Goal: Task Accomplishment & Management: Complete application form

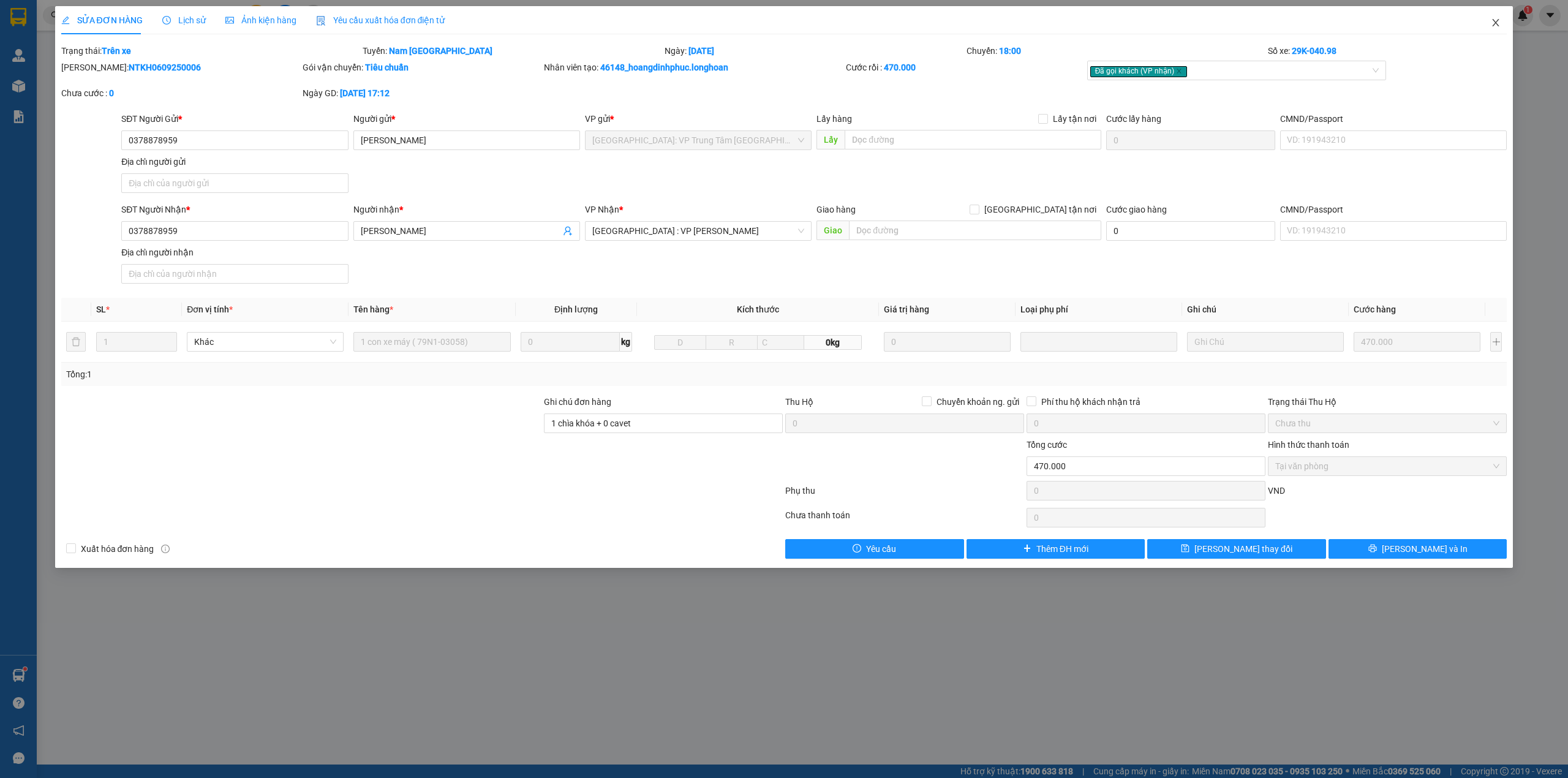
click at [1495, 24] on icon "close" at bounding box center [1496, 23] width 10 height 10
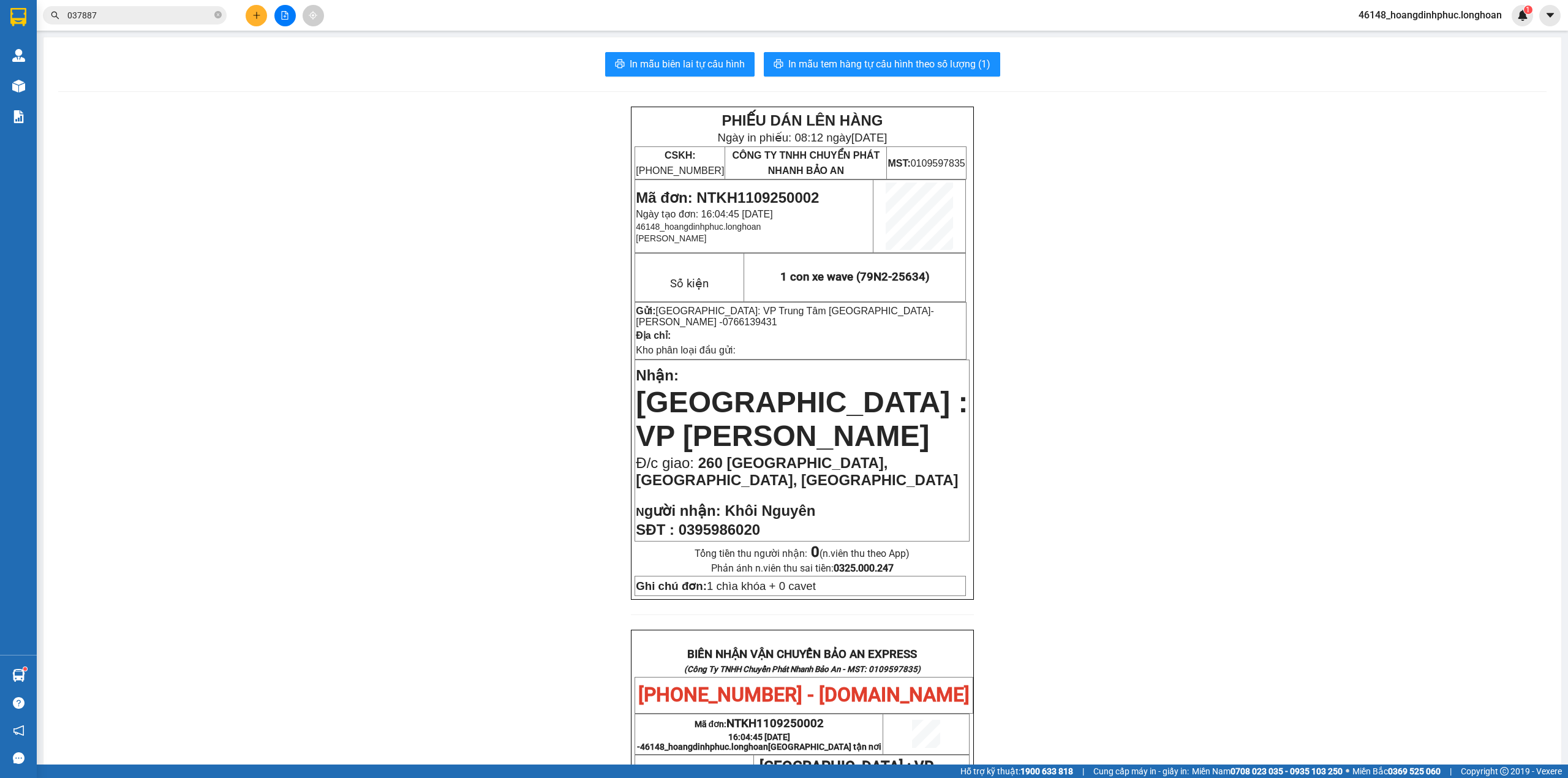
click at [263, 19] on button at bounding box center [257, 16] width 22 height 22
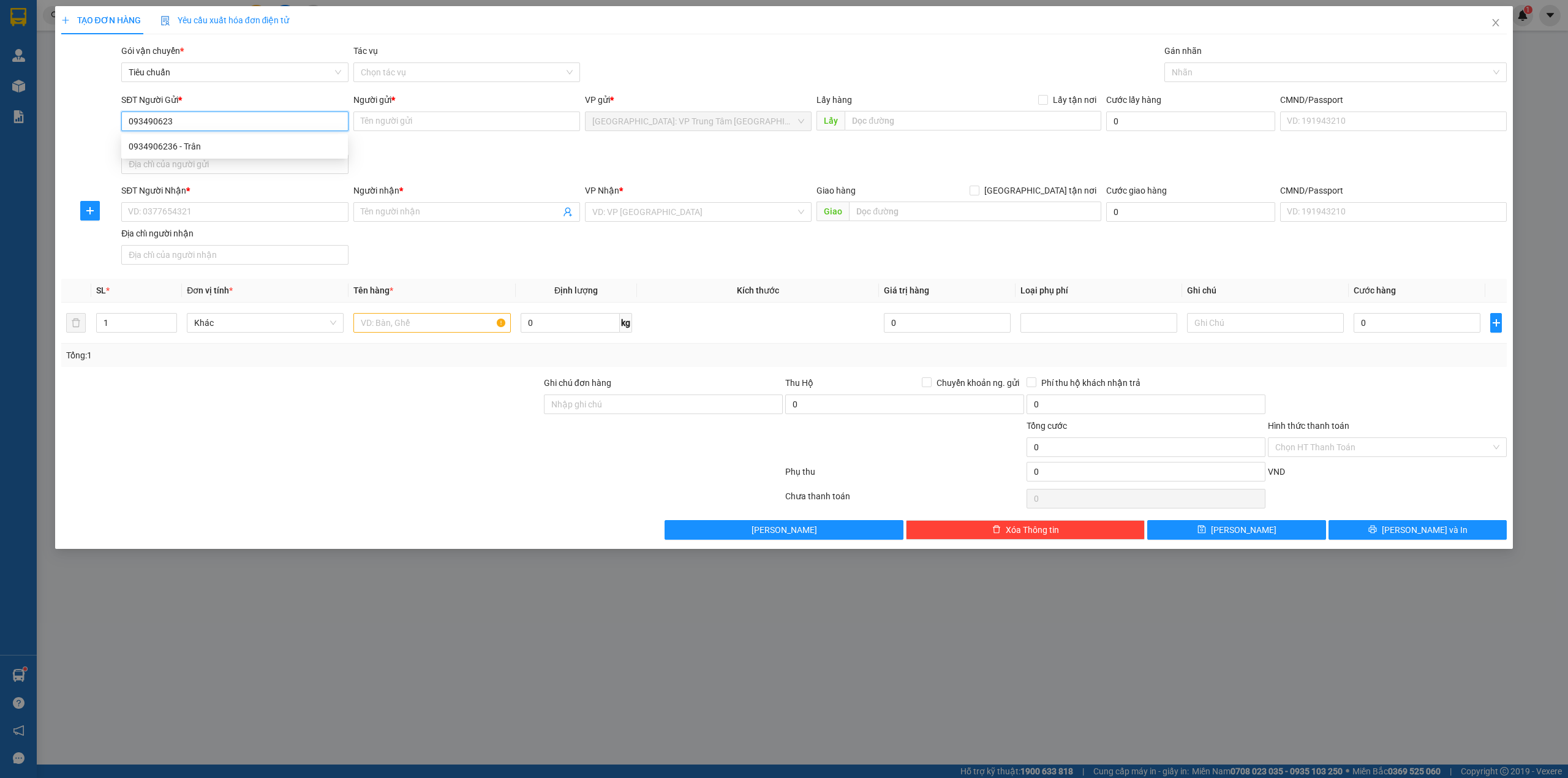
type input "0934906236"
click at [240, 145] on div "0934906236 - Trân" at bounding box center [235, 147] width 212 height 14
type input "Trân"
type input "0934906236"
click at [219, 217] on input "SĐT Người Nhận *" at bounding box center [234, 212] width 227 height 20
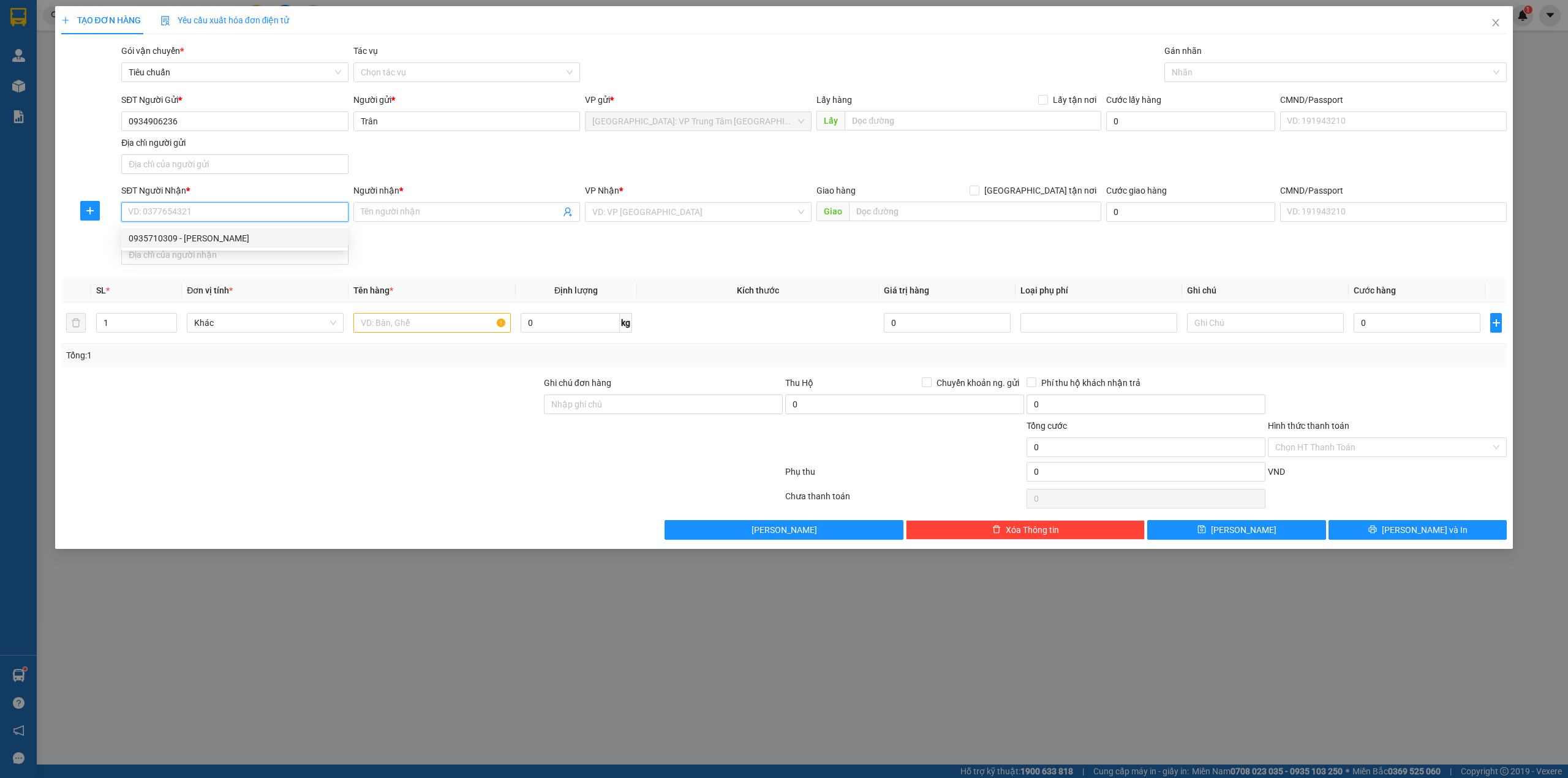
click at [219, 239] on div "0935710309 - Bảo Chi" at bounding box center [235, 239] width 212 height 14
type input "0935710309"
type input "Bảo Chi"
checkbox input "true"
type input "212/1/6 Hoàng Văn Thụ , TP Quy Nhơn"
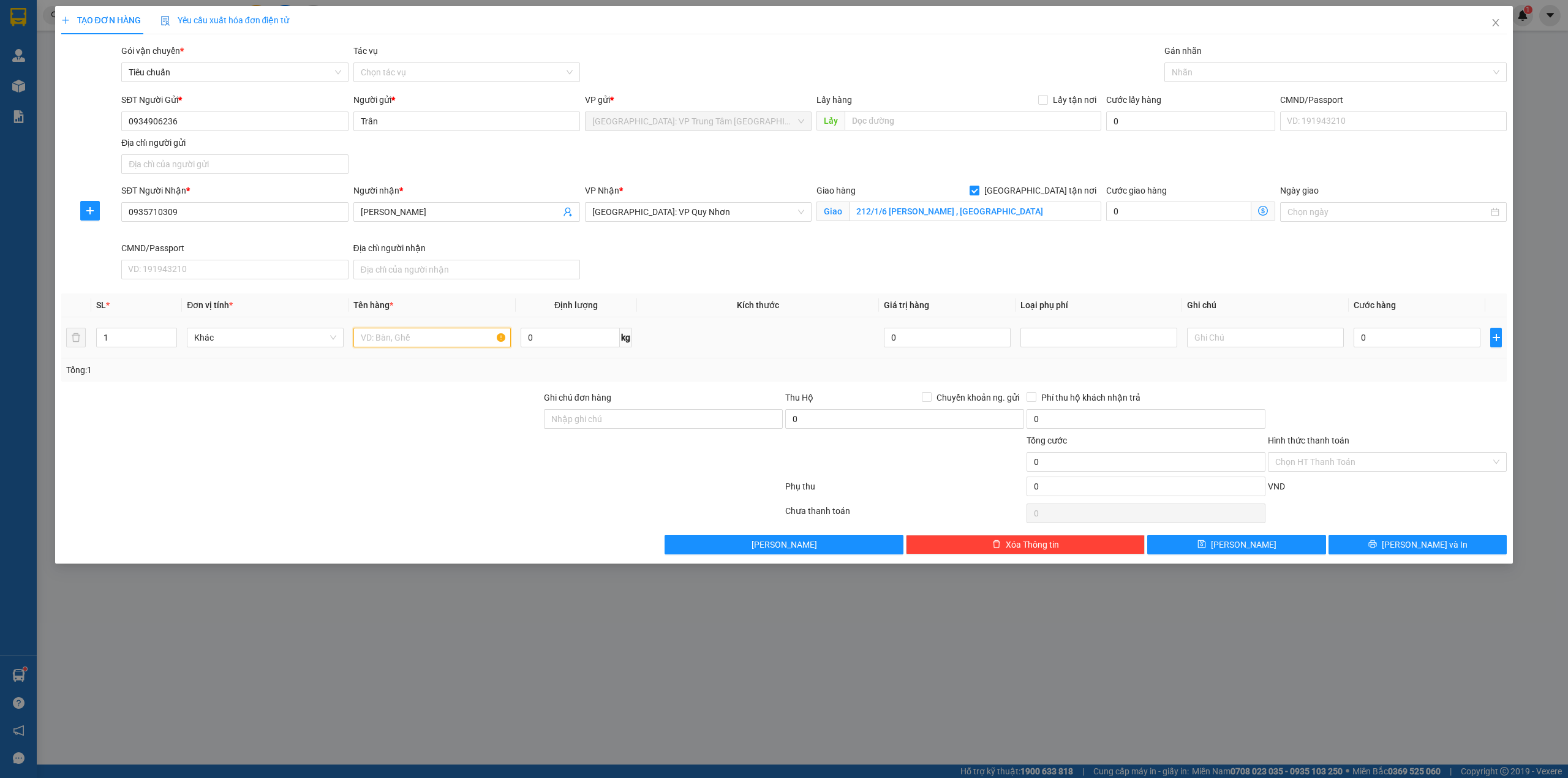
click at [415, 347] on input "text" at bounding box center [433, 337] width 157 height 20
type input "1 kiện giấy"
click at [1227, 74] on div at bounding box center [1330, 72] width 324 height 15
type input "g"
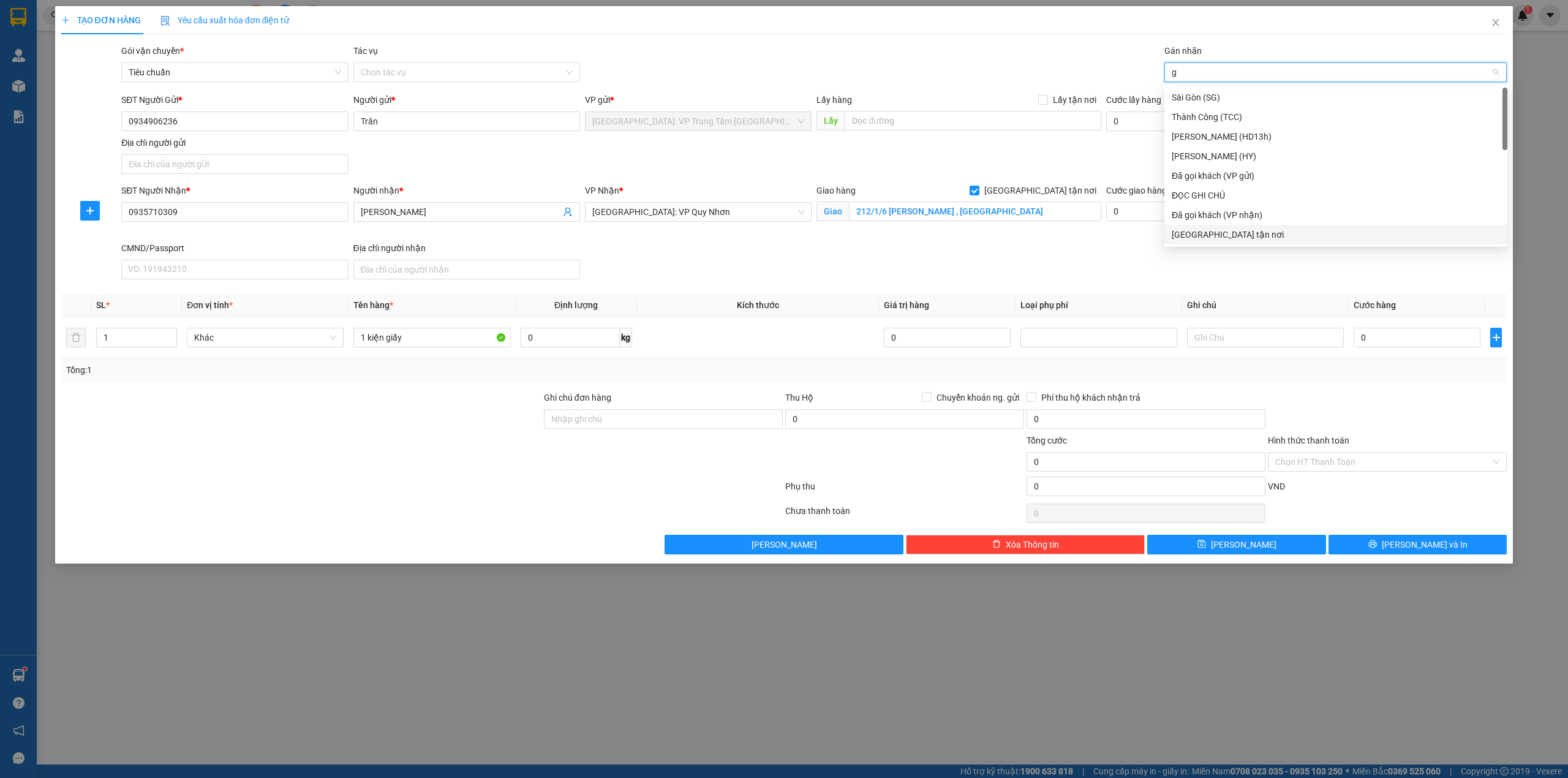
drag, startPoint x: 1184, startPoint y: 232, endPoint x: 1049, endPoint y: 71, distance: 210.1
click at [1183, 230] on div "[GEOGRAPHIC_DATA] tận nơi" at bounding box center [1336, 235] width 328 height 14
click at [993, 13] on div "TẠO ĐƠN HÀNG Yêu cầu xuất hóa đơn điện tử" at bounding box center [784, 20] width 1446 height 29
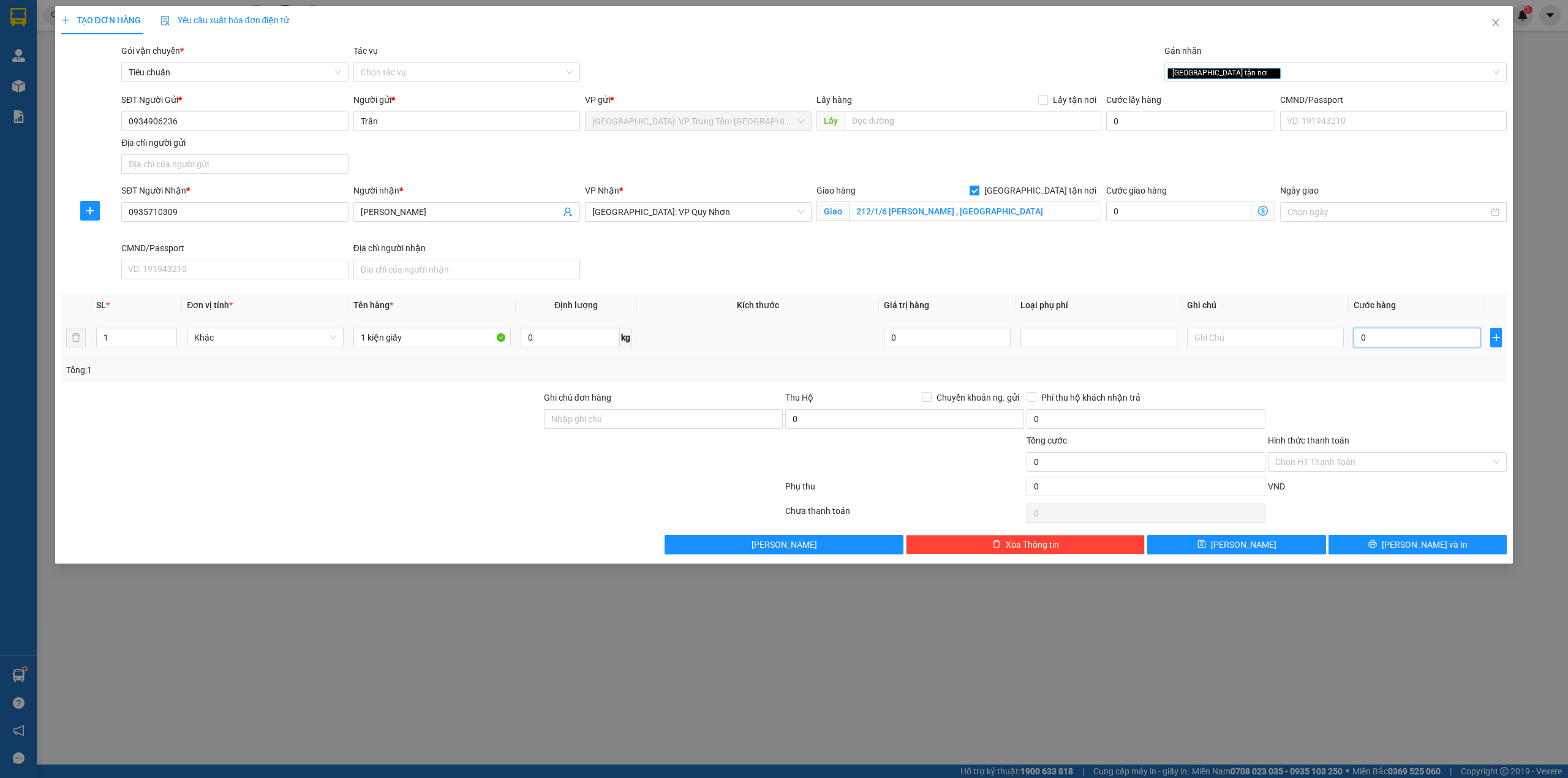
click at [1369, 341] on input "0" at bounding box center [1417, 337] width 127 height 20
type input "1"
type input "10"
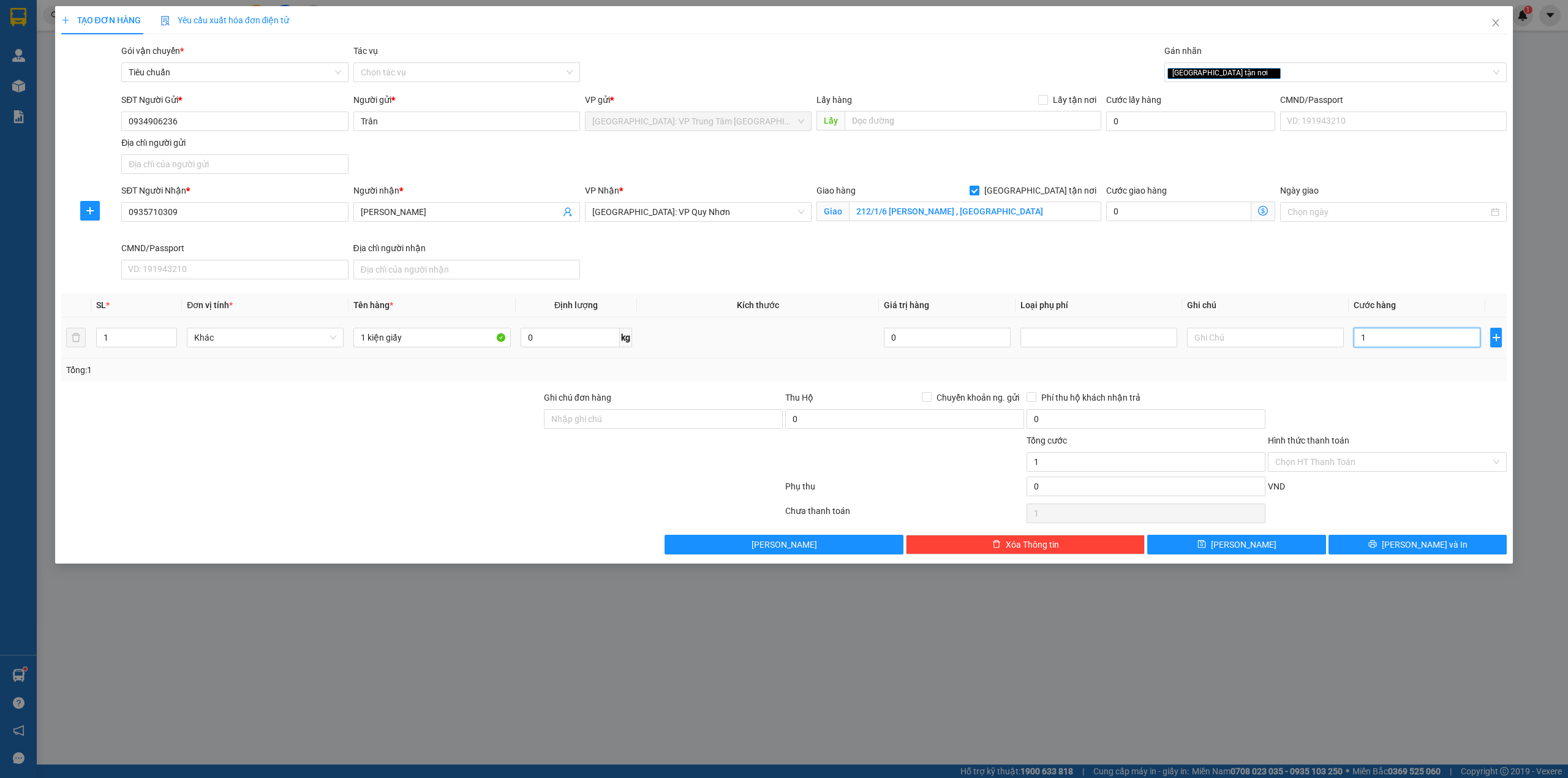
type input "10"
type input "100"
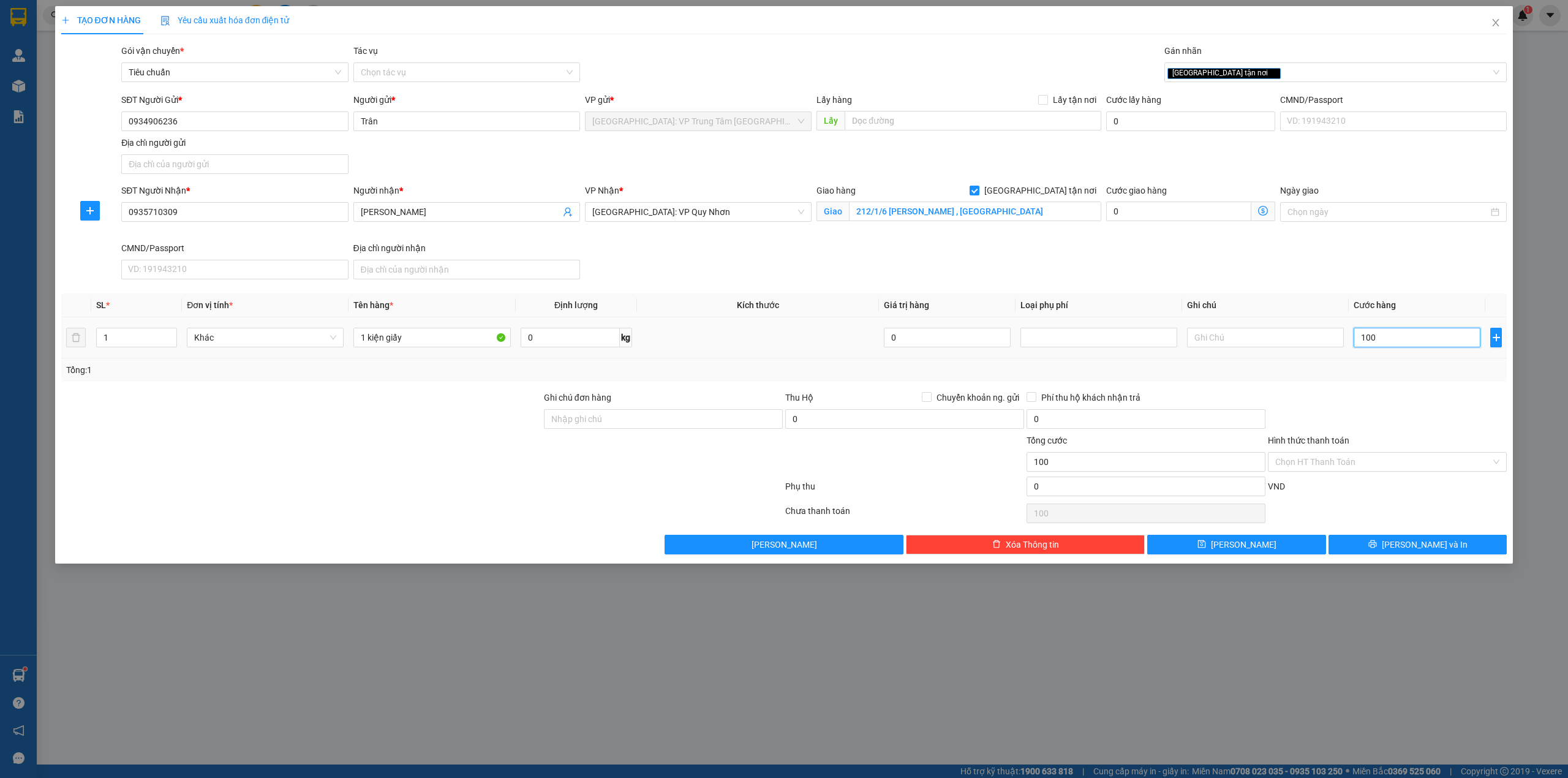
type input "1.000"
type input "10.000"
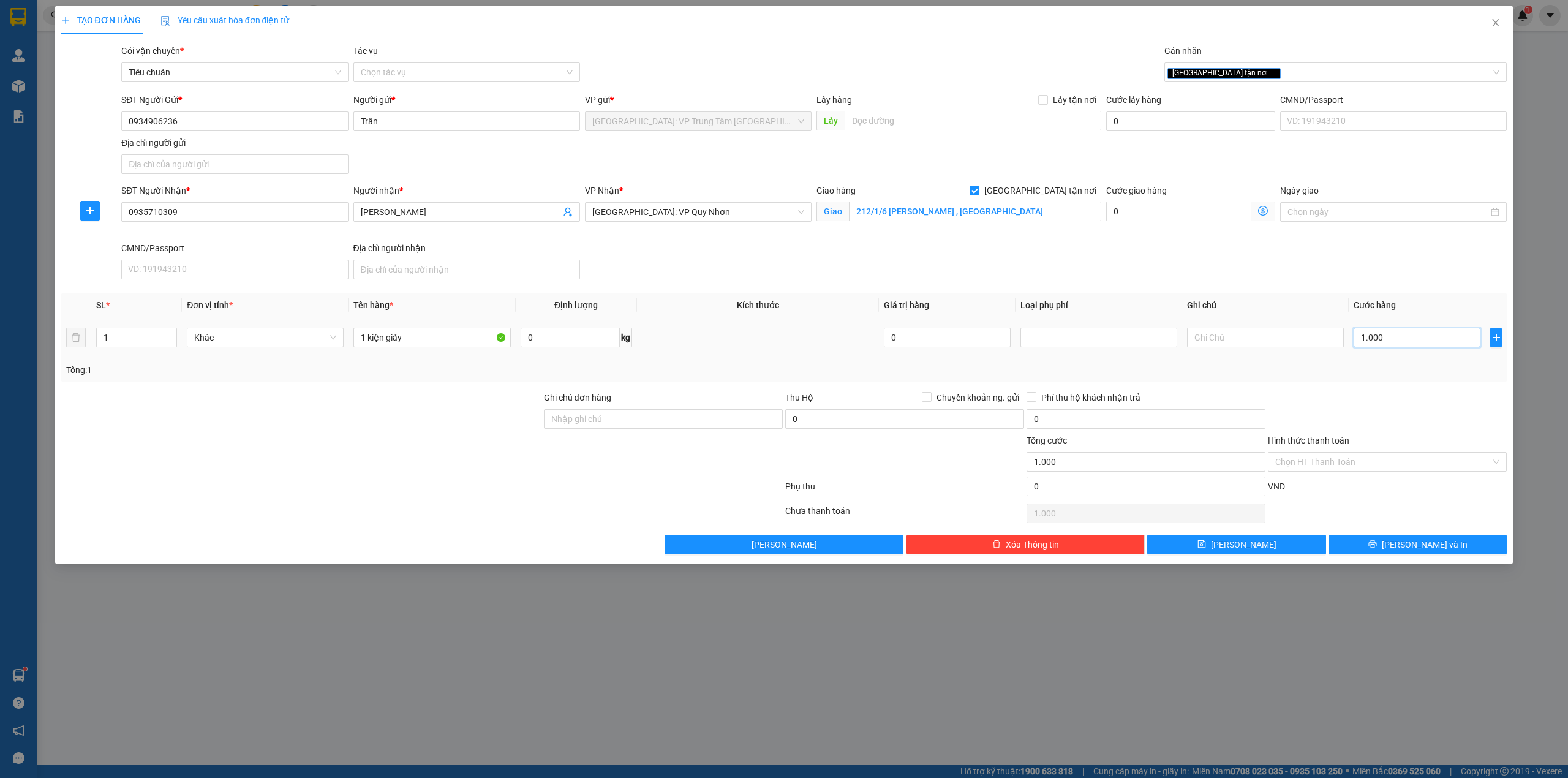
type input "10.000"
type input "100.000"
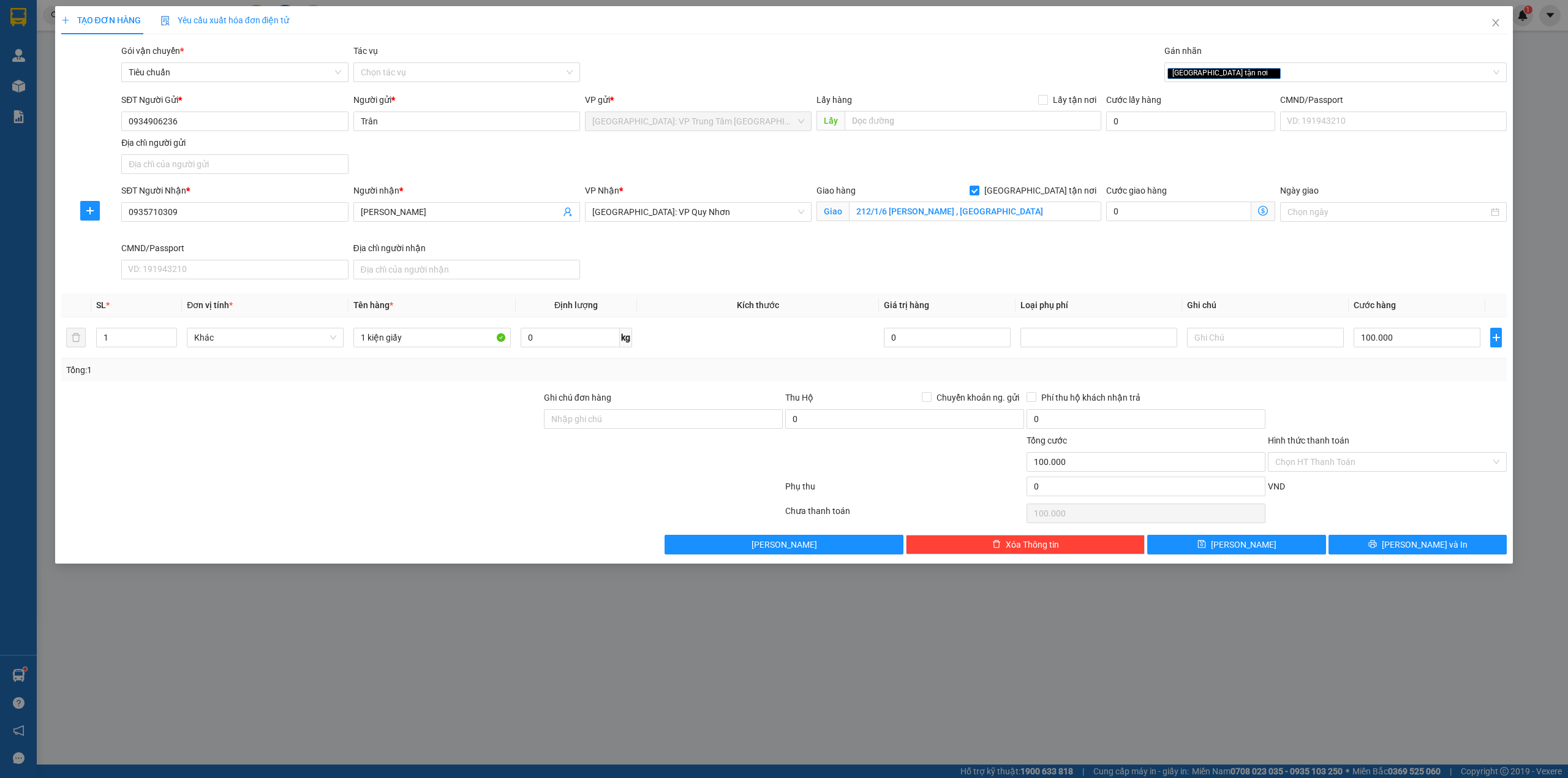
click at [1362, 414] on div at bounding box center [1388, 413] width 242 height 43
click at [1377, 466] on input "Hình thức thanh toán" at bounding box center [1383, 462] width 215 height 19
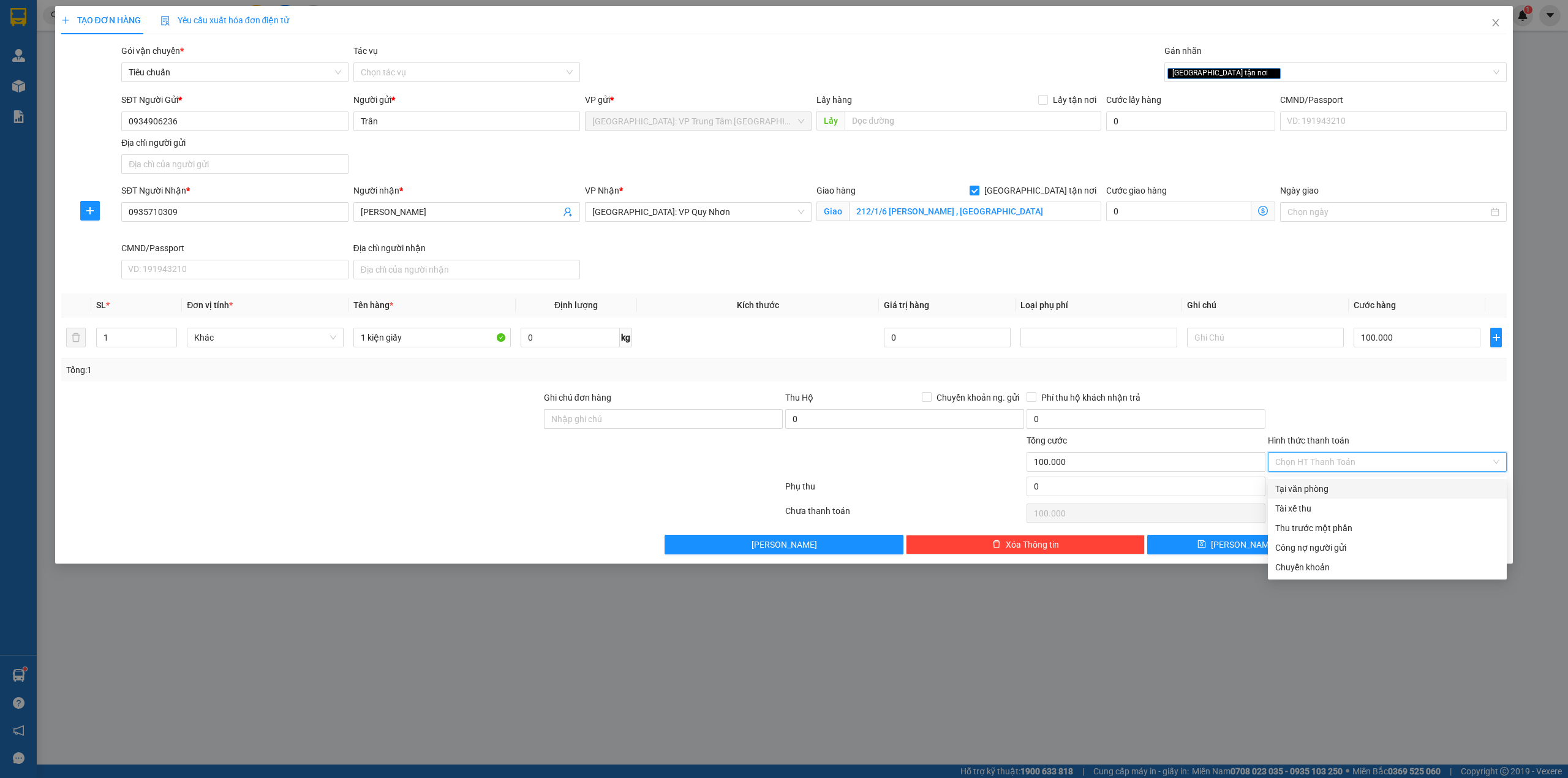
click at [1349, 491] on div "Tại văn phòng" at bounding box center [1388, 489] width 224 height 14
type input "0"
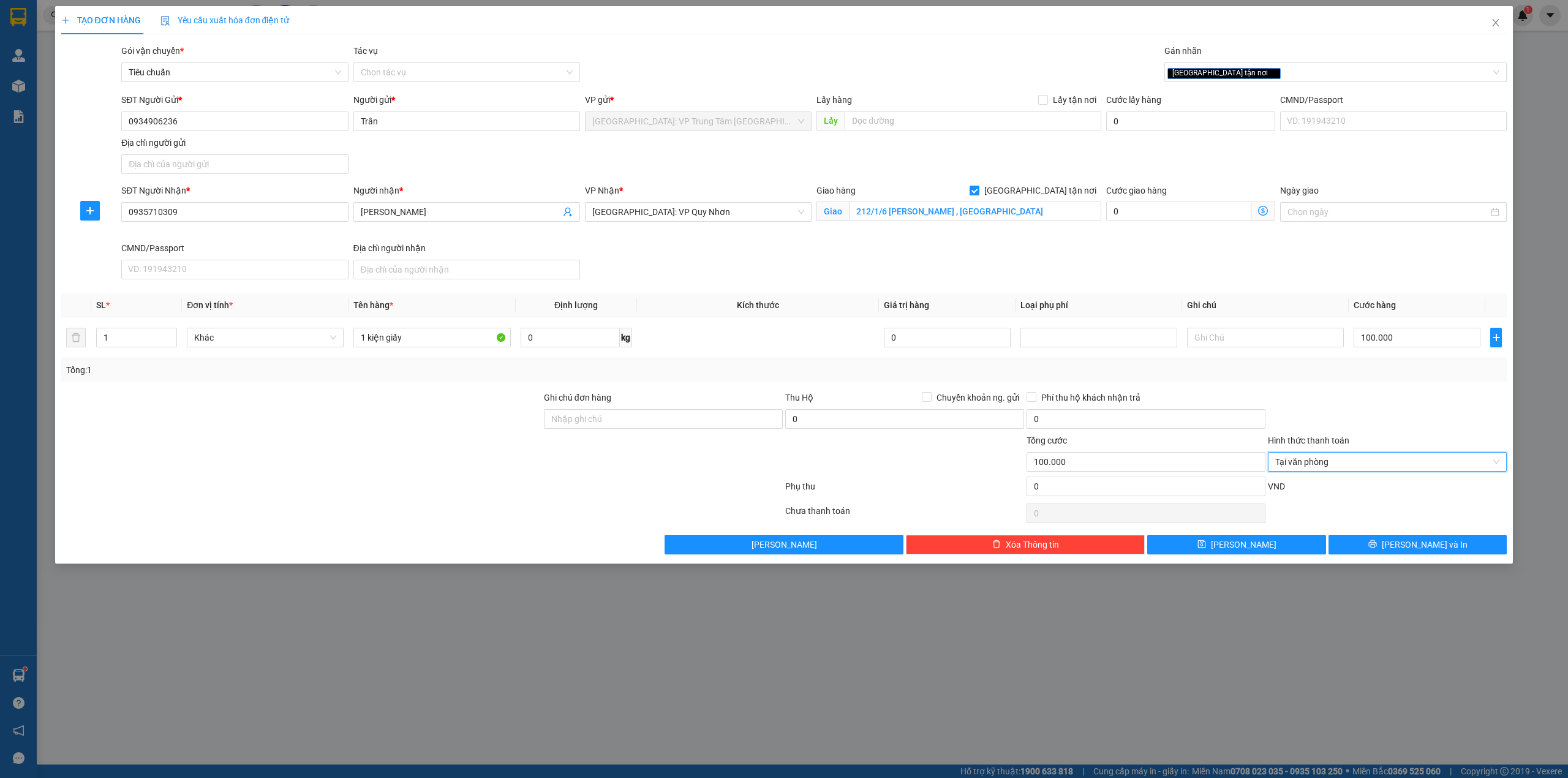
click at [1386, 421] on div at bounding box center [1388, 413] width 242 height 43
click at [1399, 562] on div "TẠO ĐƠN HÀNG Yêu cầu xuất hóa đơn điện tử Transit Pickup Surcharge Ids Transit …" at bounding box center [784, 284] width 1459 height 558
click at [1404, 551] on button "Lưu và In" at bounding box center [1419, 545] width 179 height 20
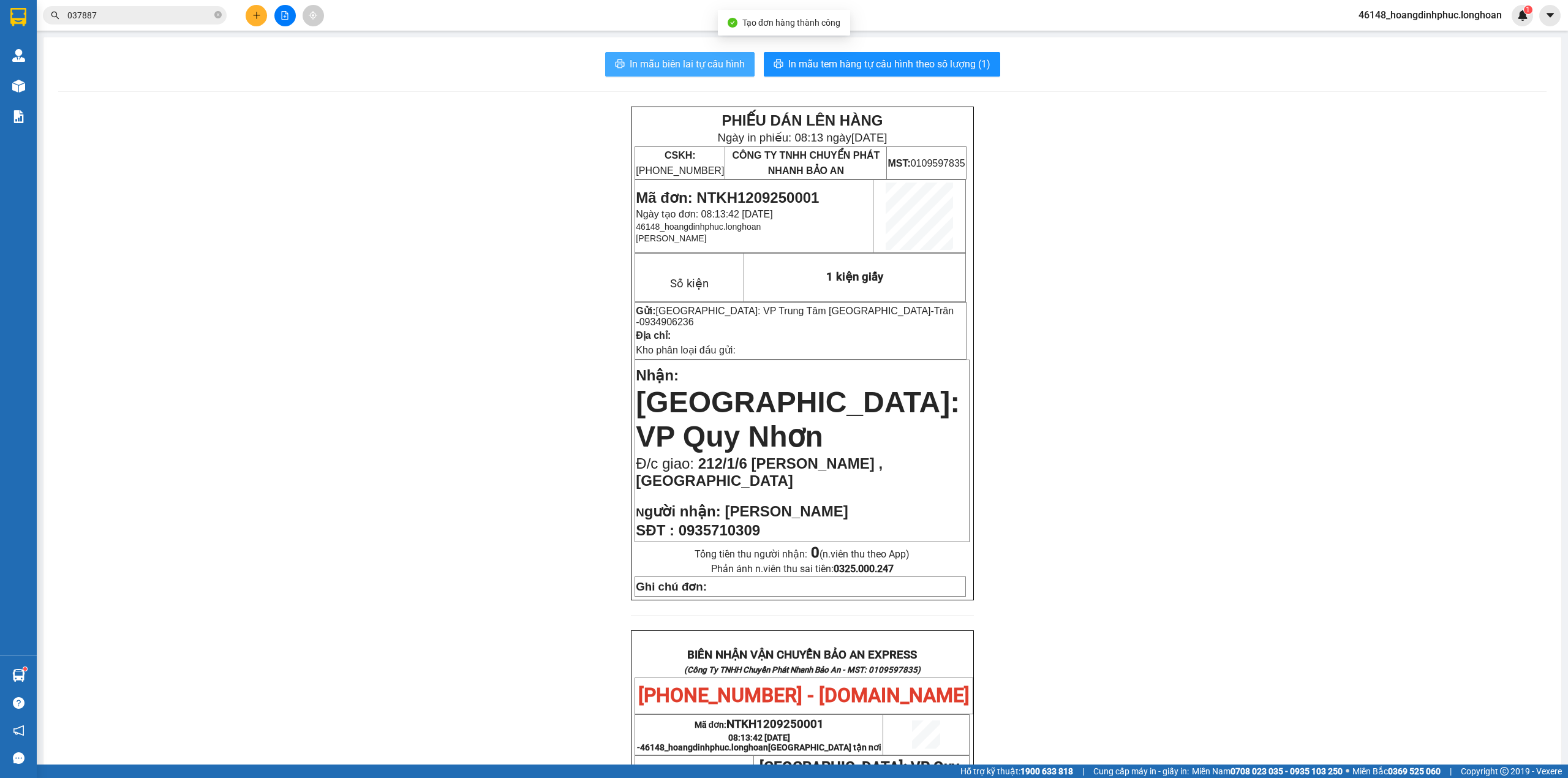
click at [692, 59] on span "In mẫu biên lai tự cấu hình" at bounding box center [687, 64] width 115 height 16
click at [257, 16] on icon "plus" at bounding box center [257, 15] width 1 height 7
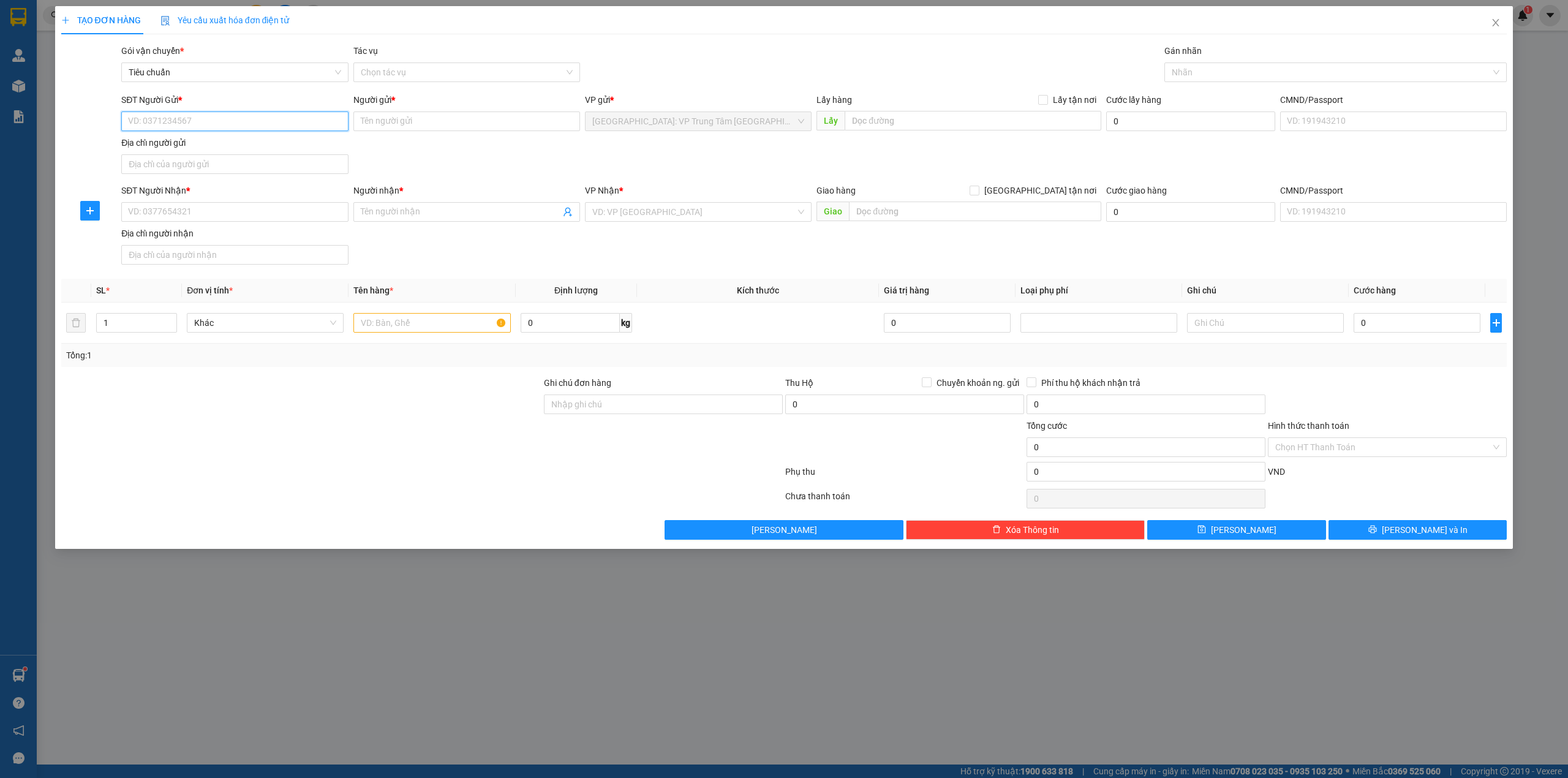
click at [192, 124] on input "SĐT Người Gửi *" at bounding box center [234, 121] width 227 height 20
type input "0989006413"
click at [435, 128] on input "Người gửi *" at bounding box center [467, 121] width 227 height 20
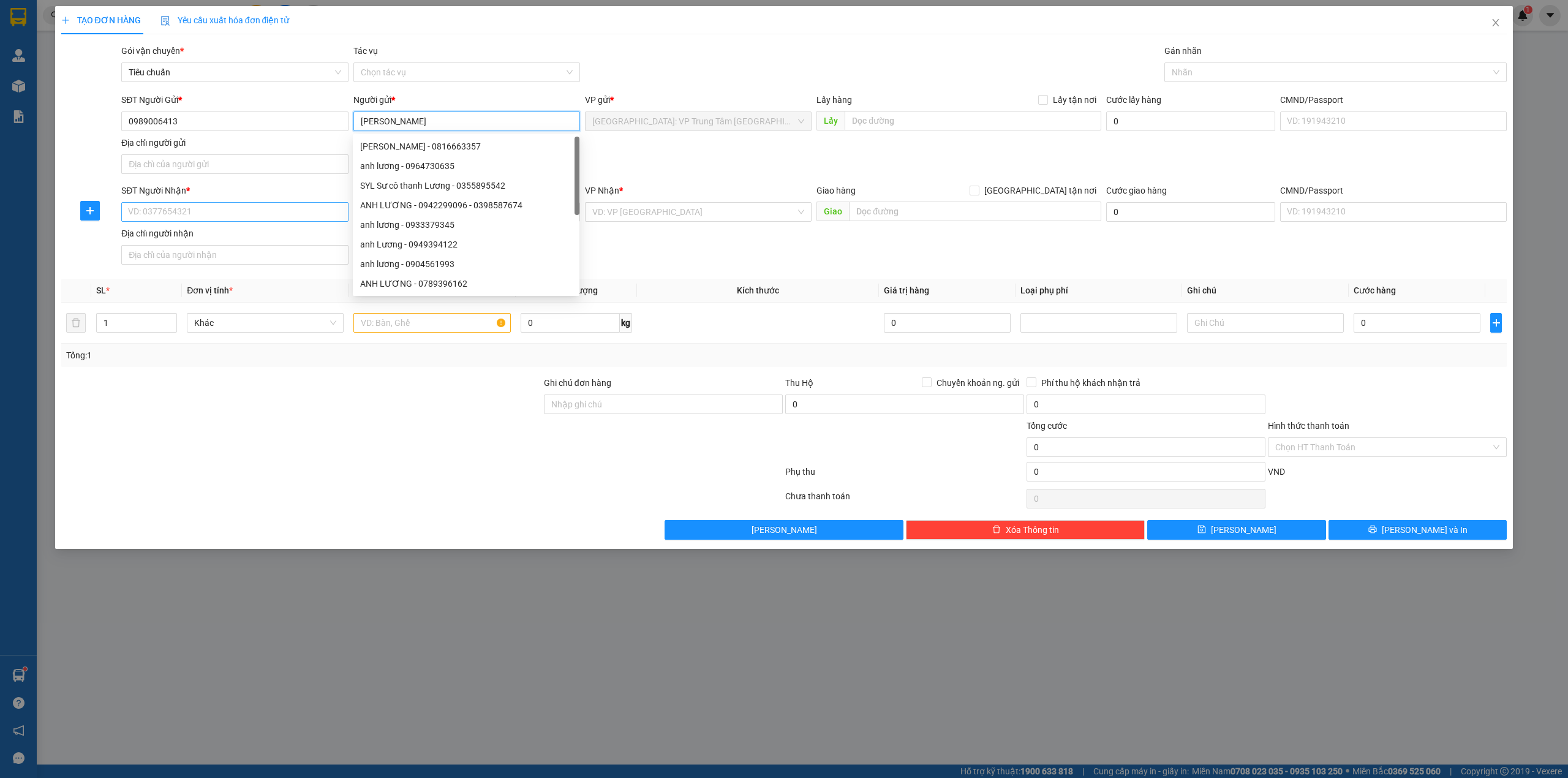
type input "Anh Lương"
click at [188, 209] on input "SĐT Người Nhận *" at bounding box center [234, 212] width 227 height 20
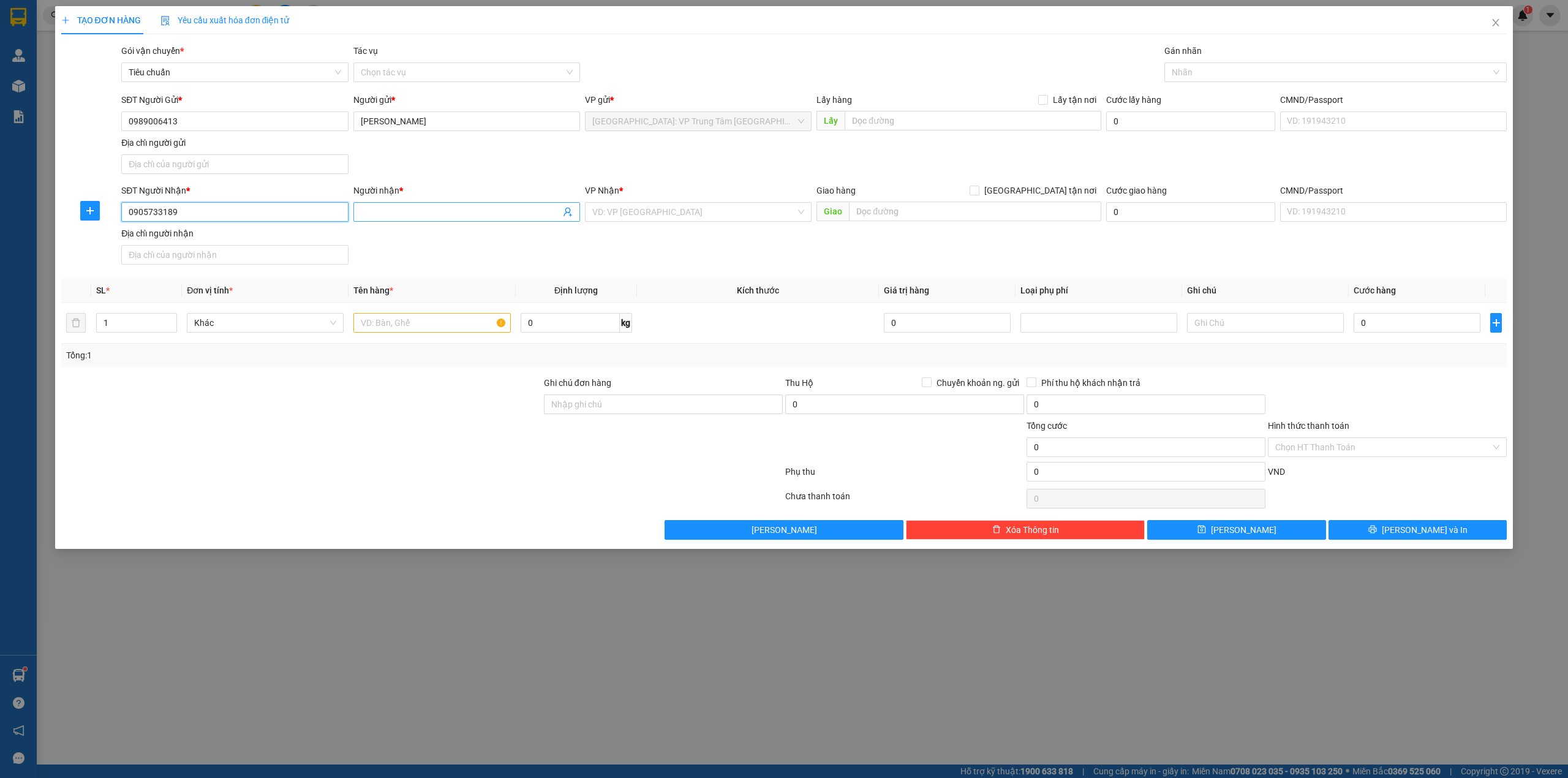
type input "0905733189"
click at [443, 213] on input "Người nhận *" at bounding box center [460, 212] width 200 height 14
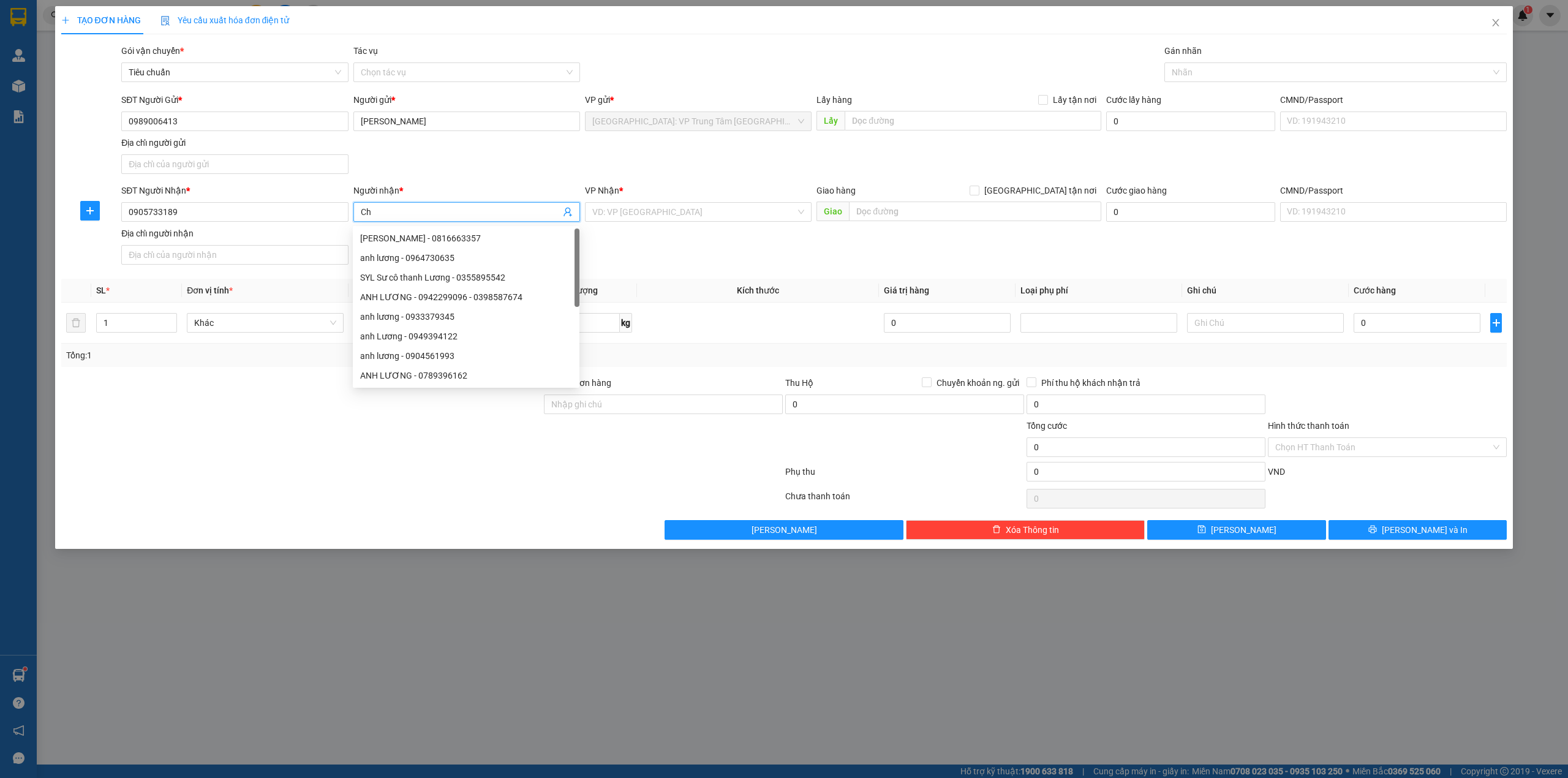
type input "C"
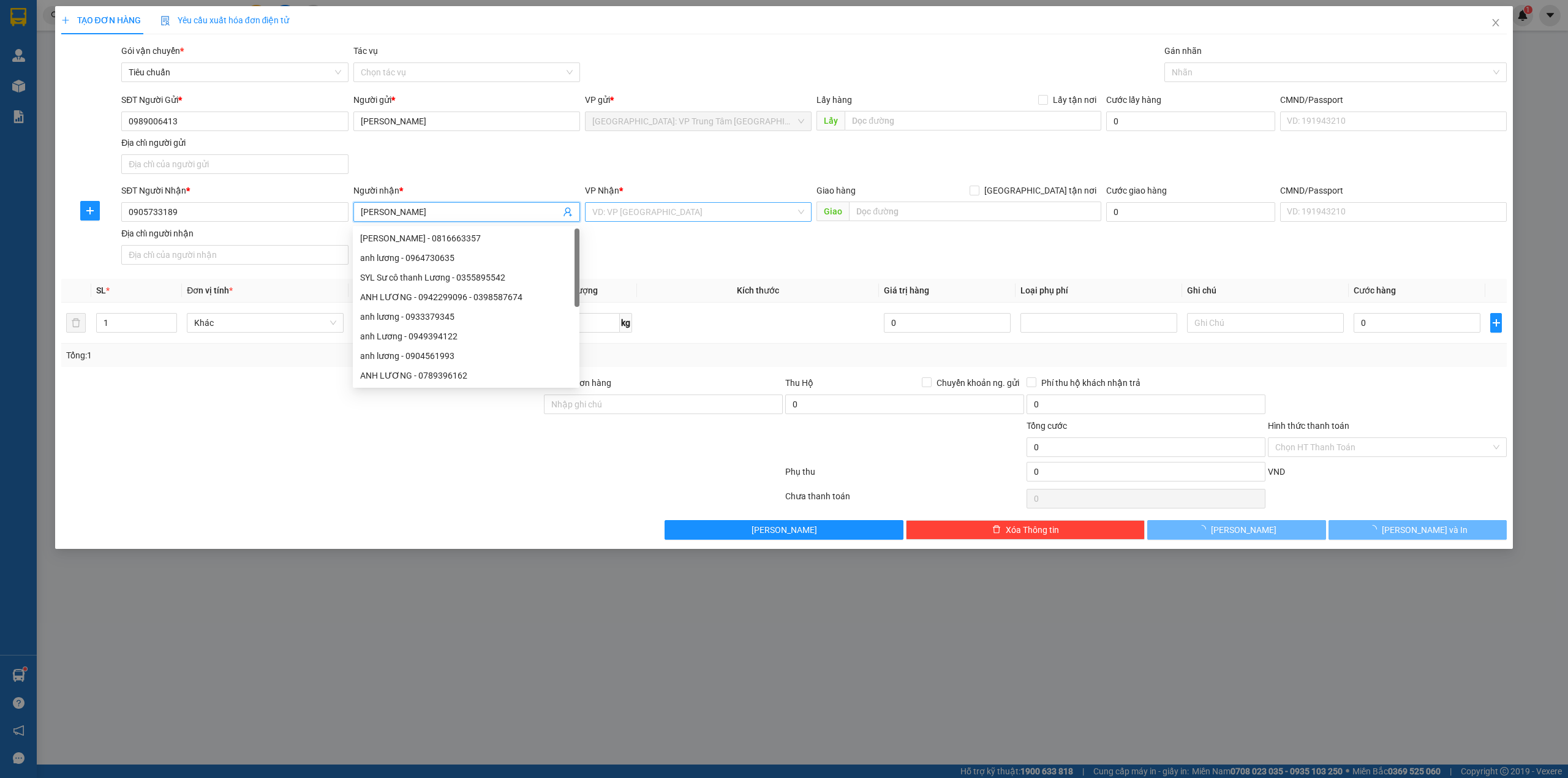
type input "Cao Phong"
click at [655, 209] on input "search" at bounding box center [694, 211] width 203 height 19
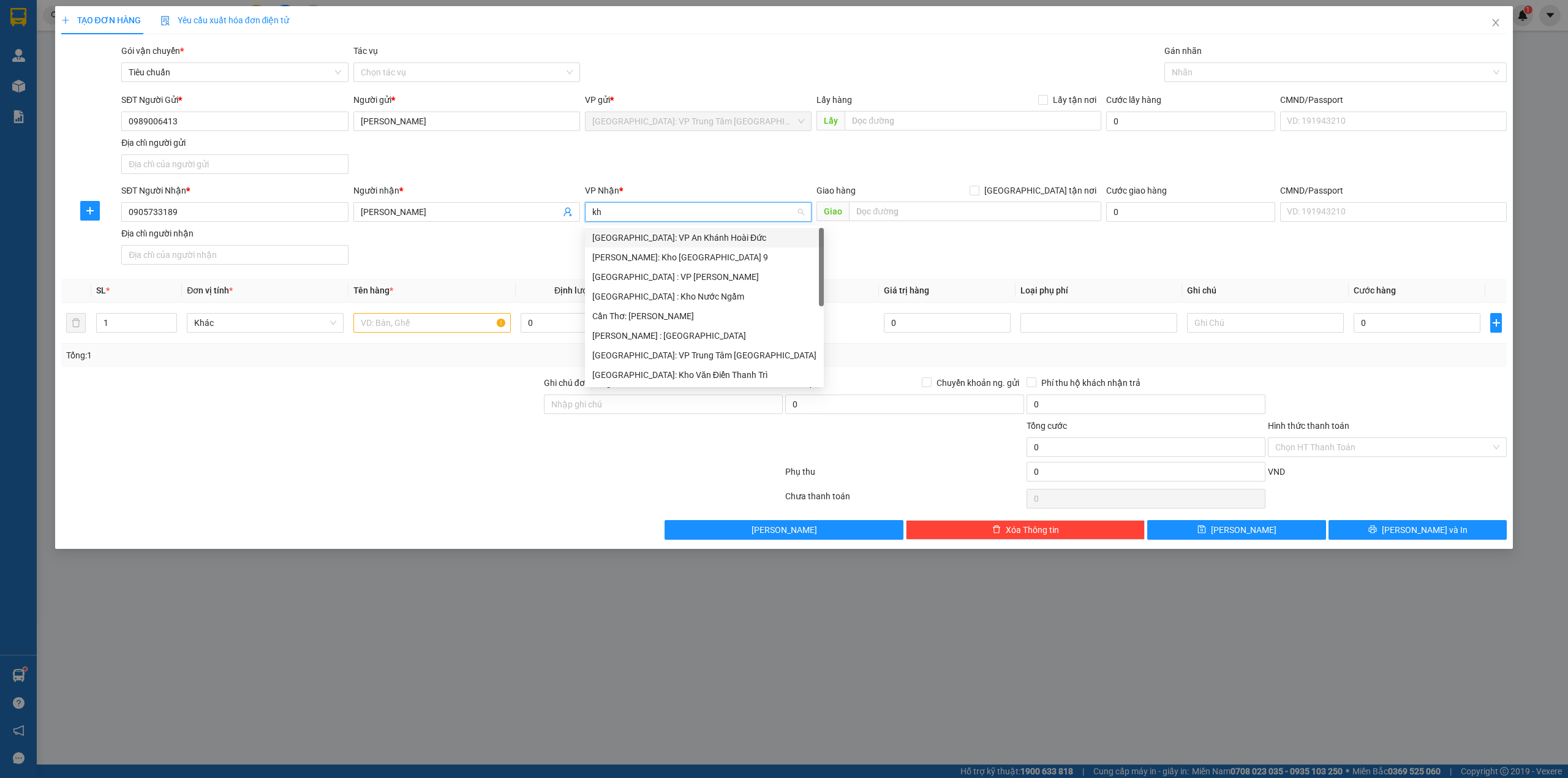
type input "kho"
click at [663, 294] on div "Hồ Chí Minh : Kho Quận 12" at bounding box center [699, 297] width 212 height 14
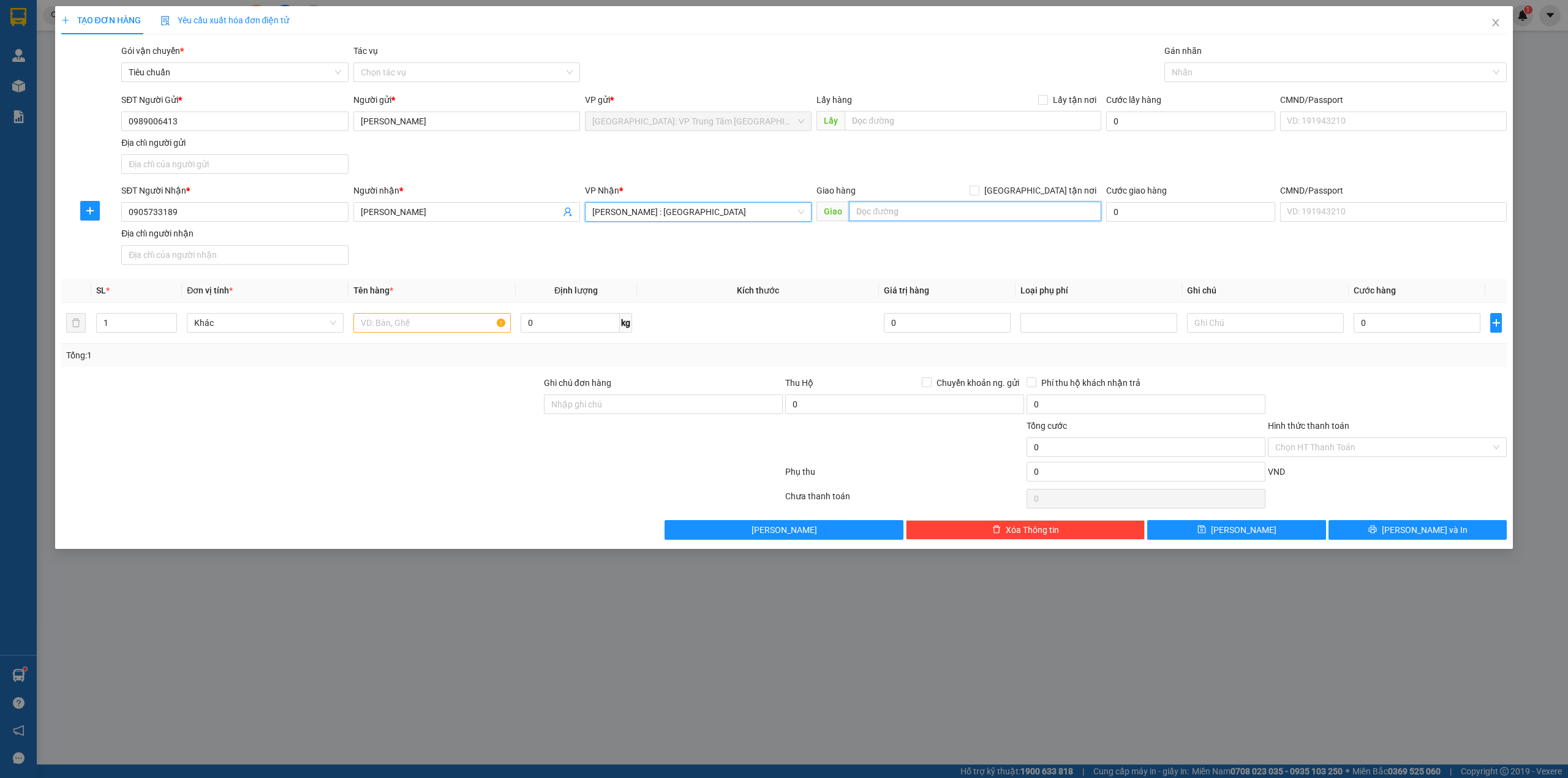
click at [900, 213] on input "text" at bounding box center [975, 211] width 253 height 20
type input "49 Tân Lập, KP Tân Lập,P Đông Hòa, TP Dĩ An Bình Dương"
click at [978, 195] on input "[GEOGRAPHIC_DATA] tận nơi" at bounding box center [974, 190] width 9 height 9
checkbox input "true"
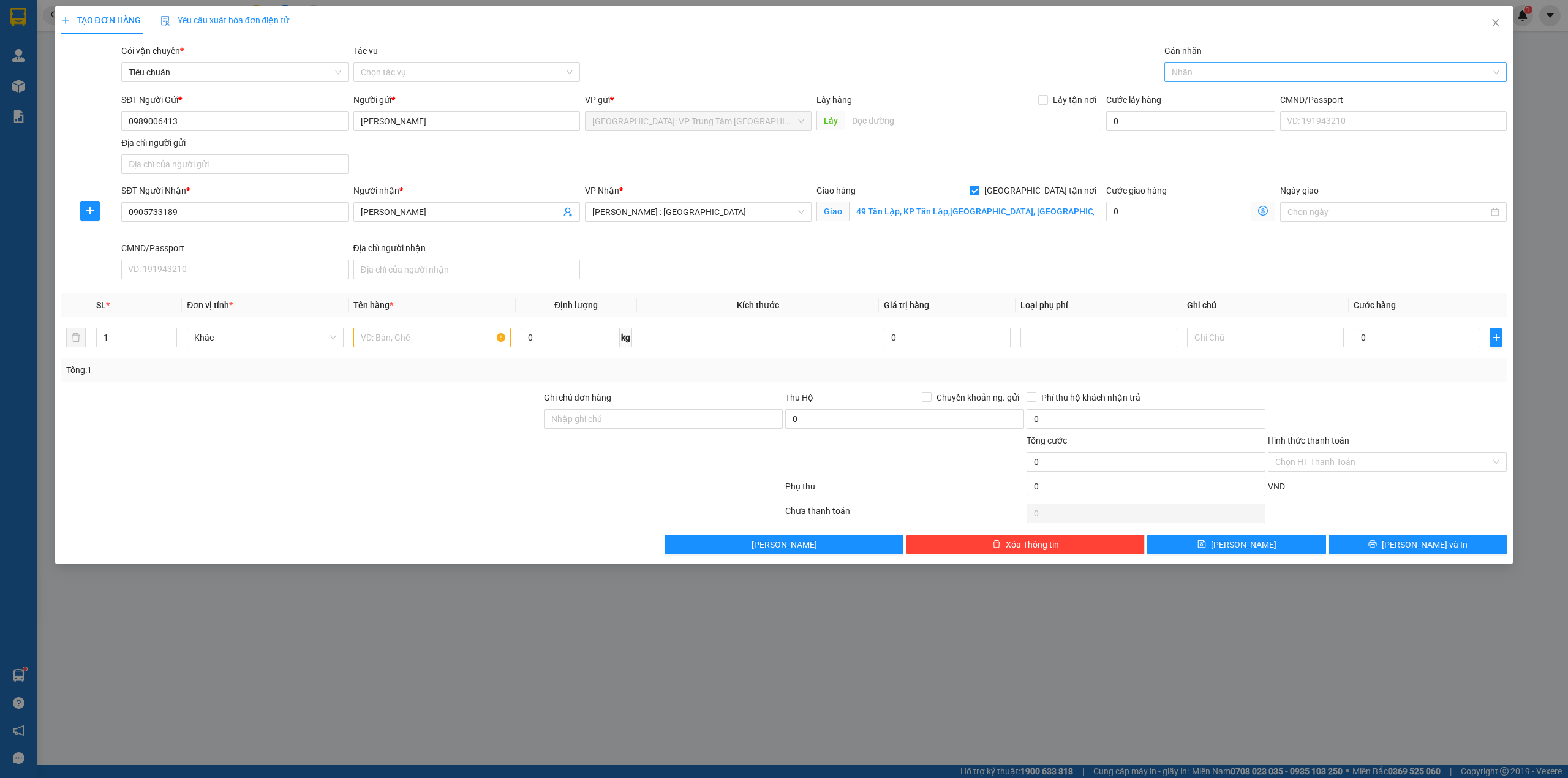
click at [1269, 74] on div at bounding box center [1330, 72] width 324 height 15
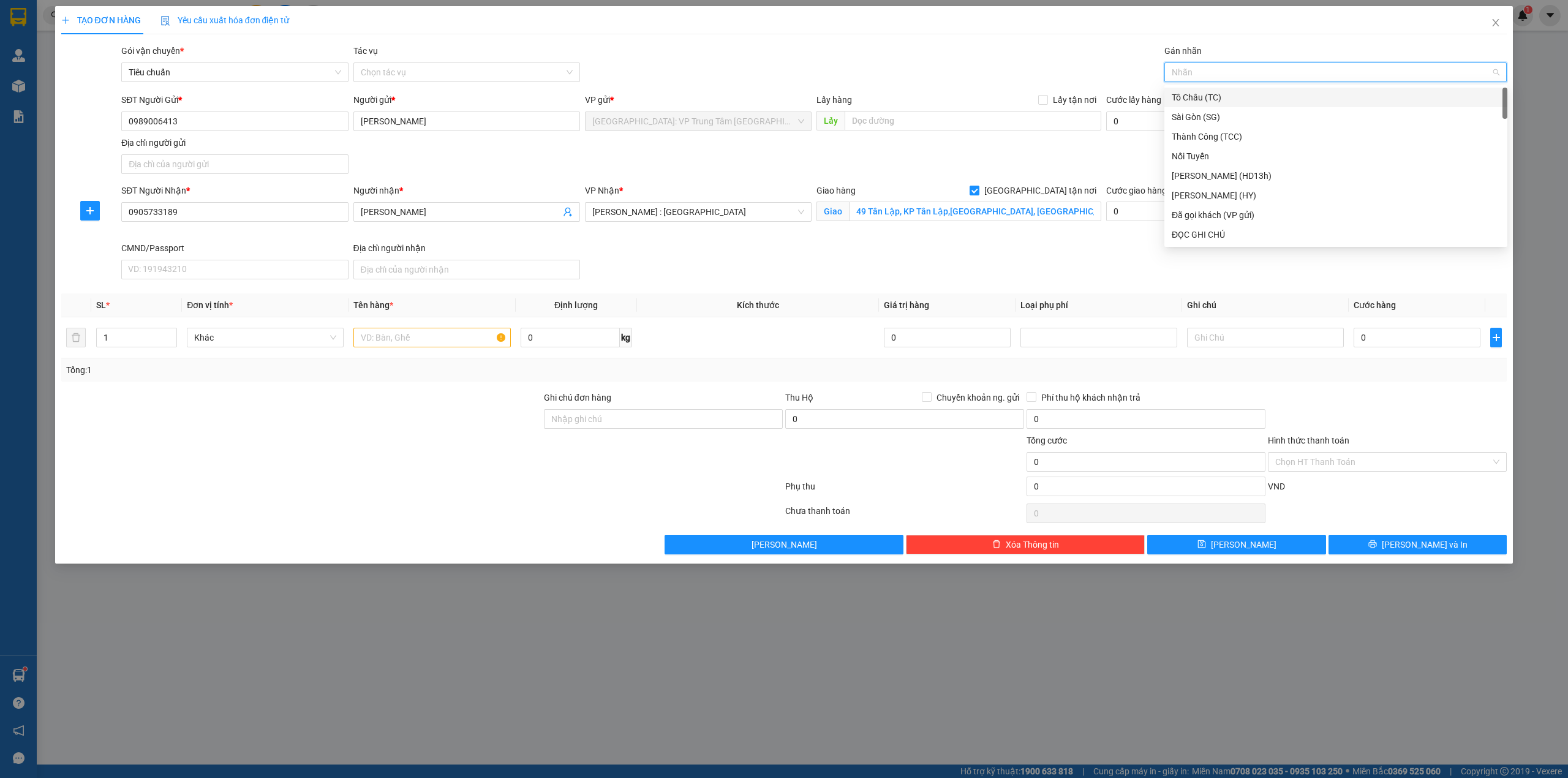
type input "g"
click at [1205, 238] on div "[GEOGRAPHIC_DATA] tận nơi" at bounding box center [1336, 235] width 328 height 14
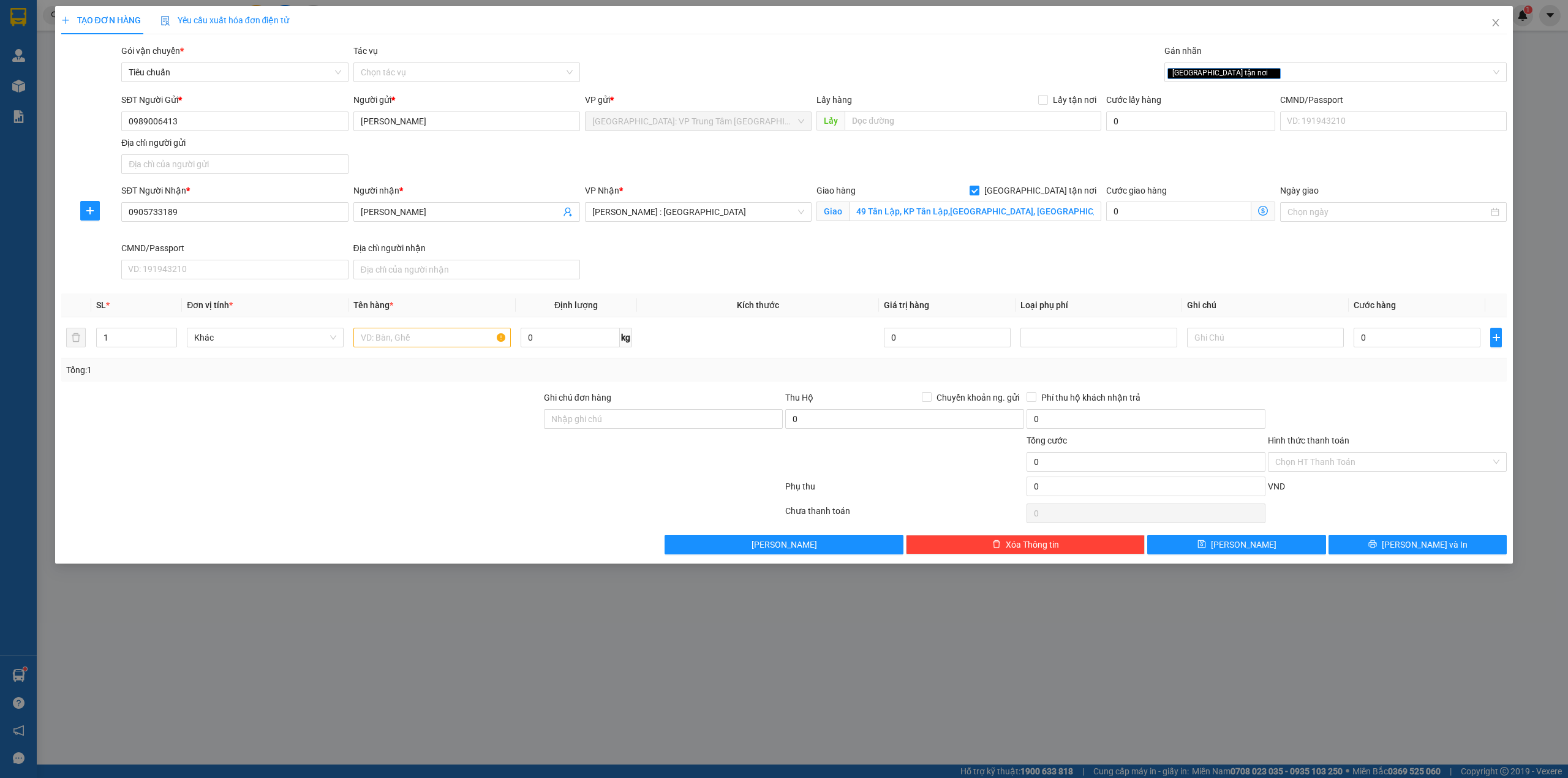
click at [1050, 56] on div "Gói vận chuyển * Tiêu chuẩn Tác vụ Chọn tác vụ Gán nhãn Giao tận nơi" at bounding box center [814, 66] width 1391 height 43
click at [1267, 73] on div "[GEOGRAPHIC_DATA] tận nơi" at bounding box center [1330, 72] width 324 height 15
type input "xe"
click at [1219, 98] on div "Xe máy" at bounding box center [1336, 97] width 328 height 14
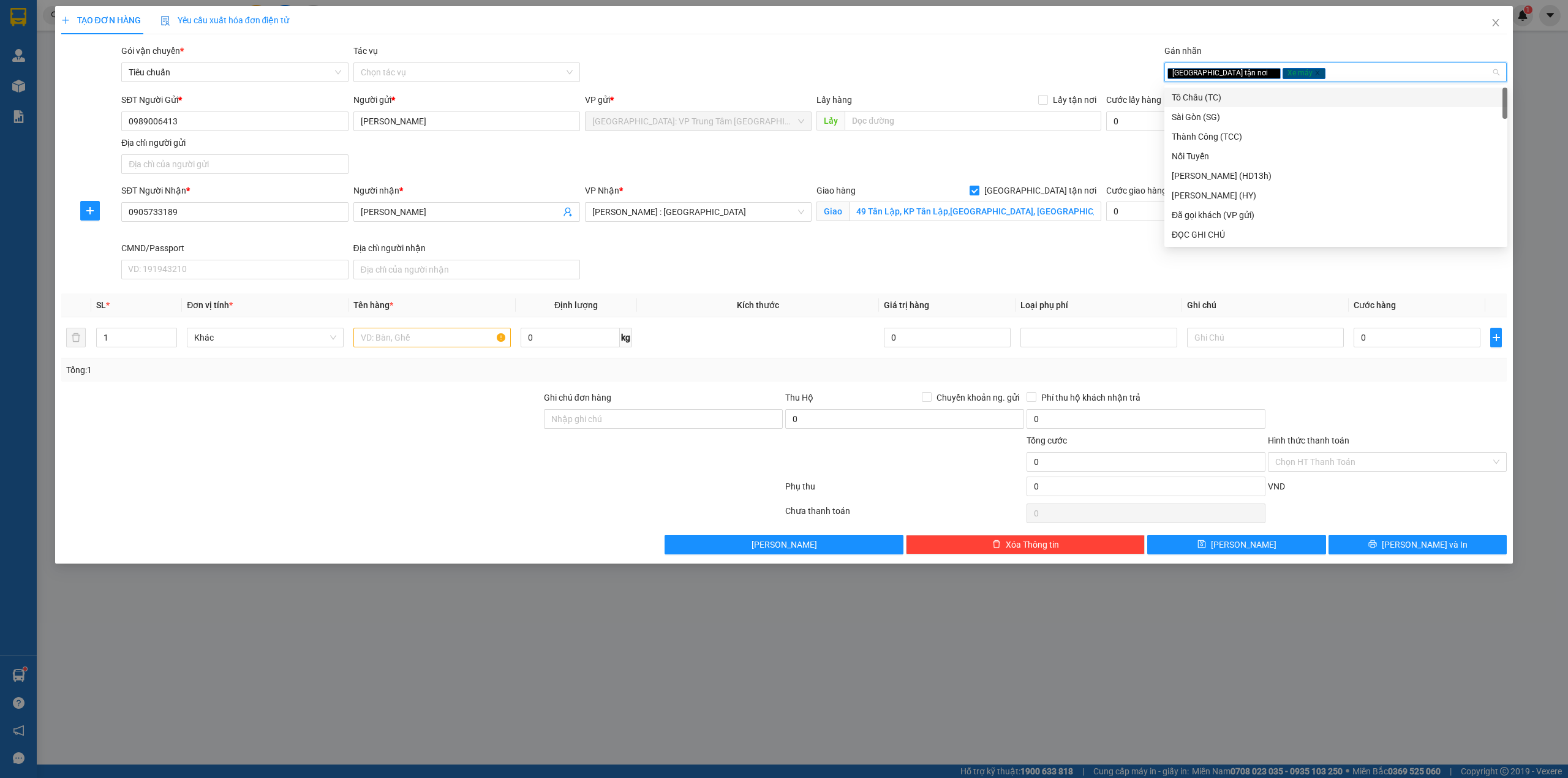
click at [988, 49] on div "Gói vận chuyển * Tiêu chuẩn Tác vụ Chọn tác vụ Gán nhãn Giao tận nơi Xe máy" at bounding box center [814, 66] width 1391 height 43
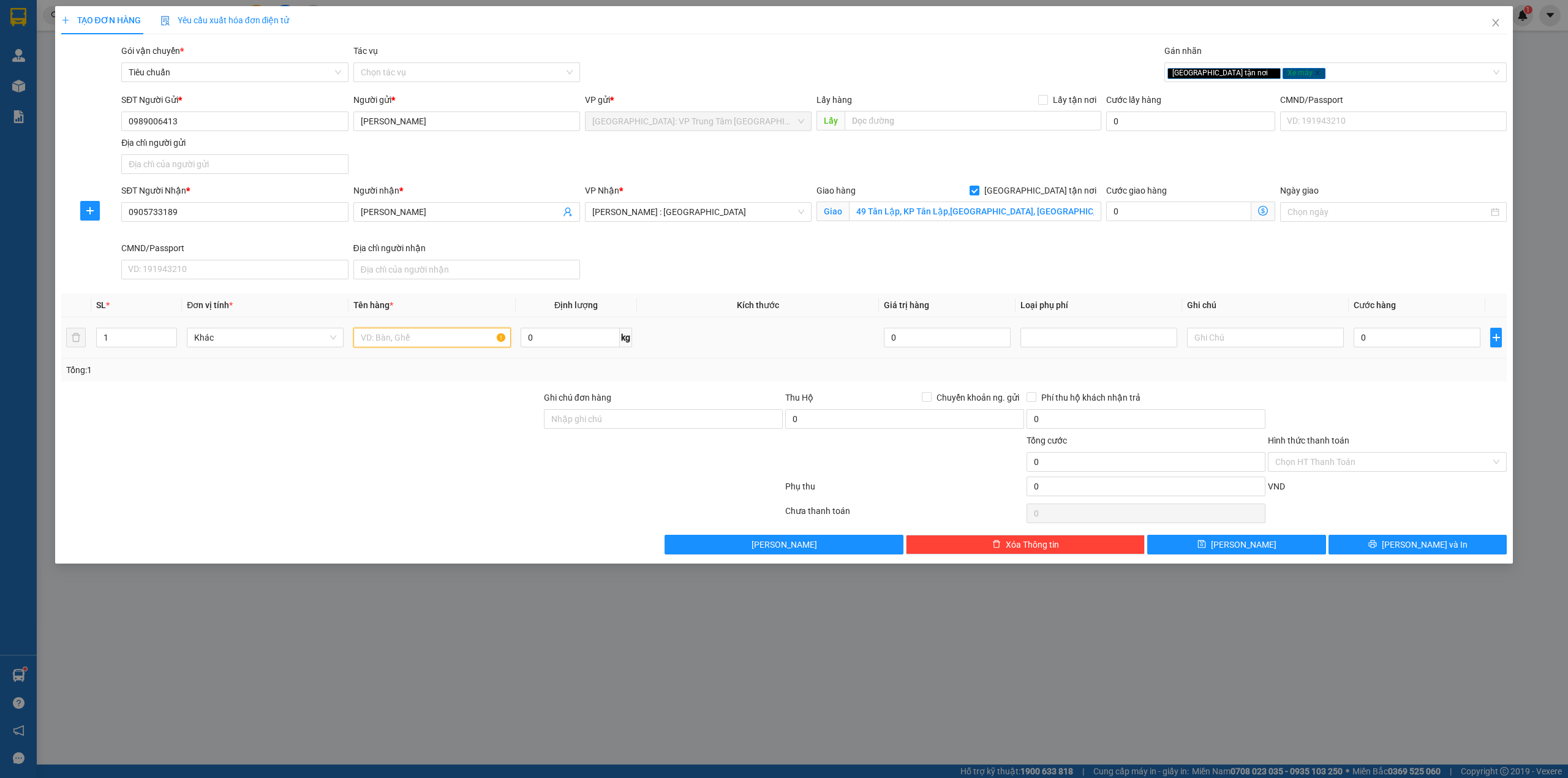
click at [429, 342] on input "text" at bounding box center [433, 337] width 157 height 20
type input "1 con xe ga ("
click at [573, 429] on input "Ghi chú đơn hàng" at bounding box center [663, 419] width 239 height 20
type input "1 chìa khóa + 0 cavet"
click at [464, 346] on input "1 con xe ga (" at bounding box center [433, 337] width 157 height 20
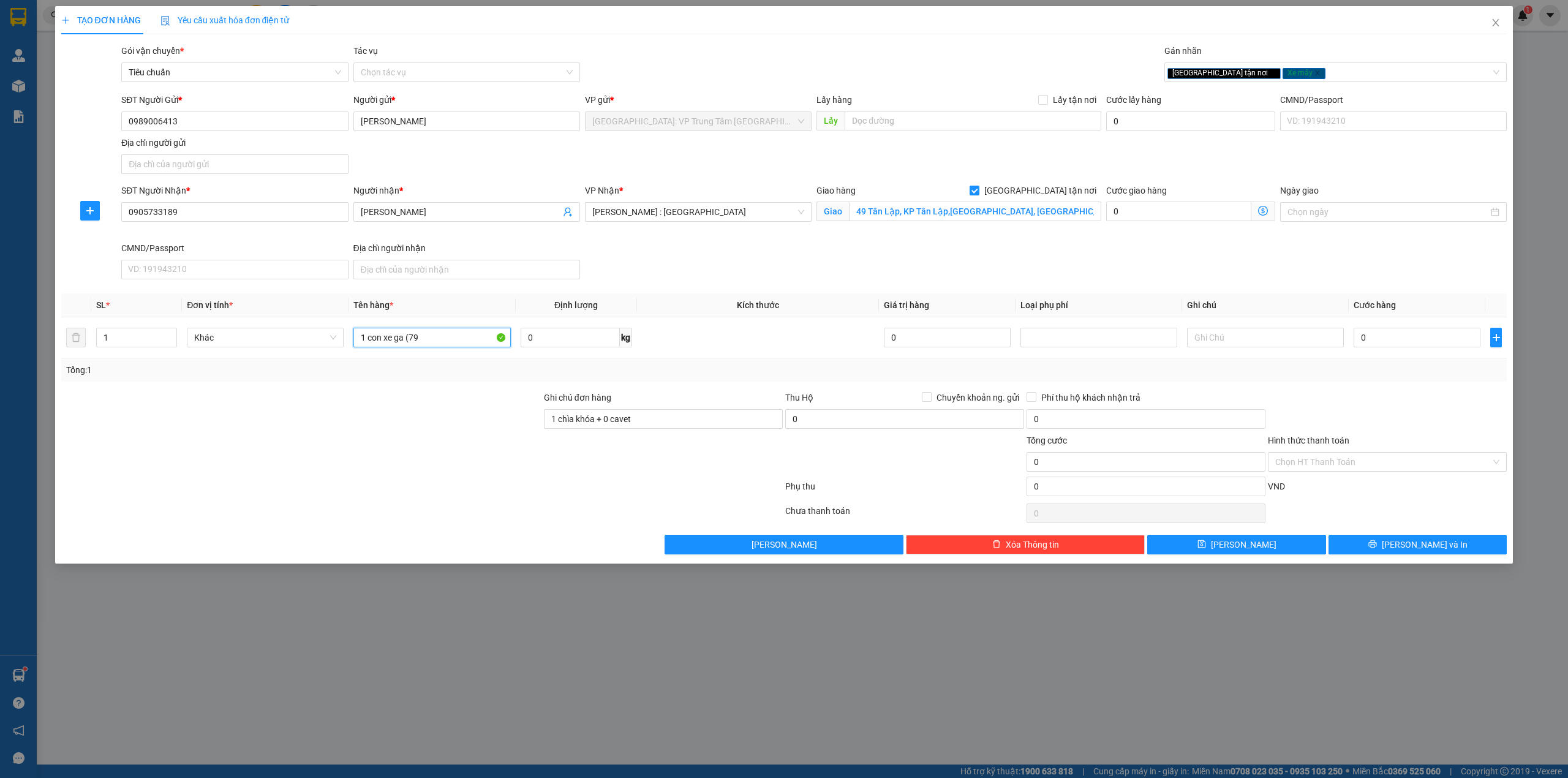
type input "1 con xe ga (79"
click at [1390, 344] on input "0" at bounding box center [1417, 337] width 127 height 20
type input "7"
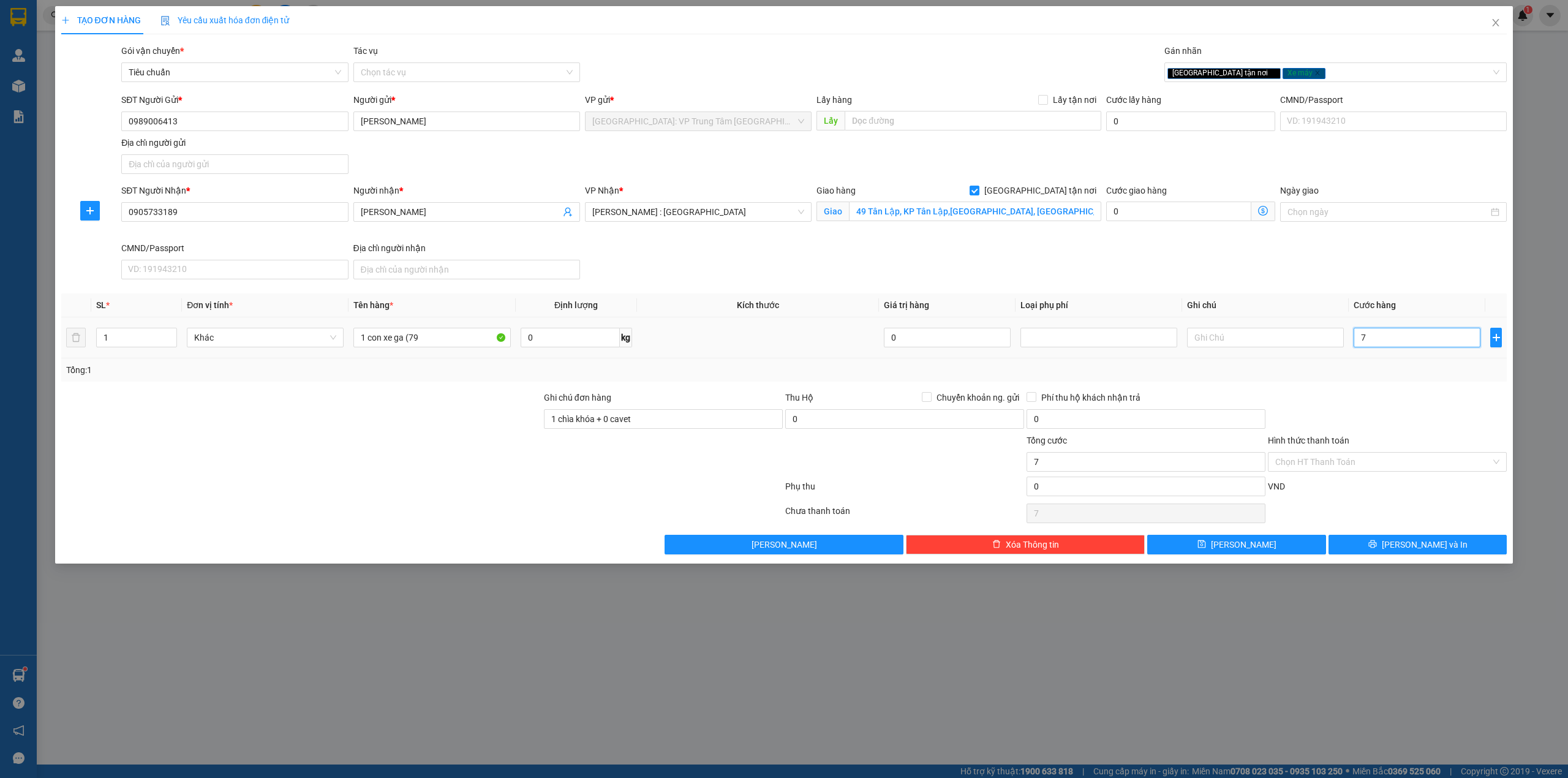
type input "78"
type input "780"
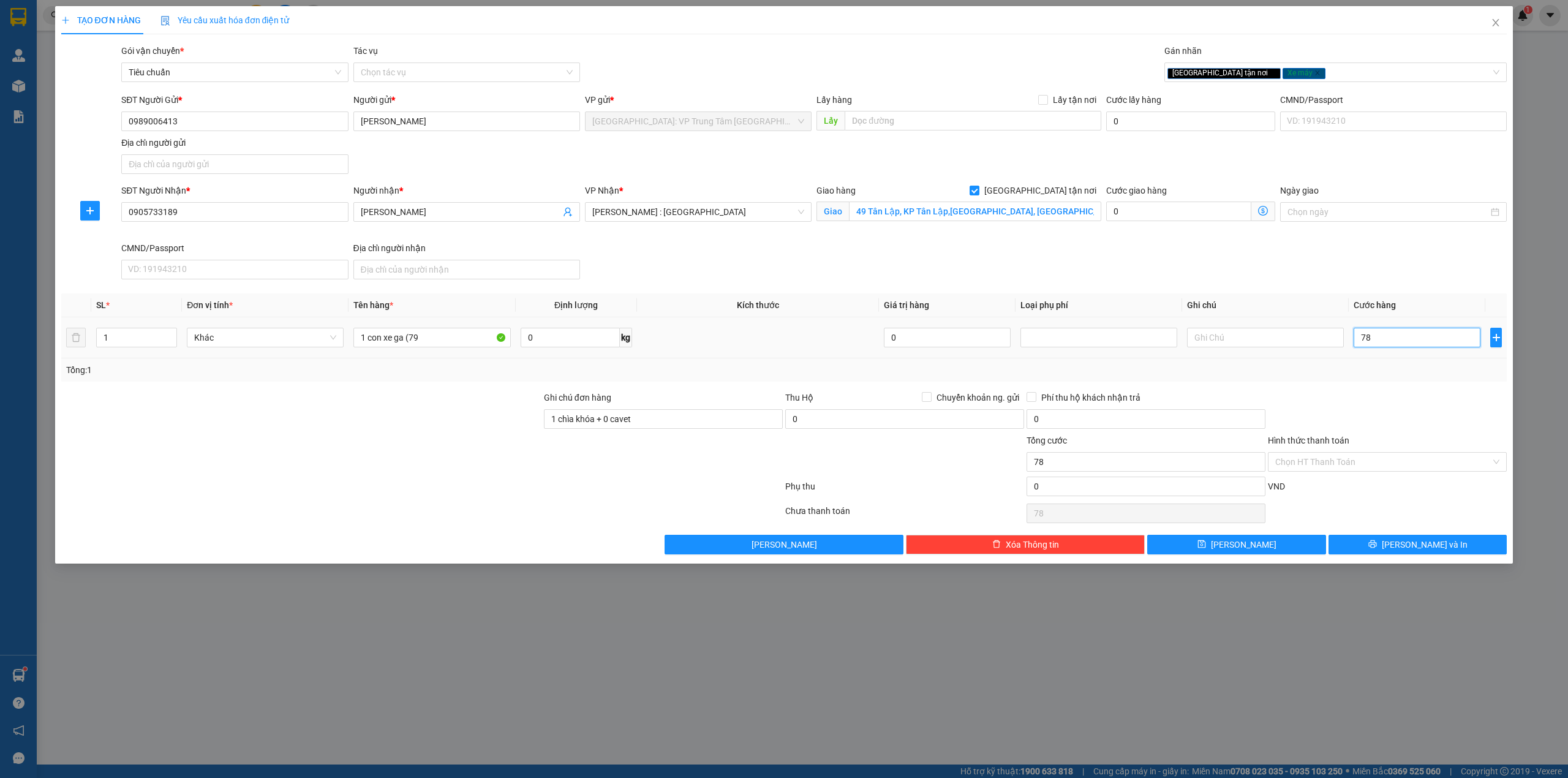
type input "780"
type input "780.000"
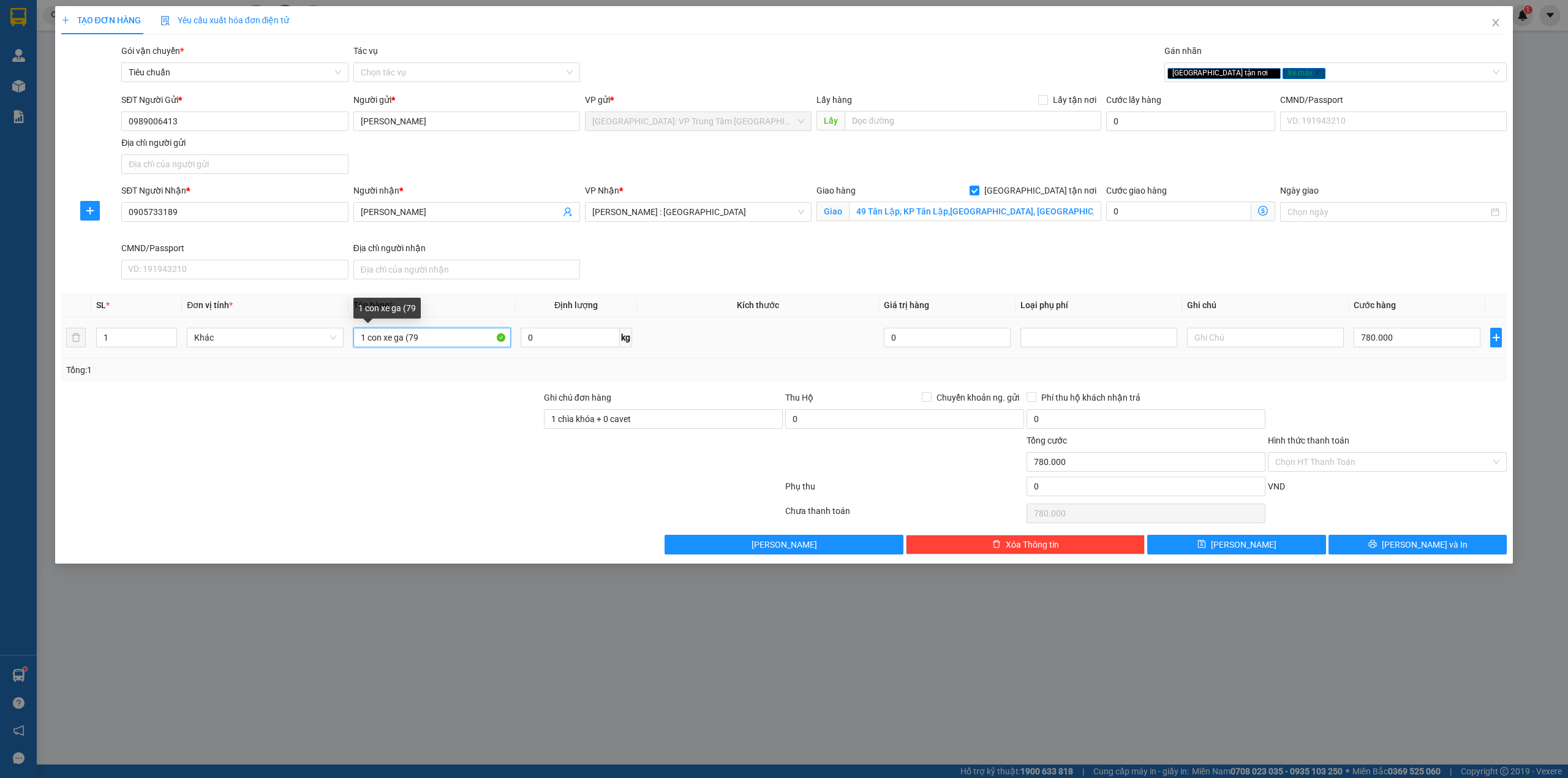
click at [452, 347] on input "1 con xe ga (79" at bounding box center [433, 337] width 157 height 20
type input "1 con xe ga (79NA-07089)"
click at [608, 418] on input "1 chìa khóa + 0 cavet" at bounding box center [663, 419] width 239 height 20
type input "1 chìa khóa + 1 cavet"
click at [1387, 471] on input "Hình thức thanh toán" at bounding box center [1383, 462] width 215 height 19
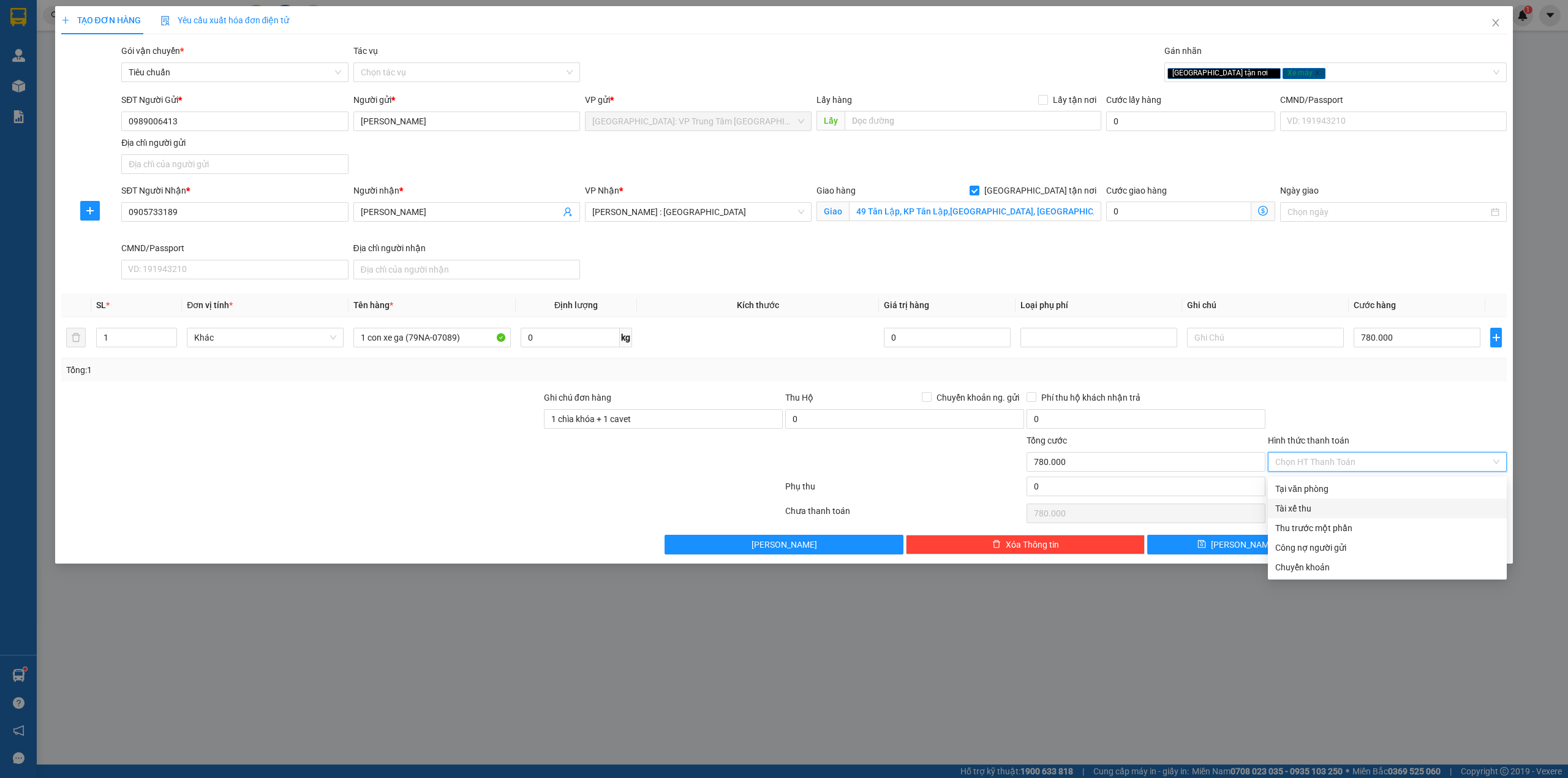
click at [1369, 501] on div "Tài xế thu" at bounding box center [1387, 509] width 239 height 20
type input "0"
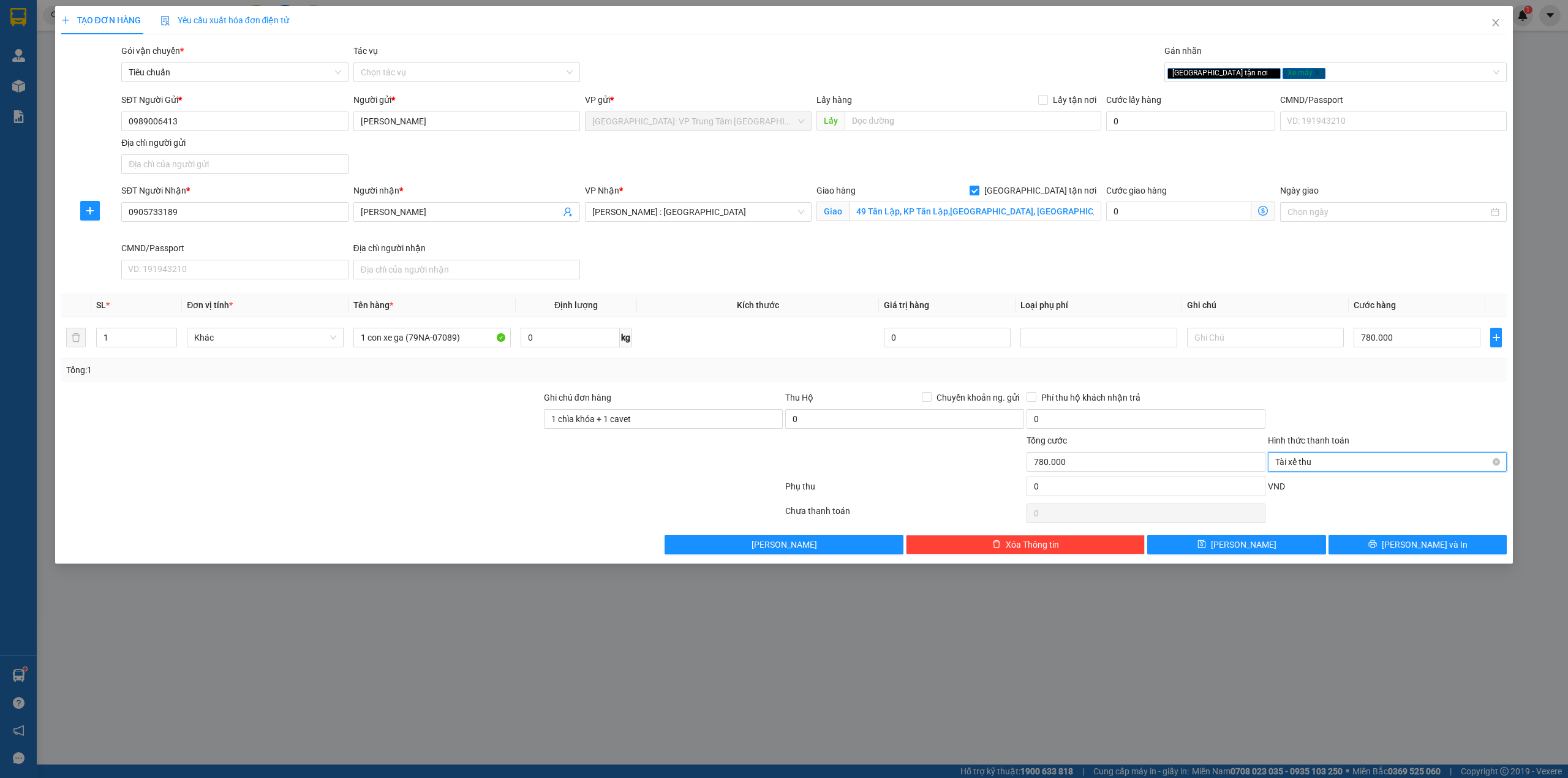
click at [1361, 468] on span "Tài xế thu" at bounding box center [1388, 462] width 224 height 19
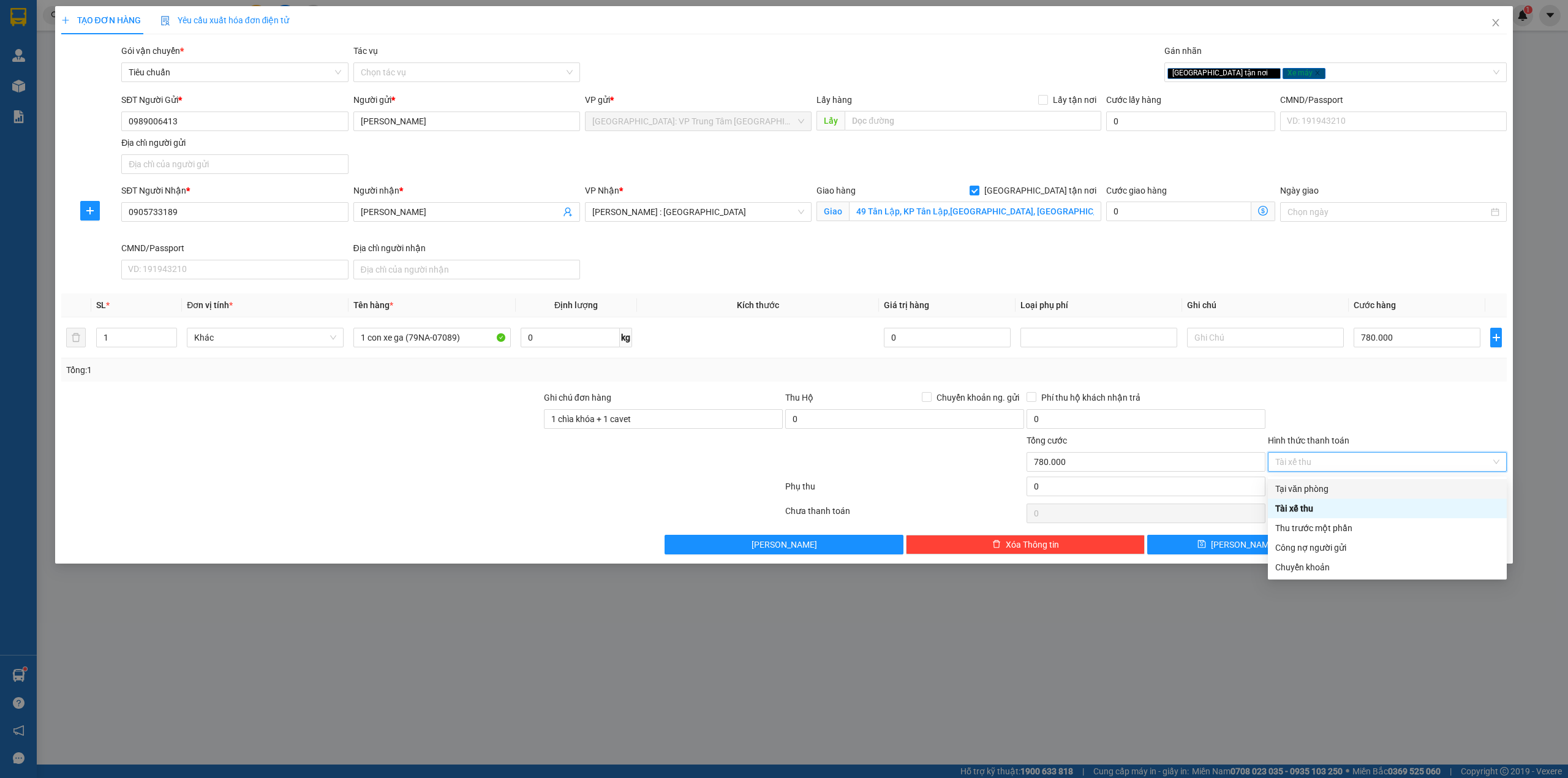
click at [1354, 491] on div "Tại văn phòng" at bounding box center [1388, 489] width 224 height 14
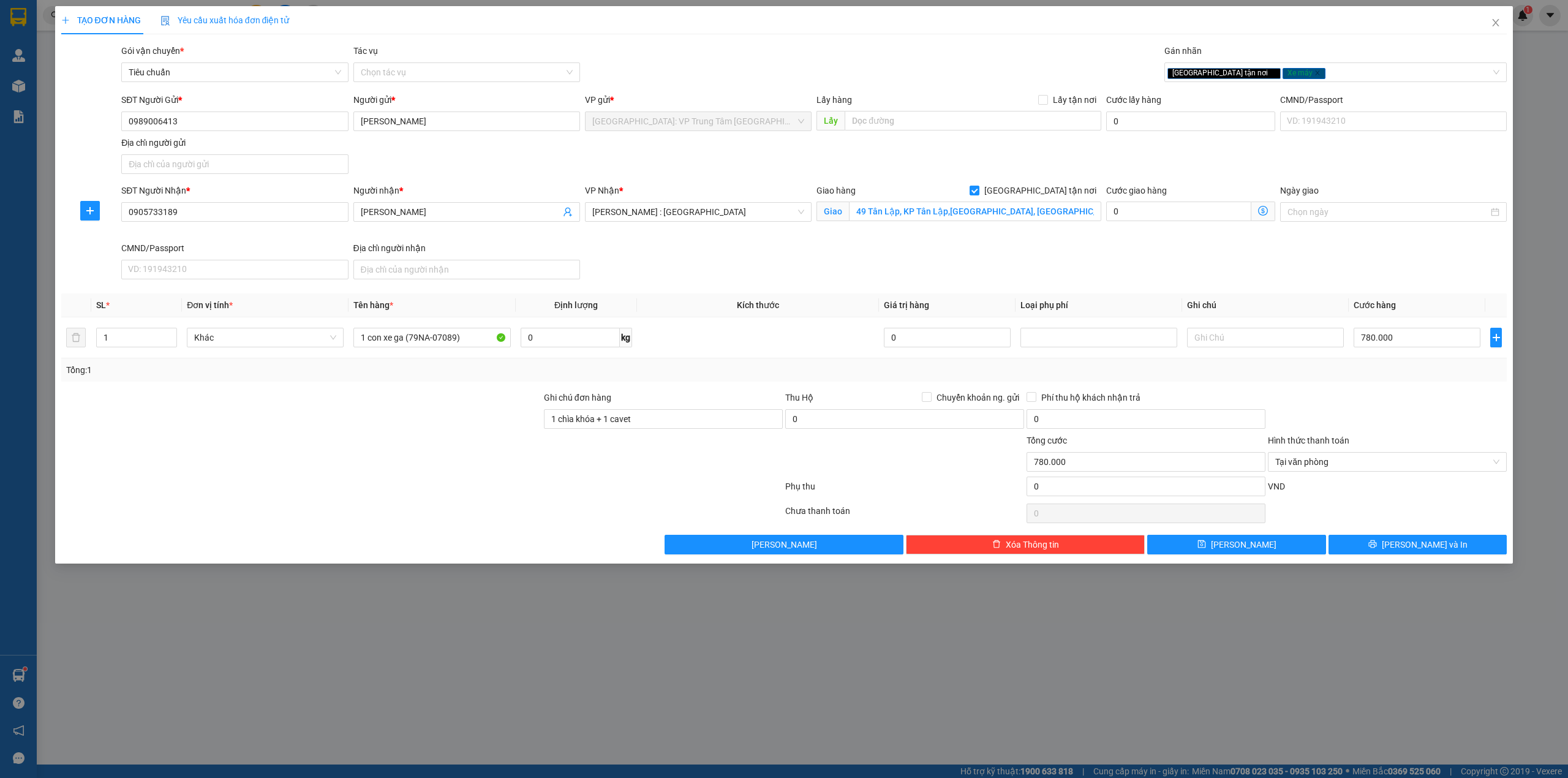
drag, startPoint x: 1353, startPoint y: 398, endPoint x: 1365, endPoint y: 509, distance: 111.6
click at [1354, 398] on div at bounding box center [1388, 413] width 242 height 43
click at [1378, 553] on button "Lưu và In" at bounding box center [1419, 545] width 179 height 20
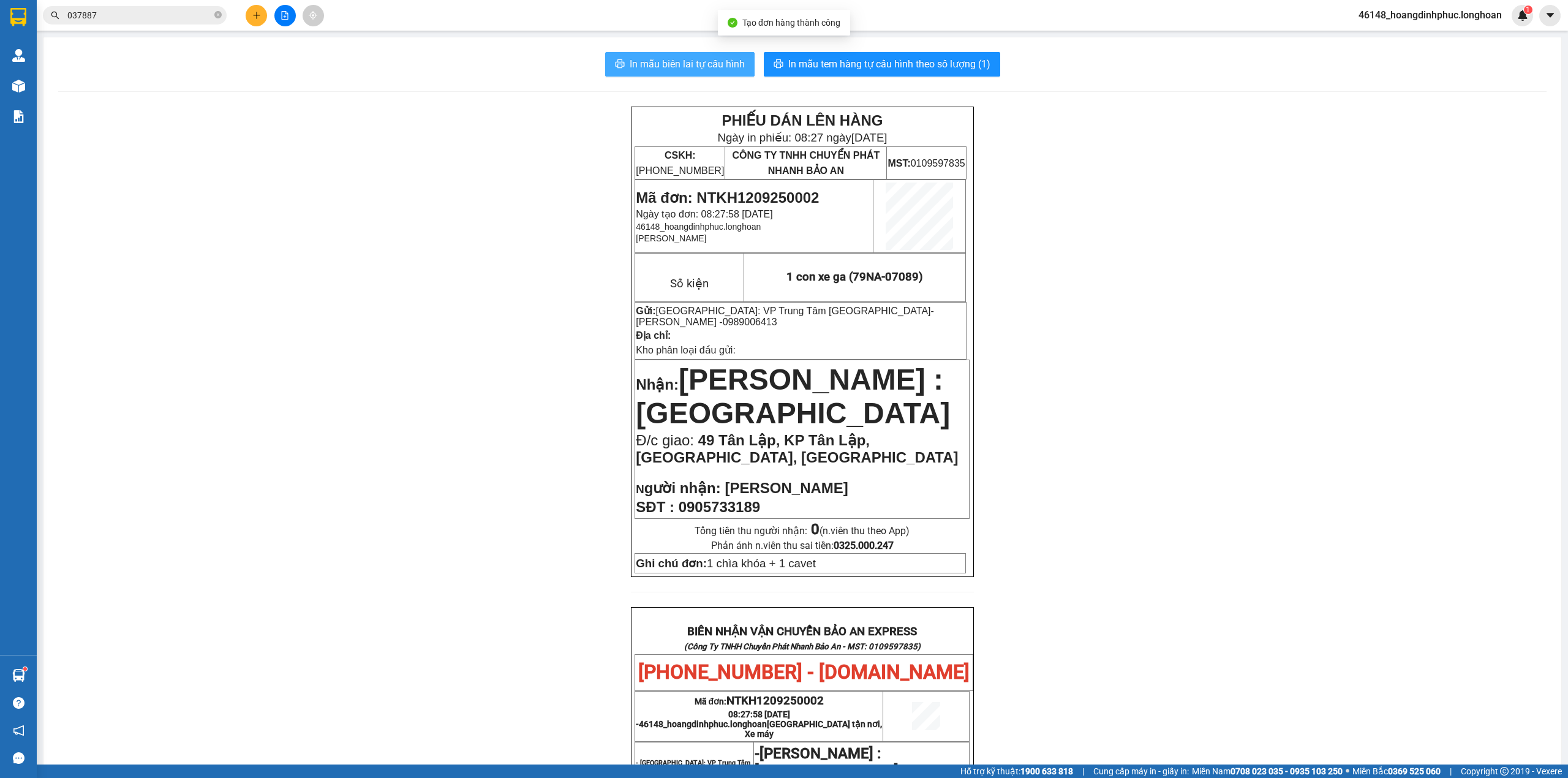
click at [701, 63] on span "In mẫu biên lai tự cấu hình" at bounding box center [687, 64] width 115 height 16
click at [219, 16] on icon "close-circle" at bounding box center [217, 14] width 7 height 7
click at [187, 16] on input "text" at bounding box center [140, 16] width 145 height 14
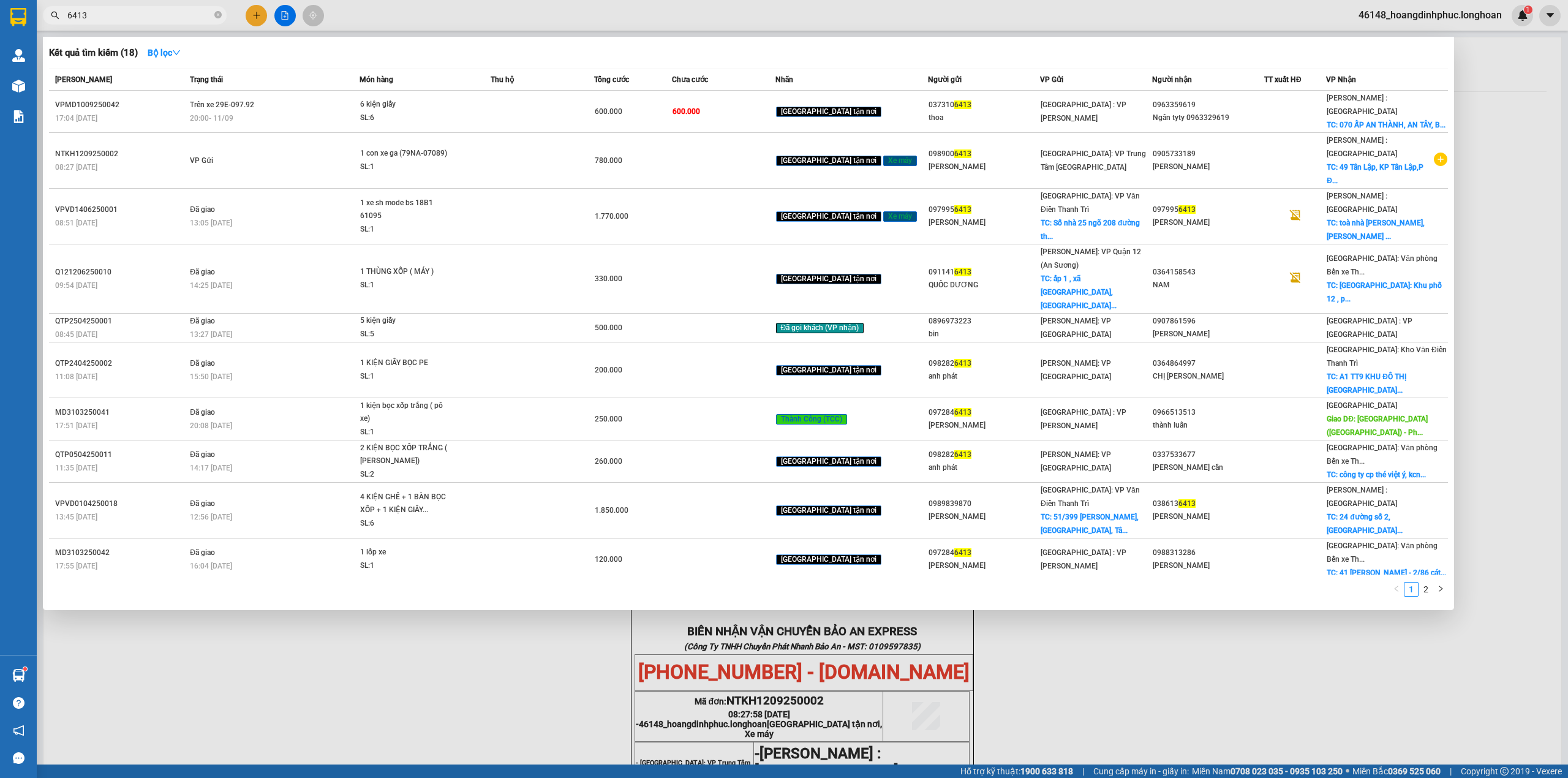
type input "6413"
click at [1193, 584] on div at bounding box center [784, 389] width 1568 height 778
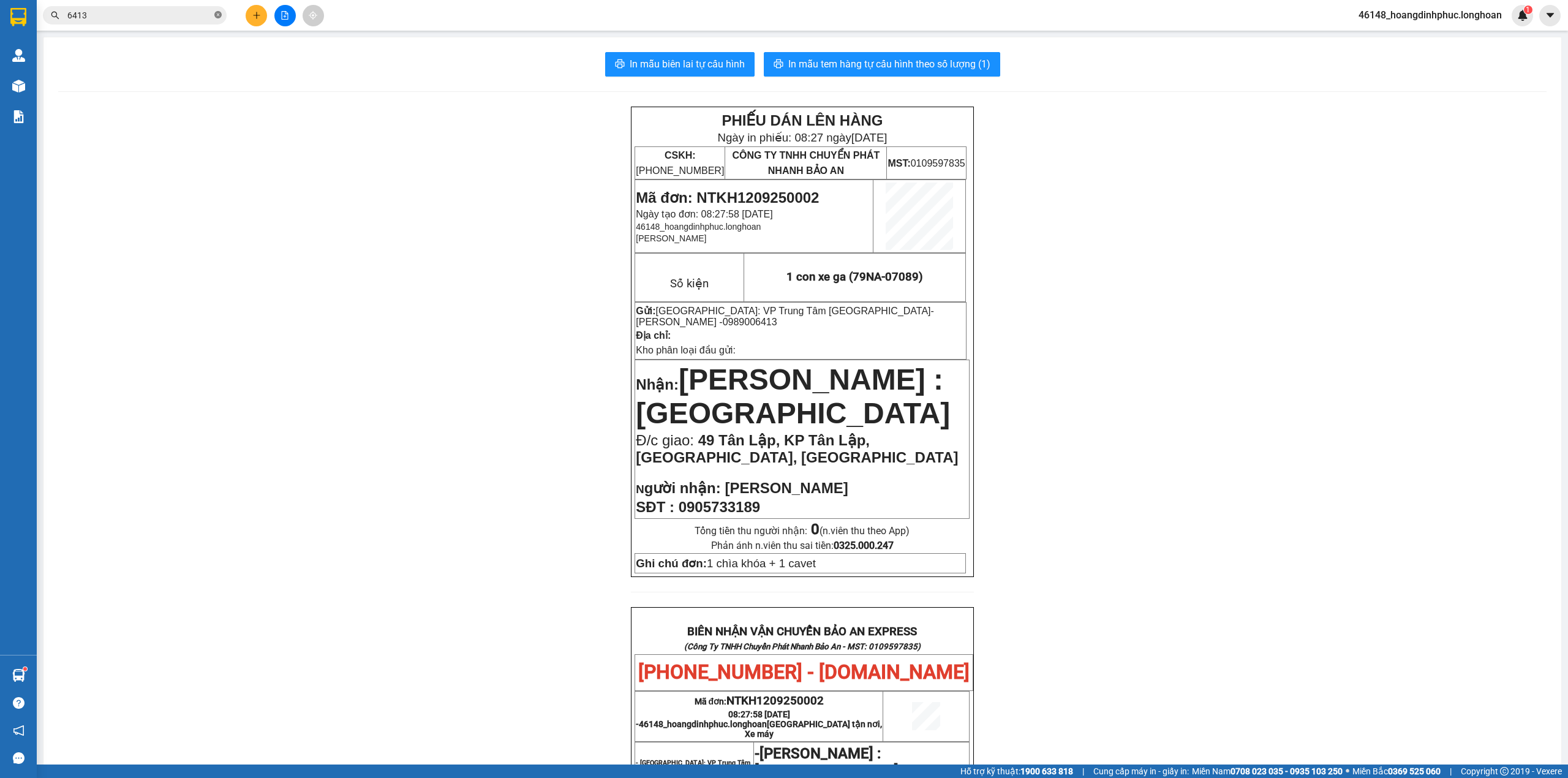
click at [218, 13] on icon "close-circle" at bounding box center [217, 14] width 7 height 7
click at [258, 11] on icon "plus" at bounding box center [257, 15] width 9 height 9
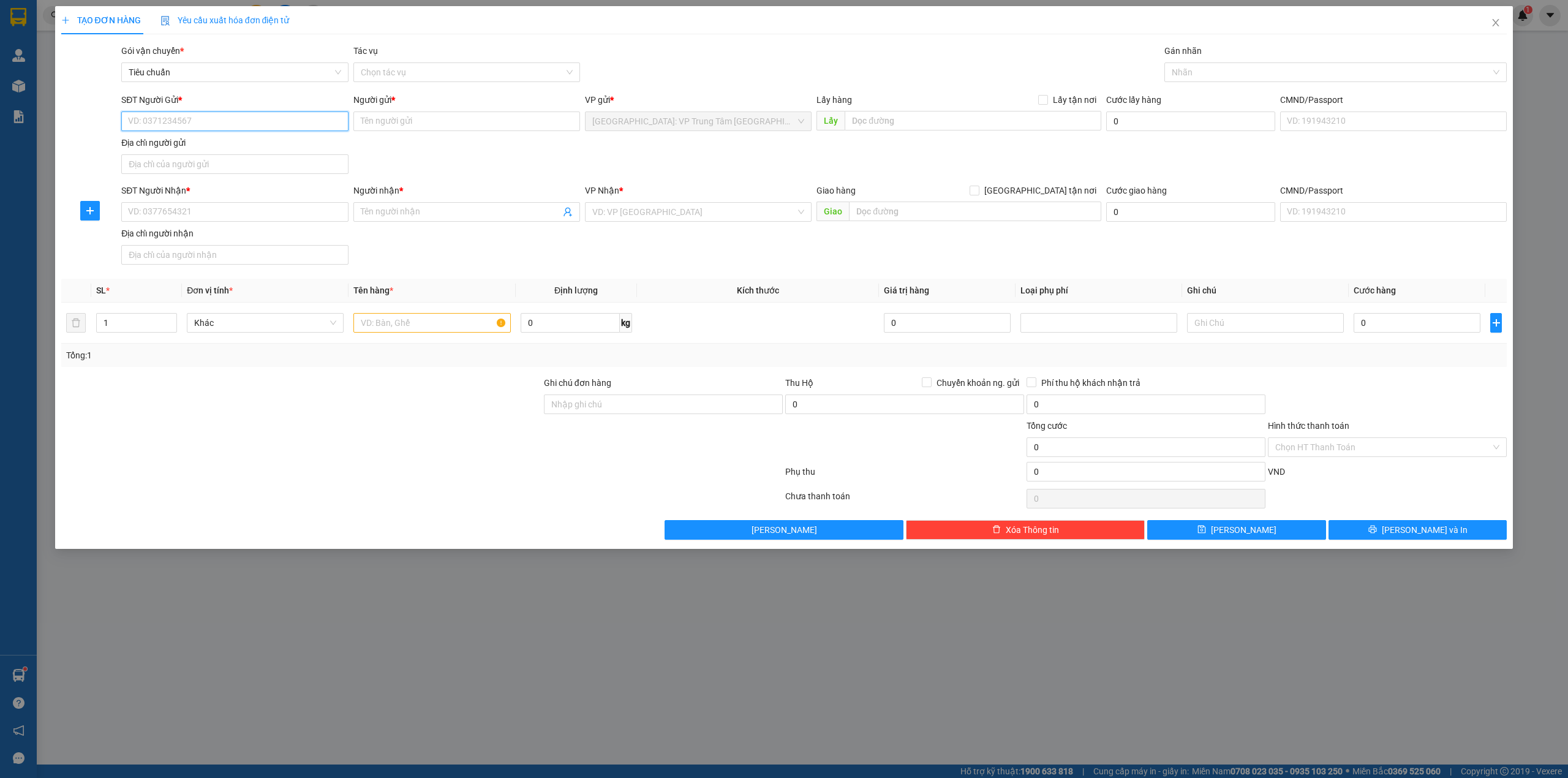
click at [213, 125] on input "SĐT Người Gửi *" at bounding box center [234, 121] width 227 height 20
type input "0358647006"
click at [427, 121] on input "Người gửi *" at bounding box center [467, 121] width 227 height 20
type input "A"
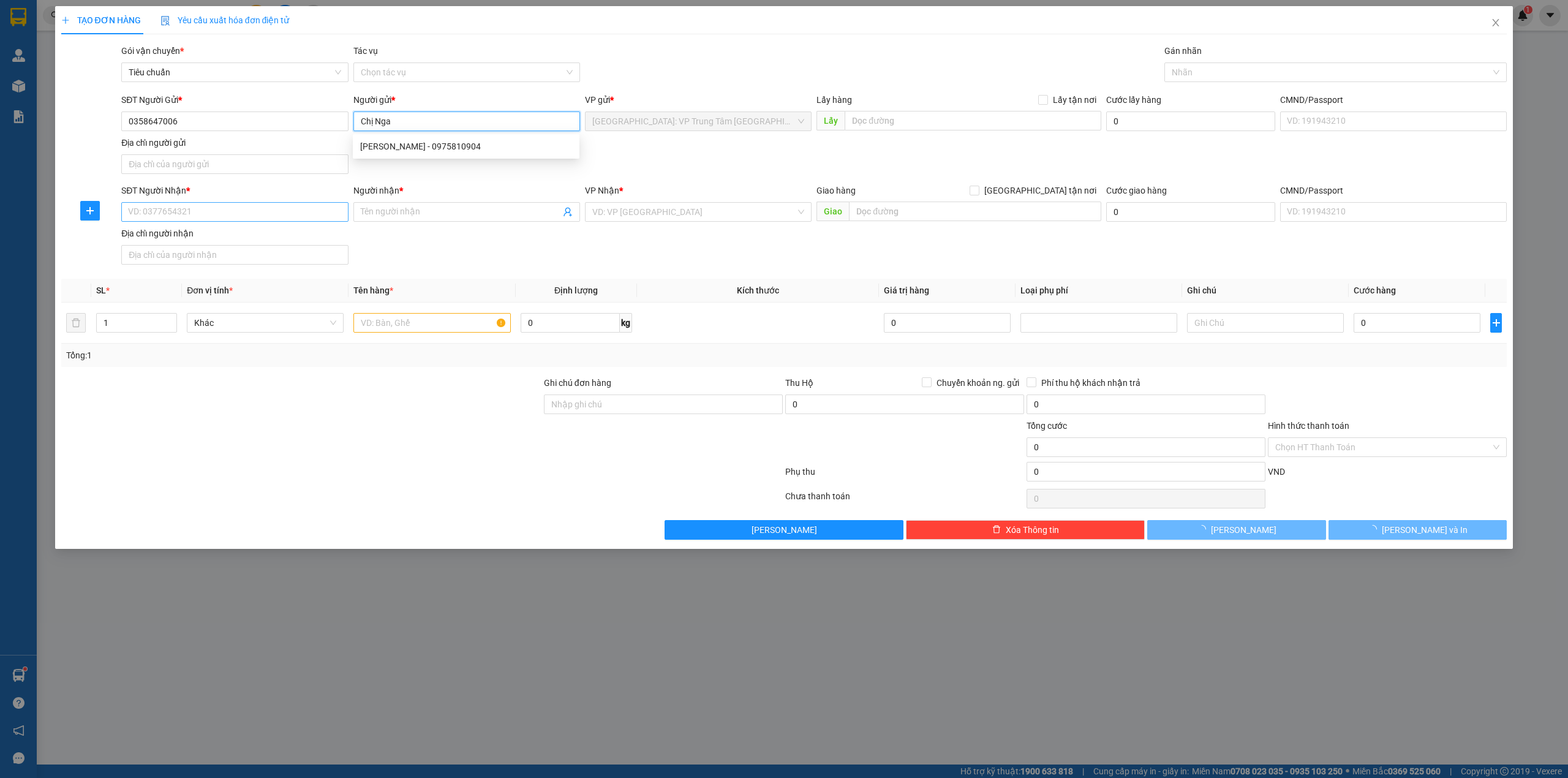
type input "Chị Nga"
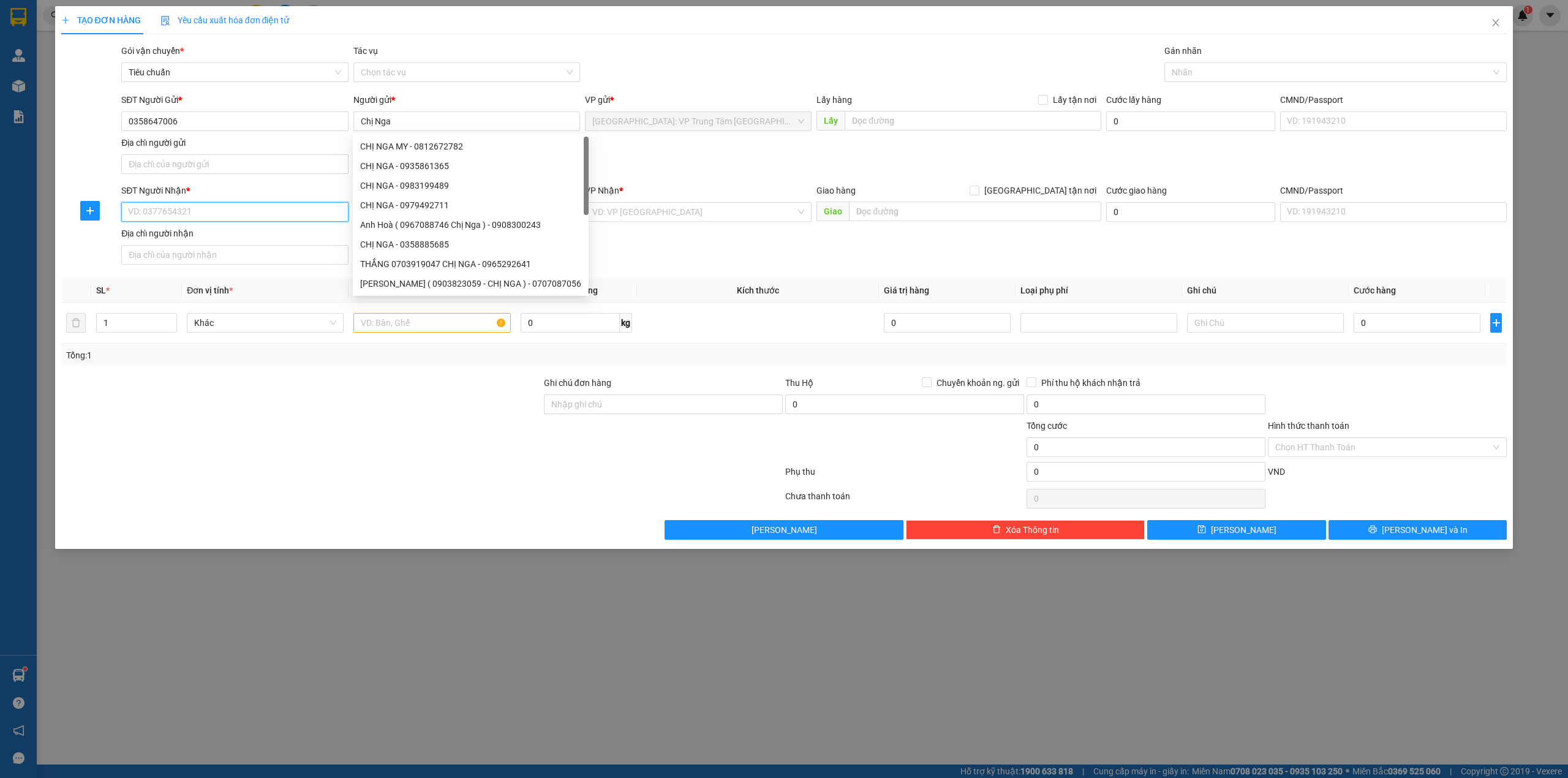
click at [218, 212] on input "SĐT Người Nhận *" at bounding box center [234, 212] width 227 height 20
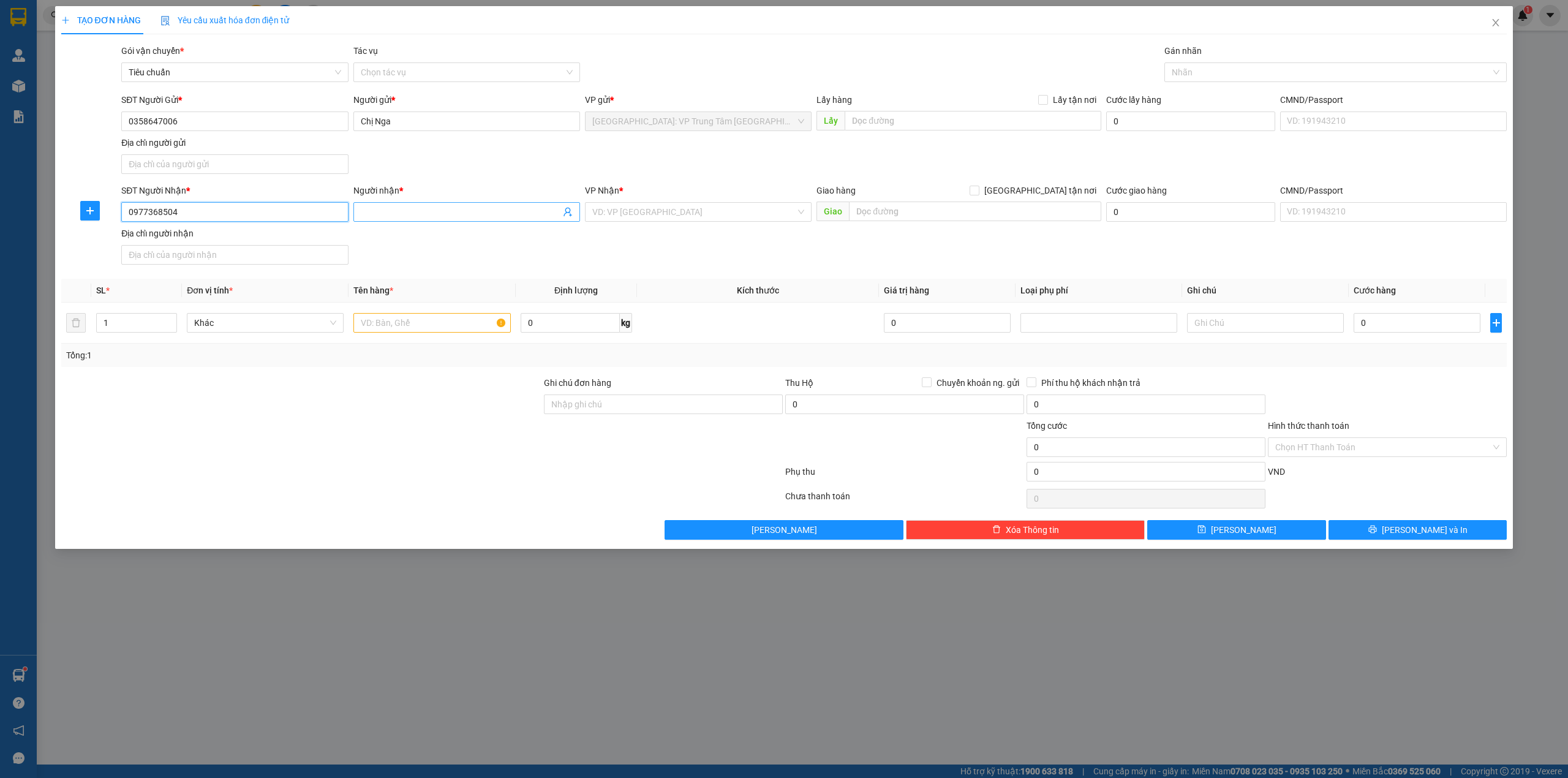
type input "0977368504"
click at [369, 210] on input "Người nhận *" at bounding box center [460, 212] width 200 height 14
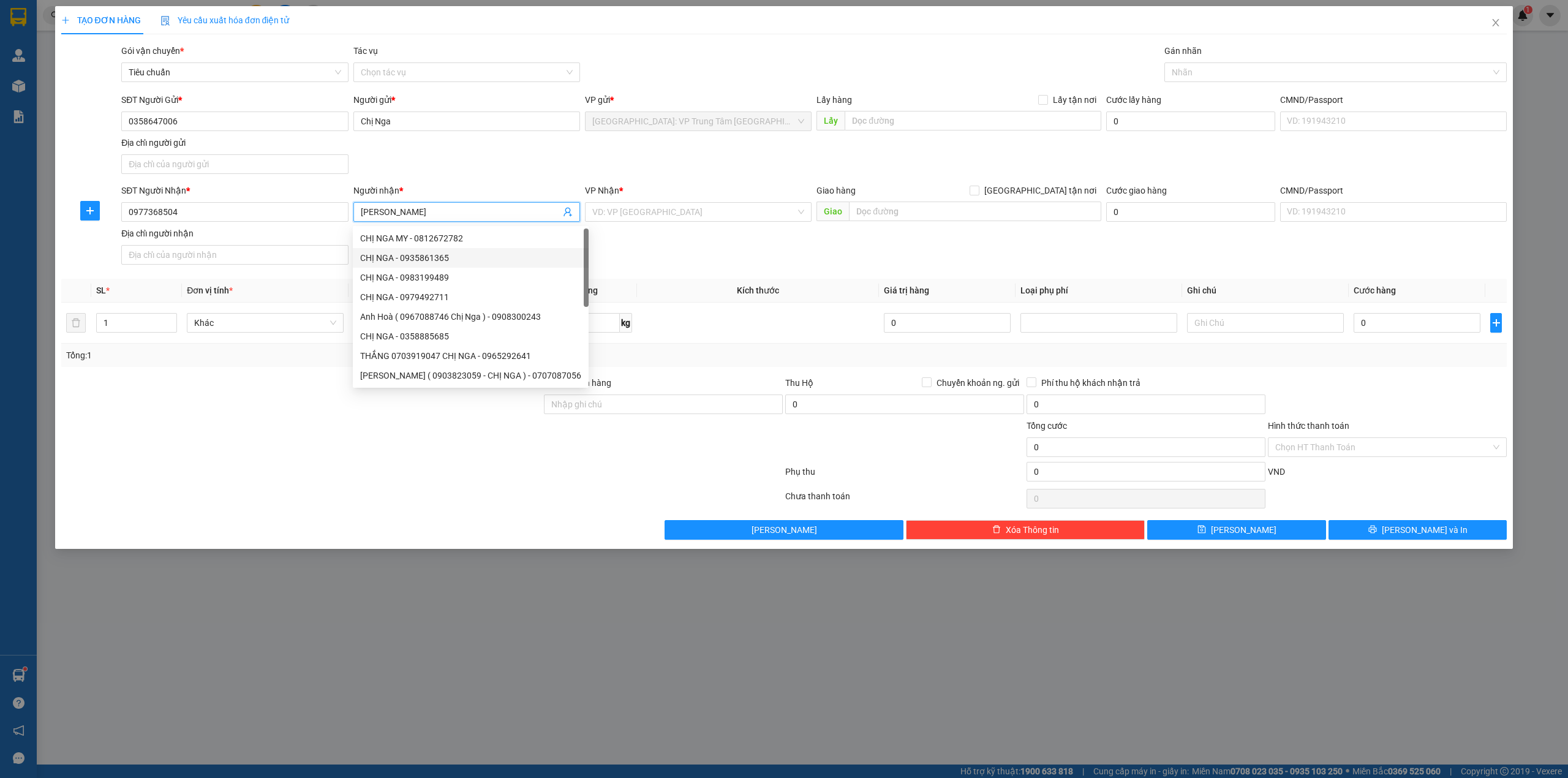
type input "Anh Tú"
click at [679, 277] on div "Transit Pickup Surcharge Ids Transit Deliver Surcharge Ids Transit Deliver Surc…" at bounding box center [784, 292] width 1446 height 496
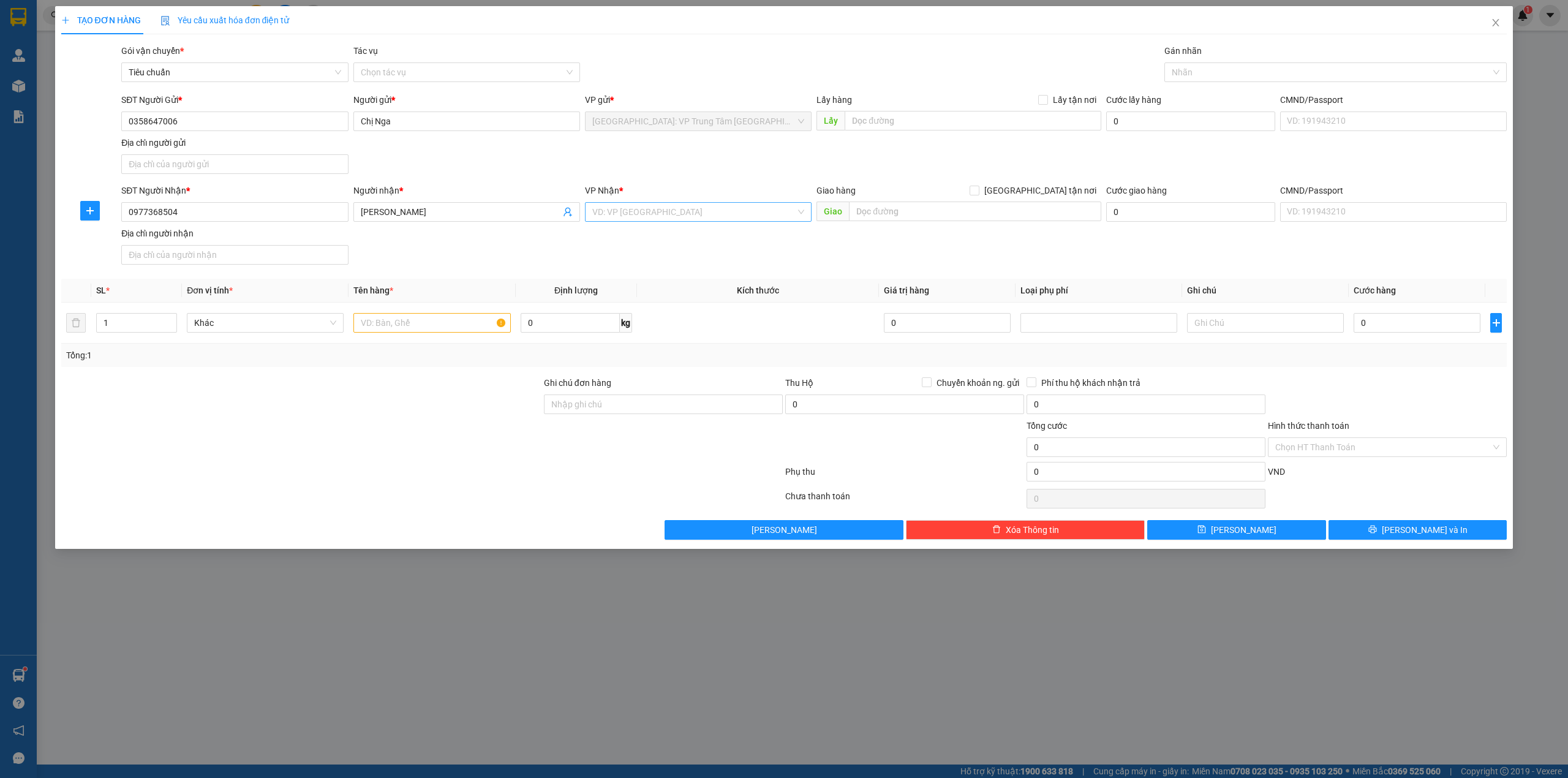
click at [661, 213] on input "search" at bounding box center [694, 211] width 203 height 19
click at [683, 211] on input "search" at bounding box center [694, 211] width 203 height 19
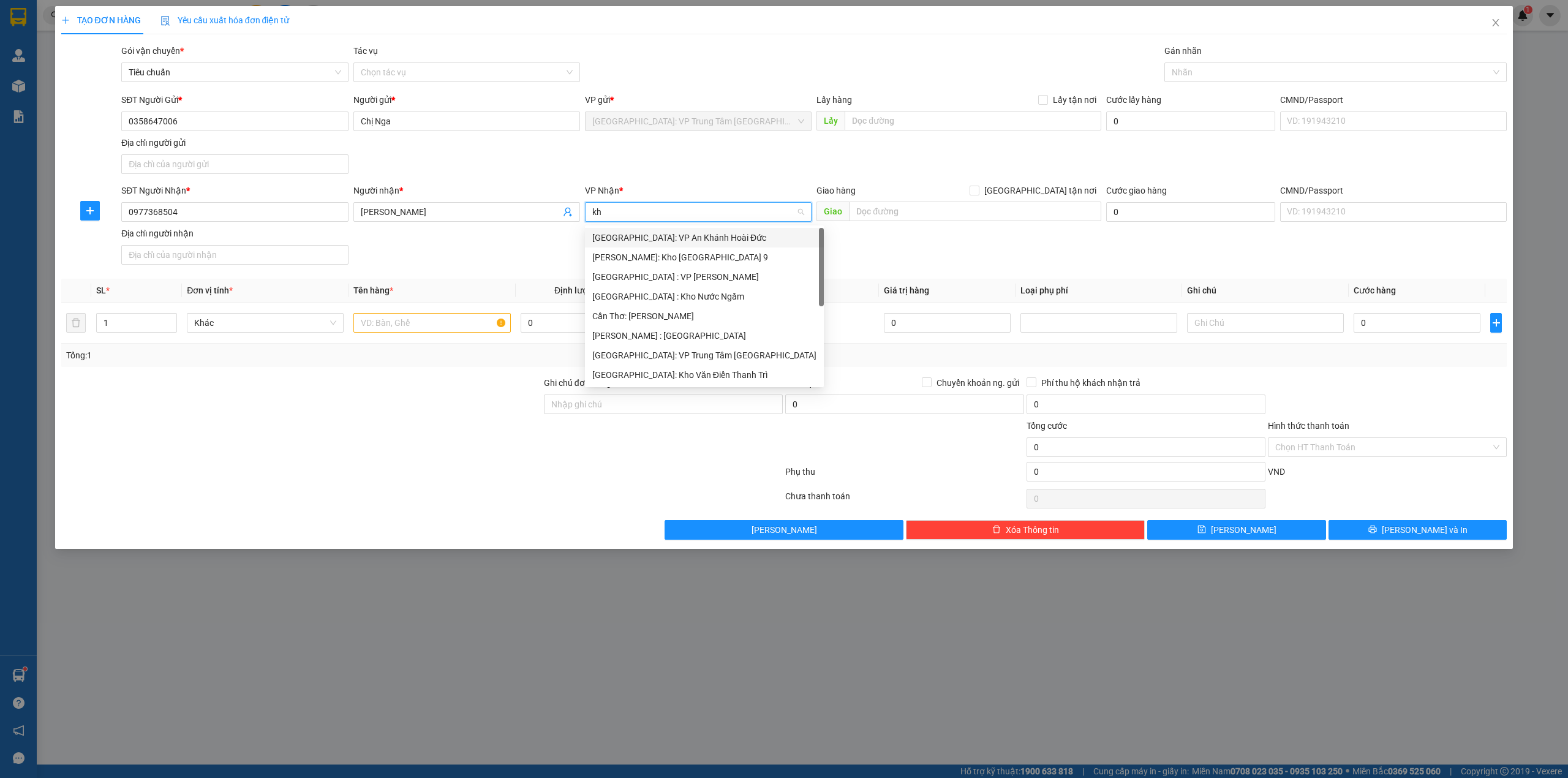
type input "kho"
click at [714, 310] on div "Hà Nội: Kho Văn Điển Thanh Trì" at bounding box center [699, 317] width 212 height 14
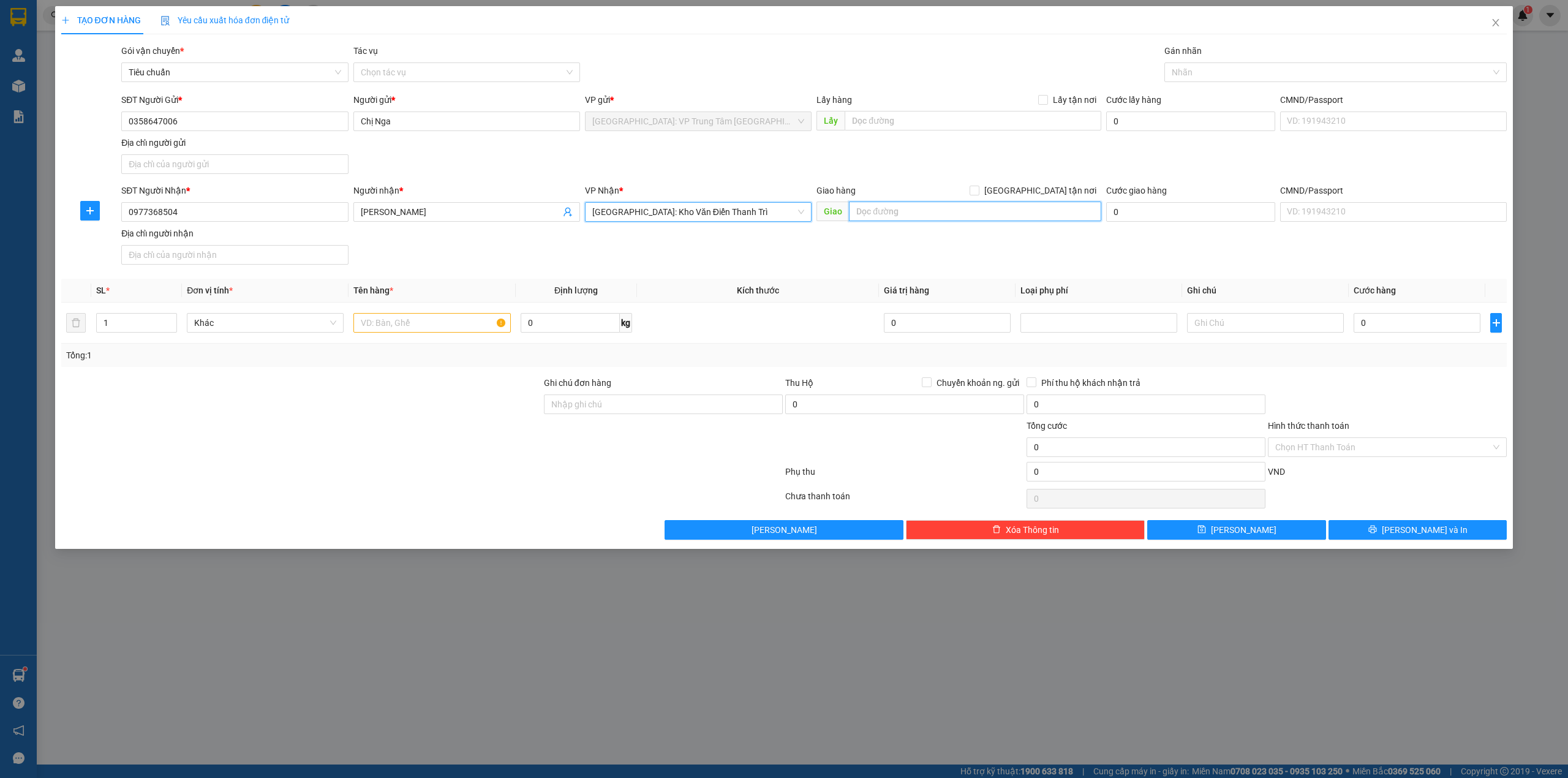
click at [909, 217] on input "text" at bounding box center [975, 211] width 253 height 20
type input "Chung Cư Thành Công, Đ Lý Thái Tổ, P Quang Trung TP Thái Bình"
drag, startPoint x: 1030, startPoint y: 183, endPoint x: 1035, endPoint y: 190, distance: 8.6
click at [1034, 188] on form "SĐT Người Gửi * 0358647006 Người gửi * Chị Nga VP gửi * Khánh Hòa: VP Trung Tâm…" at bounding box center [784, 181] width 1446 height 176
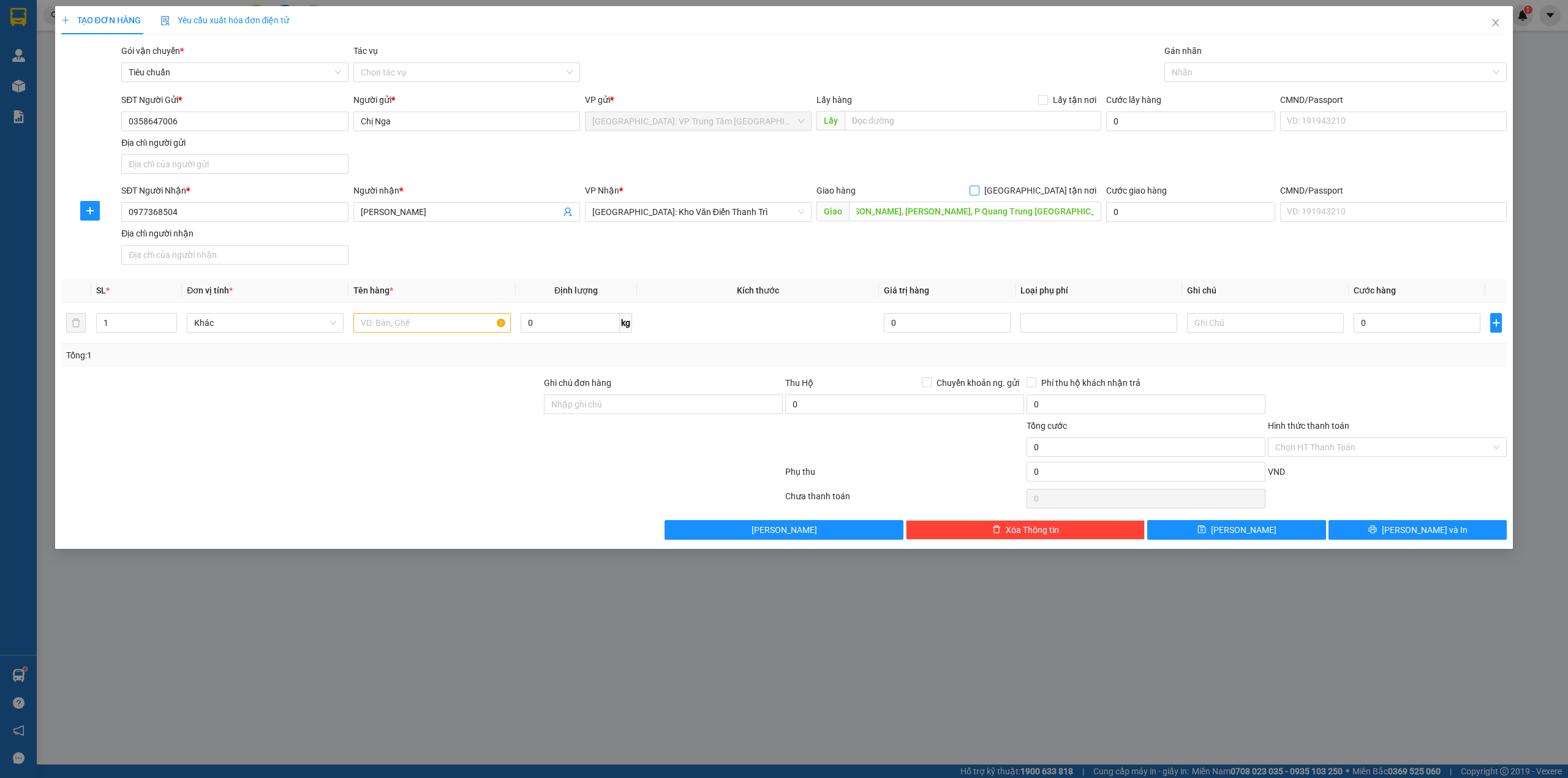
scroll to position [0, 0]
click at [978, 190] on input "[GEOGRAPHIC_DATA] tận nơi" at bounding box center [974, 190] width 9 height 9
checkbox input "true"
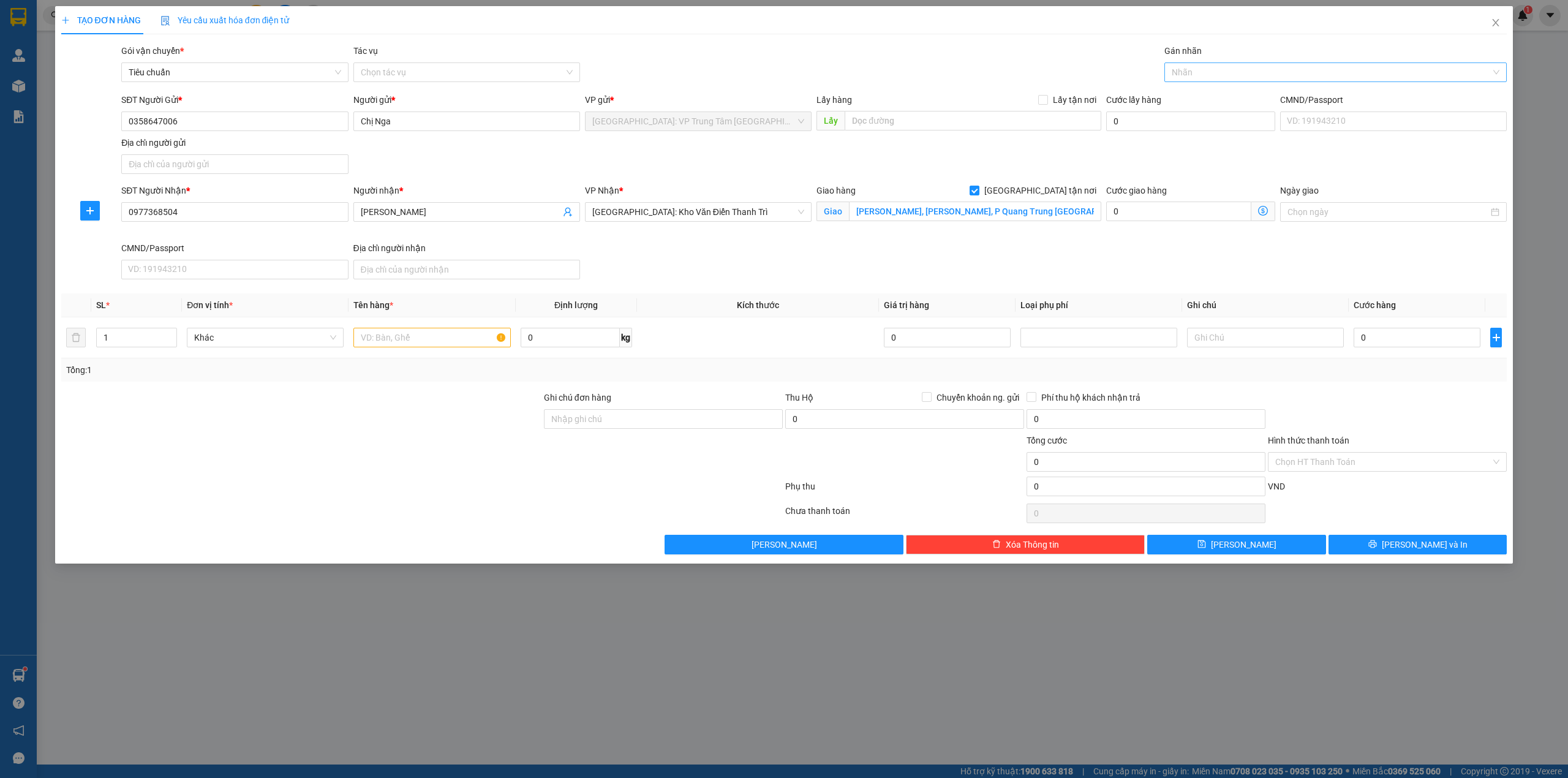
click at [1194, 75] on div at bounding box center [1330, 72] width 324 height 15
type input "g"
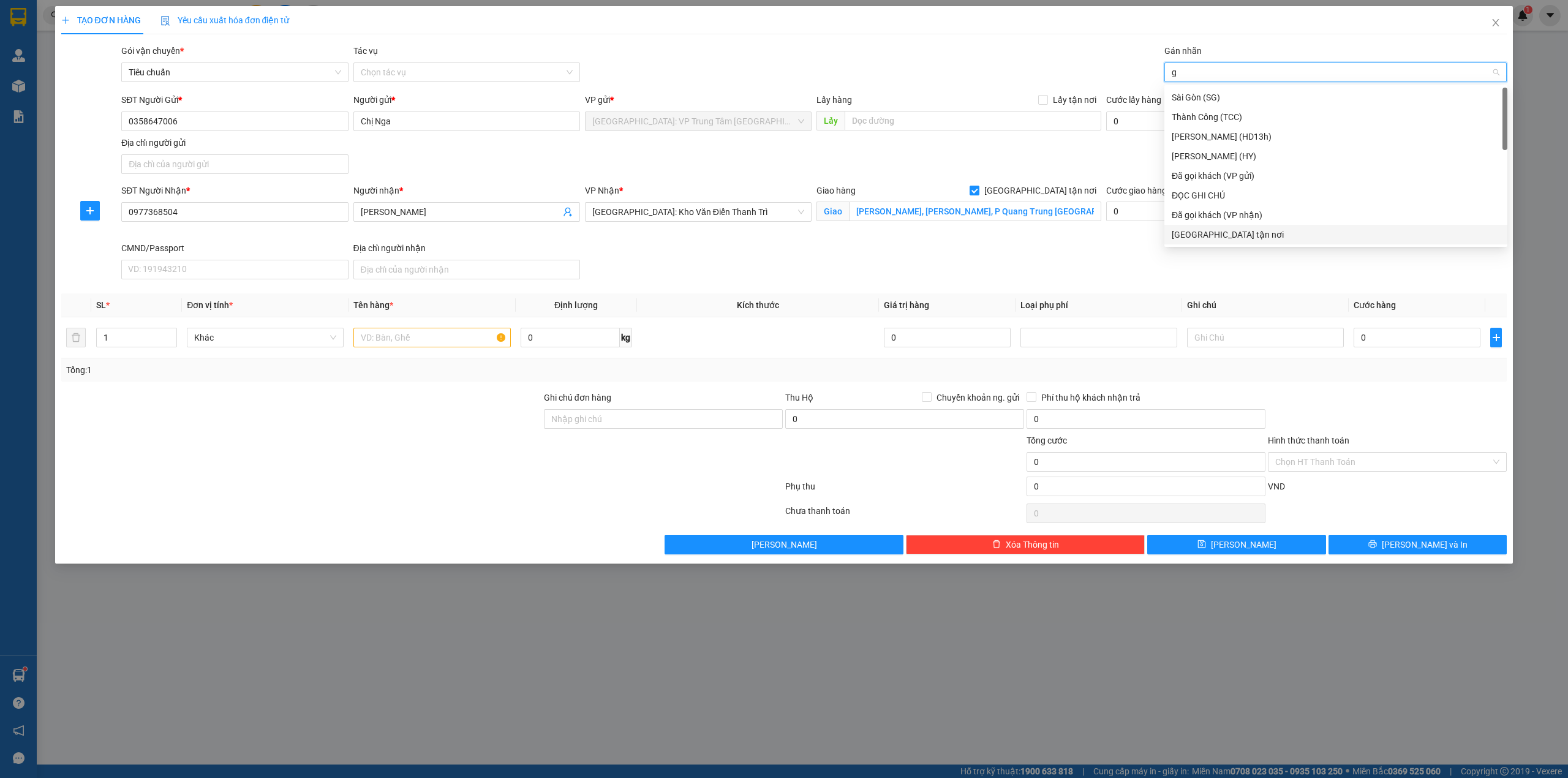
click at [1194, 229] on div "[GEOGRAPHIC_DATA] tận nơi" at bounding box center [1336, 235] width 328 height 14
click at [1039, 61] on div "Gói vận chuyển * Tiêu chuẩn Tác vụ Chọn tác vụ Gán nhãn Giao tận nơi" at bounding box center [814, 66] width 1391 height 43
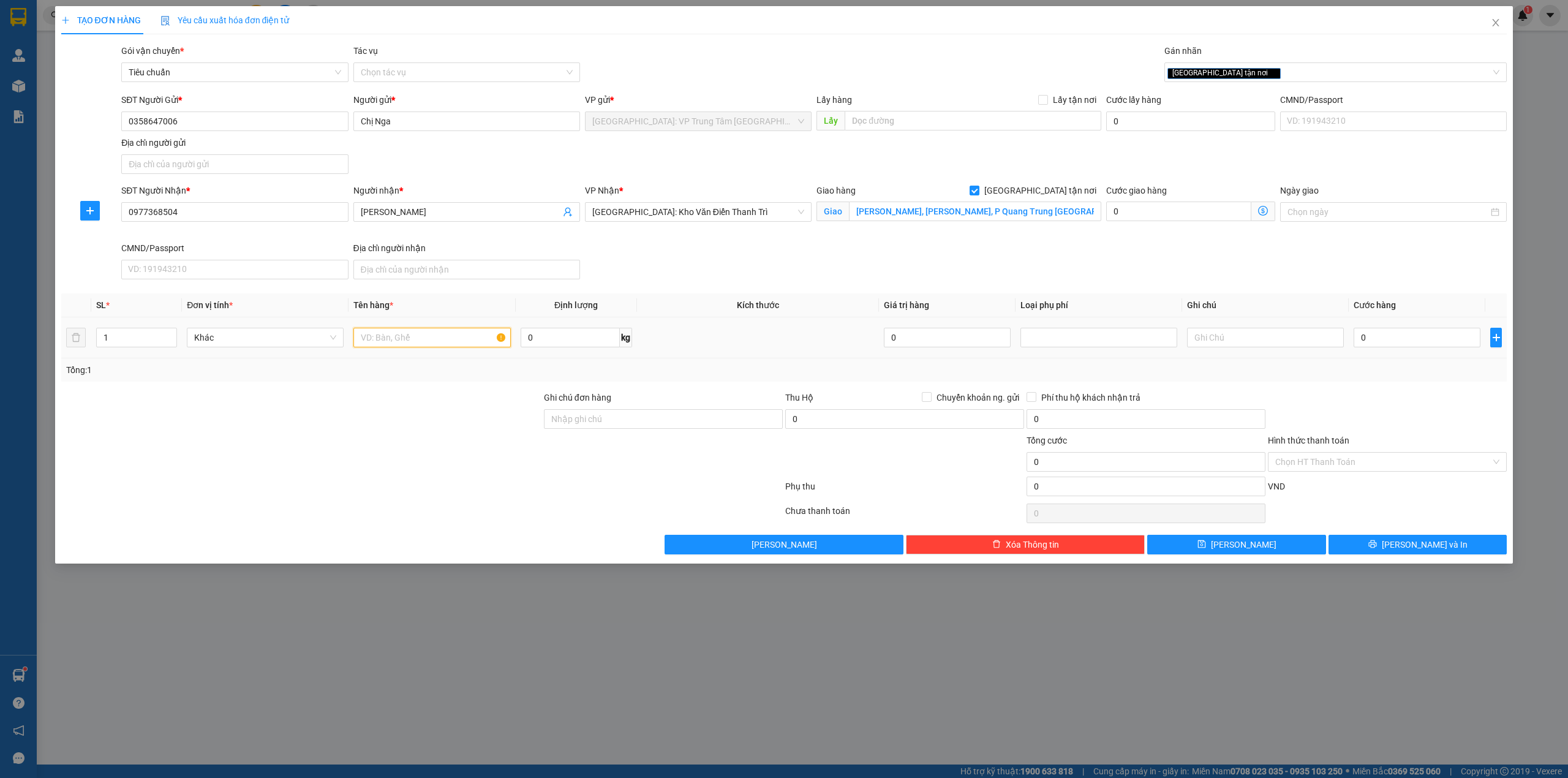
click at [408, 347] on input "text" at bounding box center [433, 337] width 157 height 20
type input "1 con xe ga (79U2-2800)"
click at [1386, 339] on input "0" at bounding box center [1417, 337] width 127 height 20
type input "1"
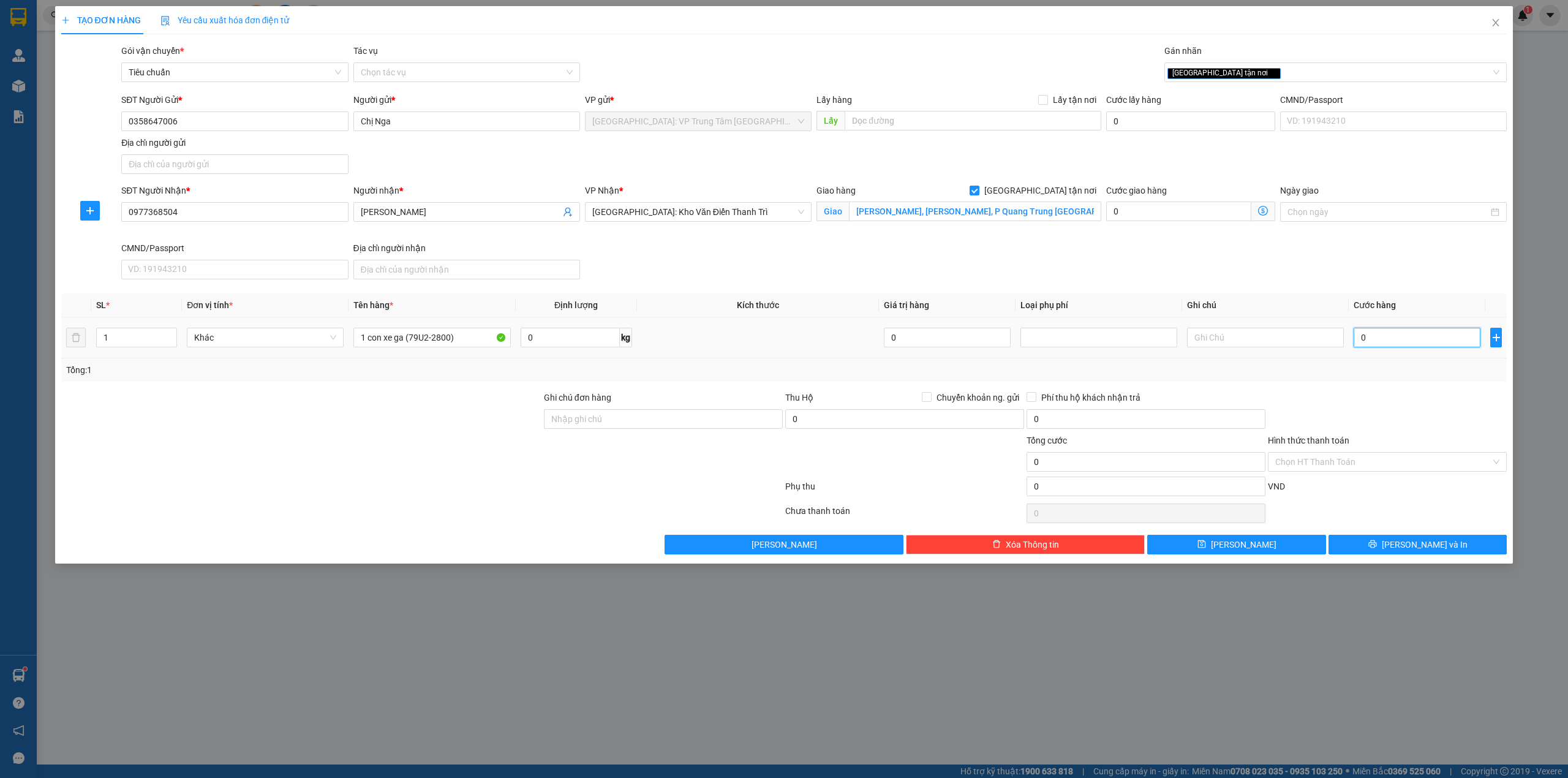
type input "1"
type input "14"
type input "148"
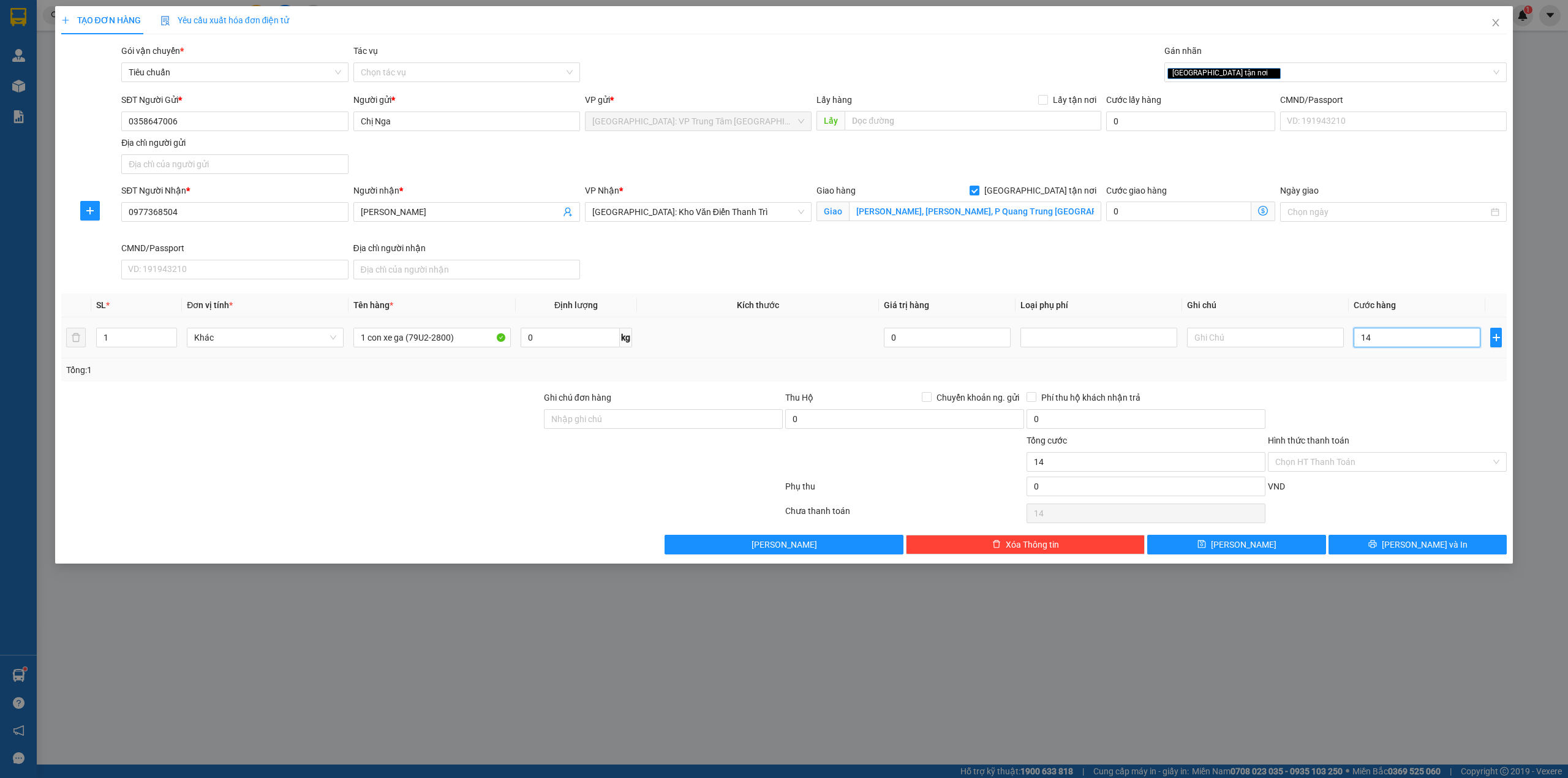
type input "148"
type input "1.480"
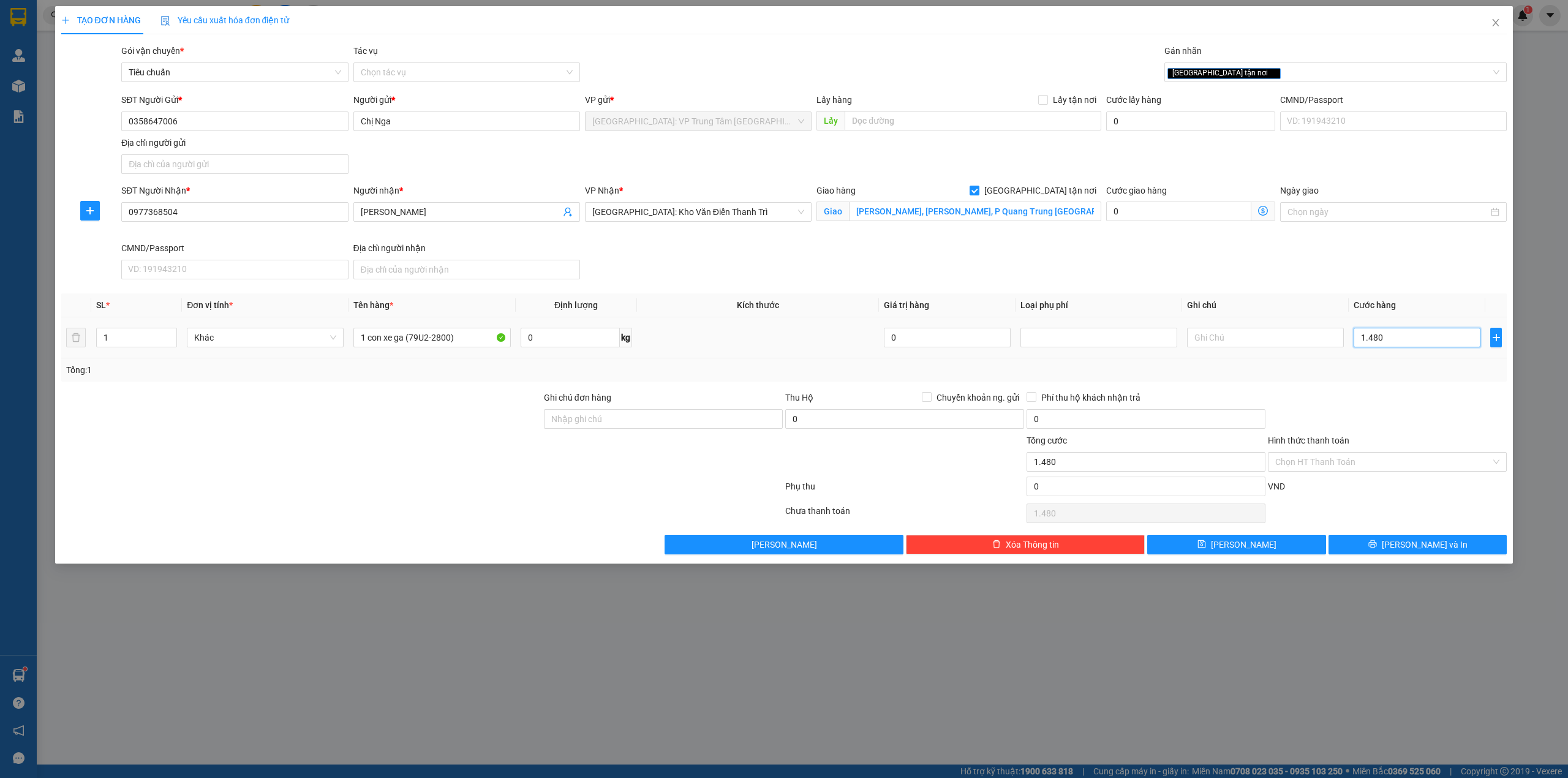
type input "14.800"
type input "148.000"
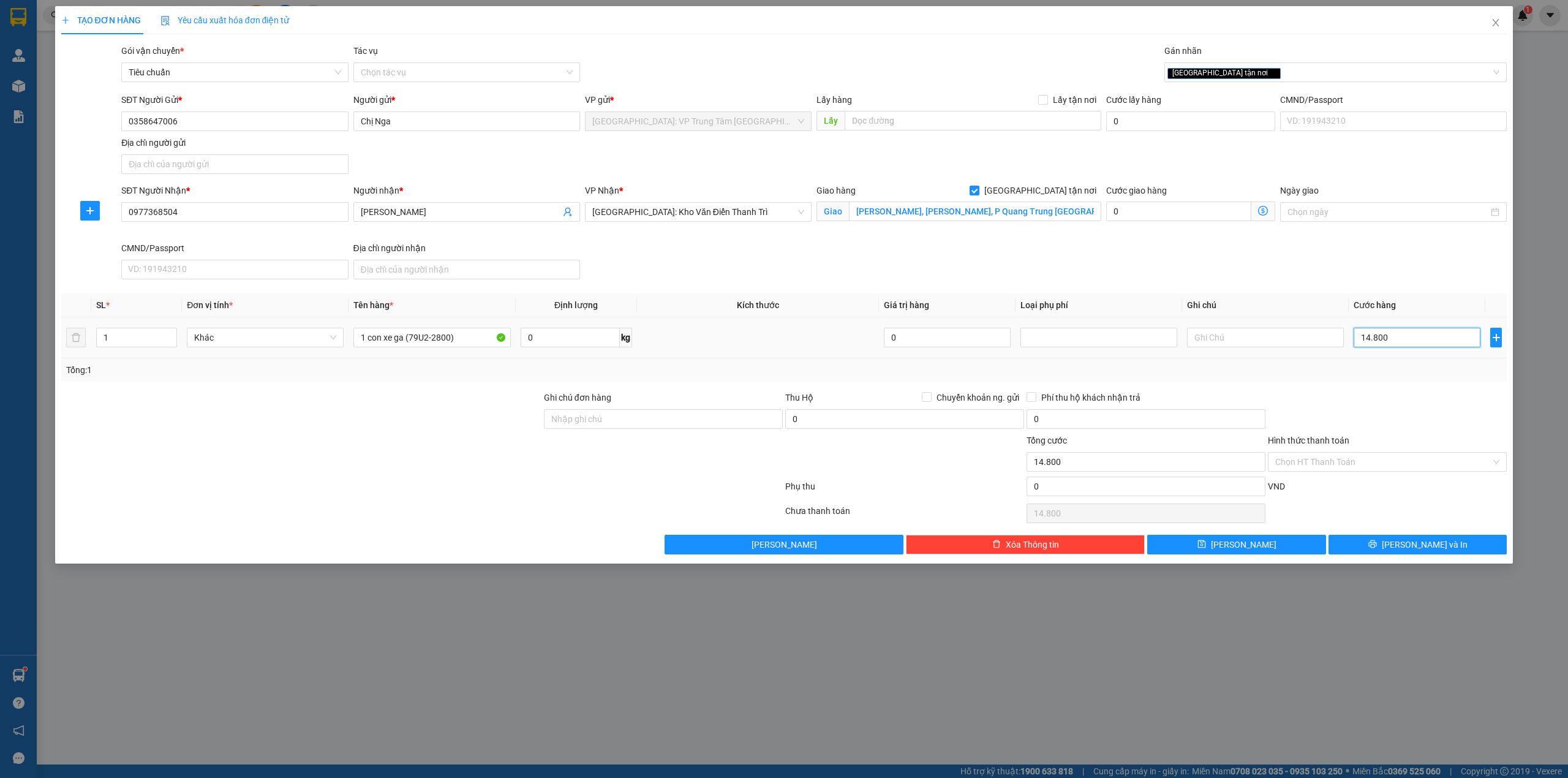
type input "148.000"
type input "1.480.000"
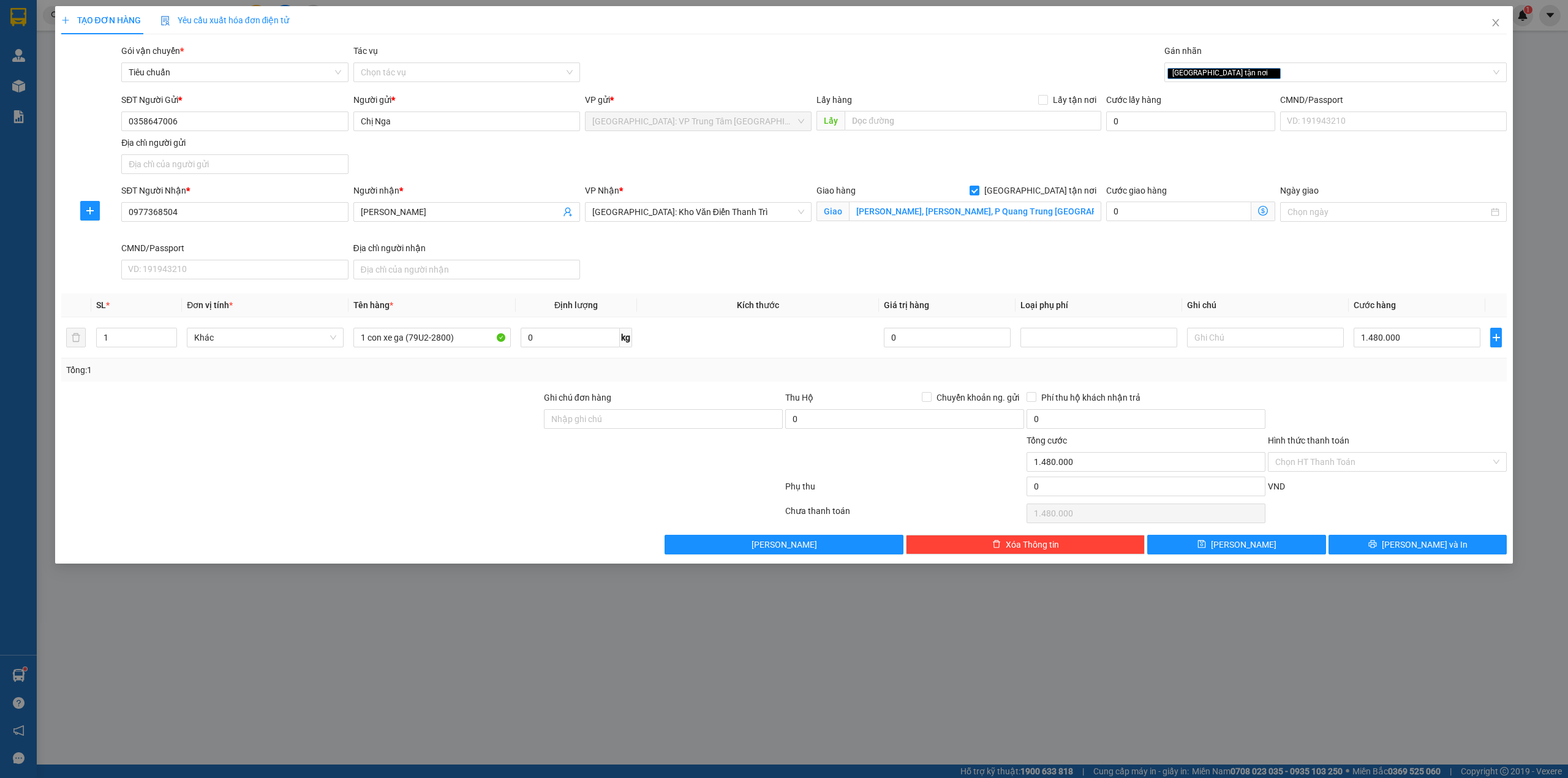
click at [1364, 400] on div at bounding box center [1388, 413] width 242 height 43
click at [693, 421] on input "Ghi chú đơn hàng" at bounding box center [663, 419] width 239 height 20
type input "1 chìa khóa + 0 cavet"
click at [521, 456] on div at bounding box center [301, 455] width 483 height 43
click at [1364, 546] on button "Lưu và In" at bounding box center [1419, 545] width 179 height 20
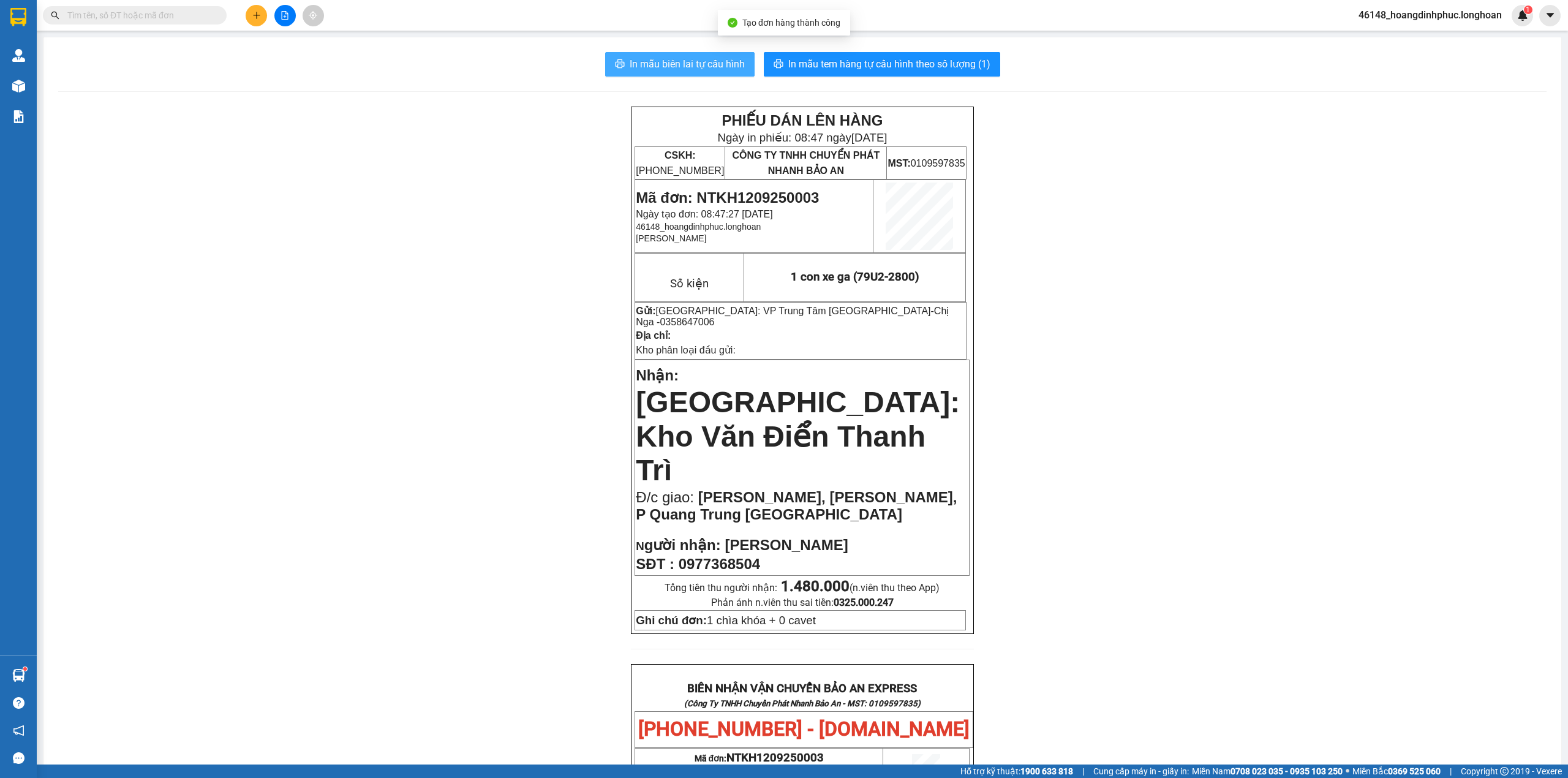
click at [677, 70] on span "In mẫu biên lai tự cấu hình" at bounding box center [687, 64] width 115 height 16
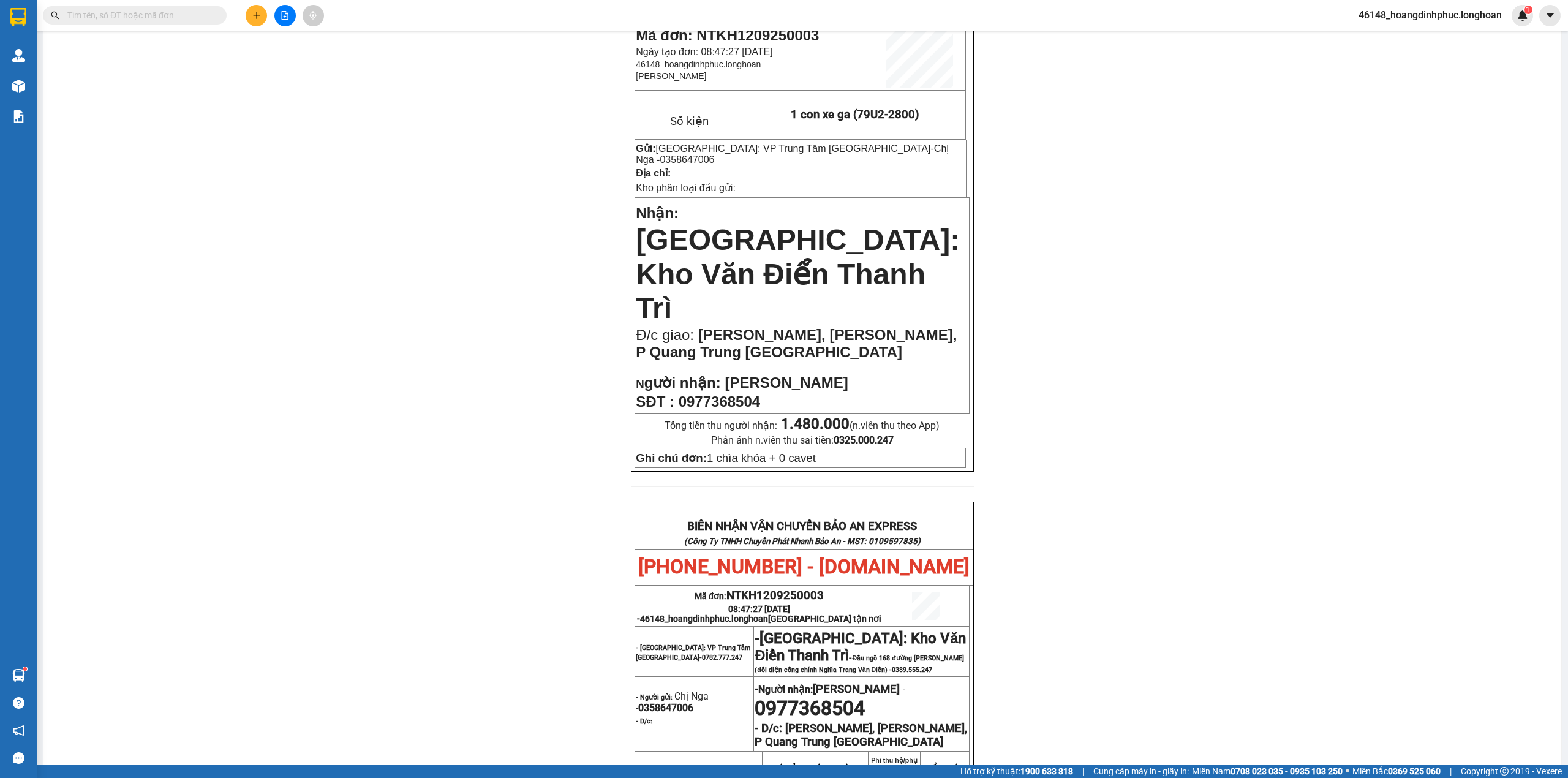
scroll to position [163, 0]
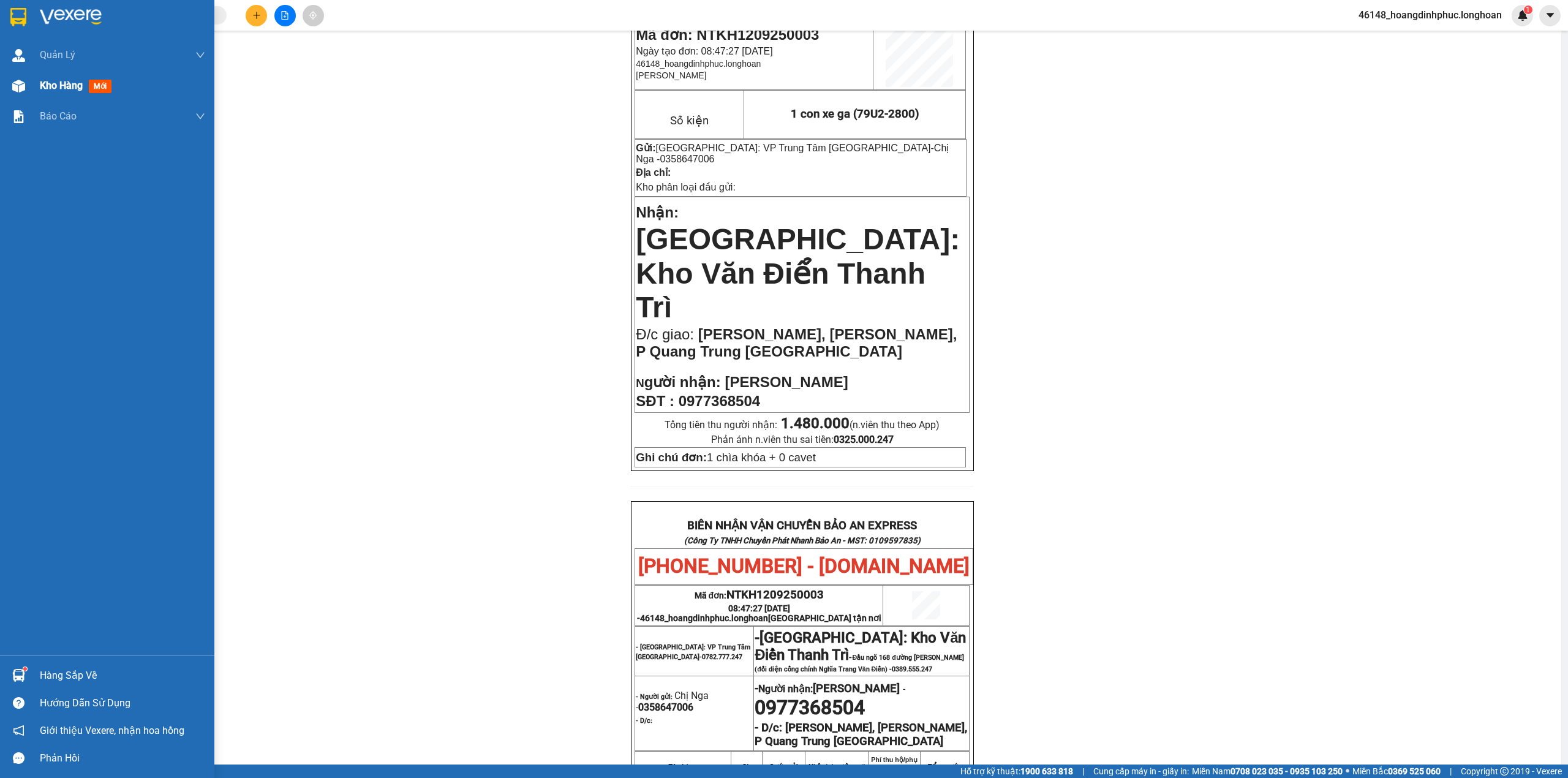
click at [45, 93] on div "Kho hàng mới" at bounding box center [79, 86] width 77 height 16
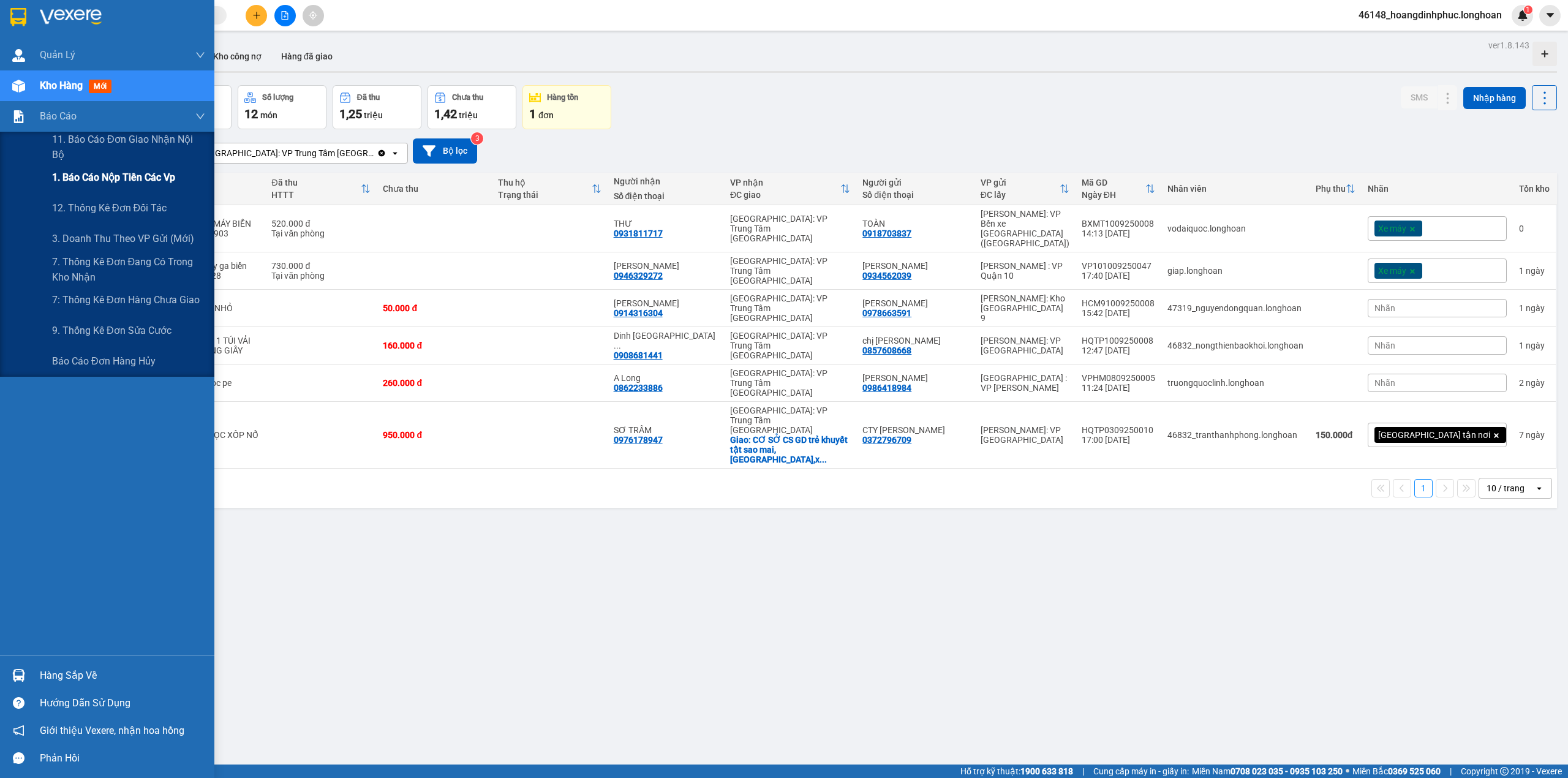
click at [111, 178] on span "1. Báo cáo nộp tiền các vp" at bounding box center [113, 178] width 123 height 16
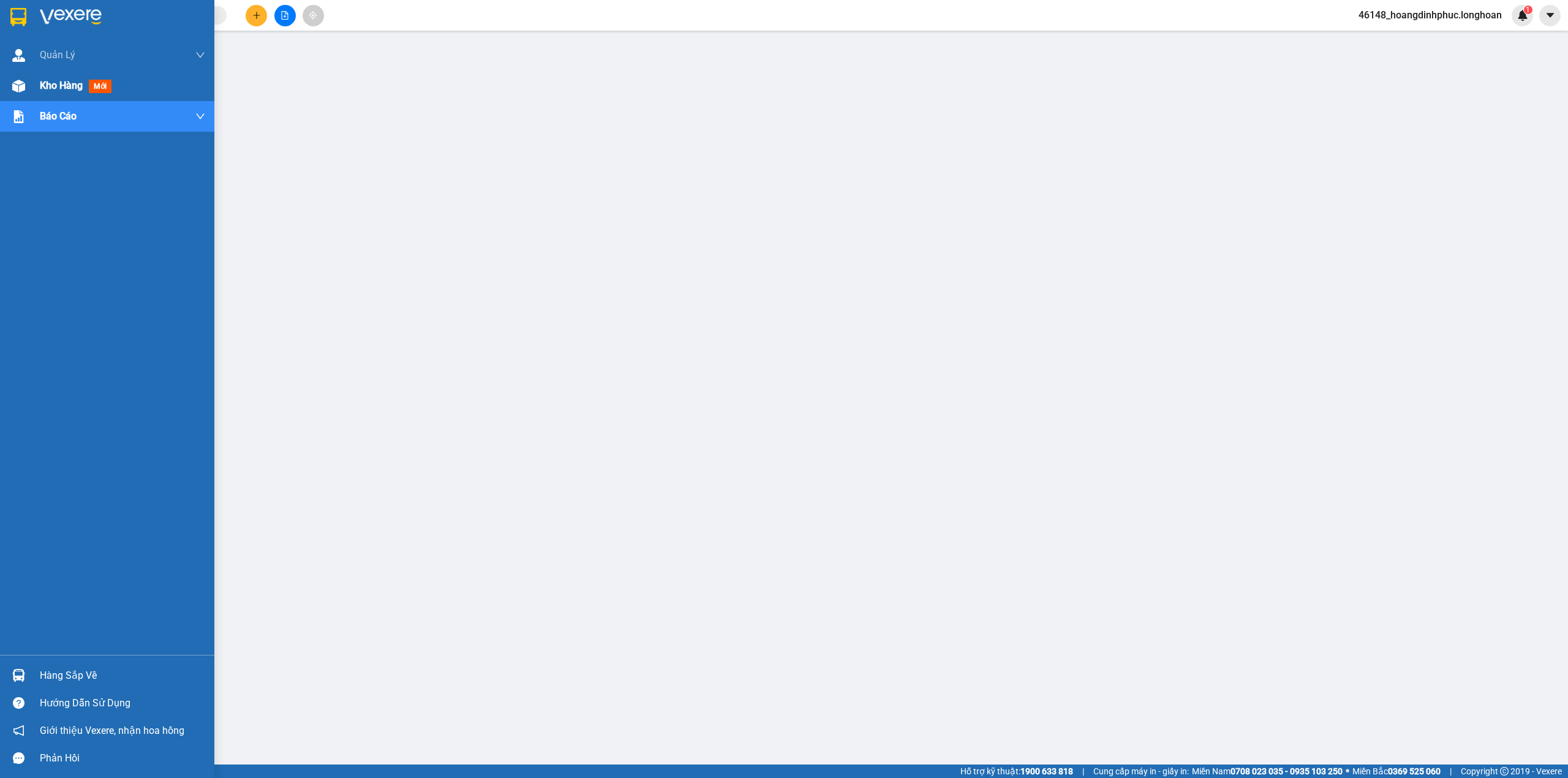
click at [14, 84] on img at bounding box center [18, 86] width 13 height 13
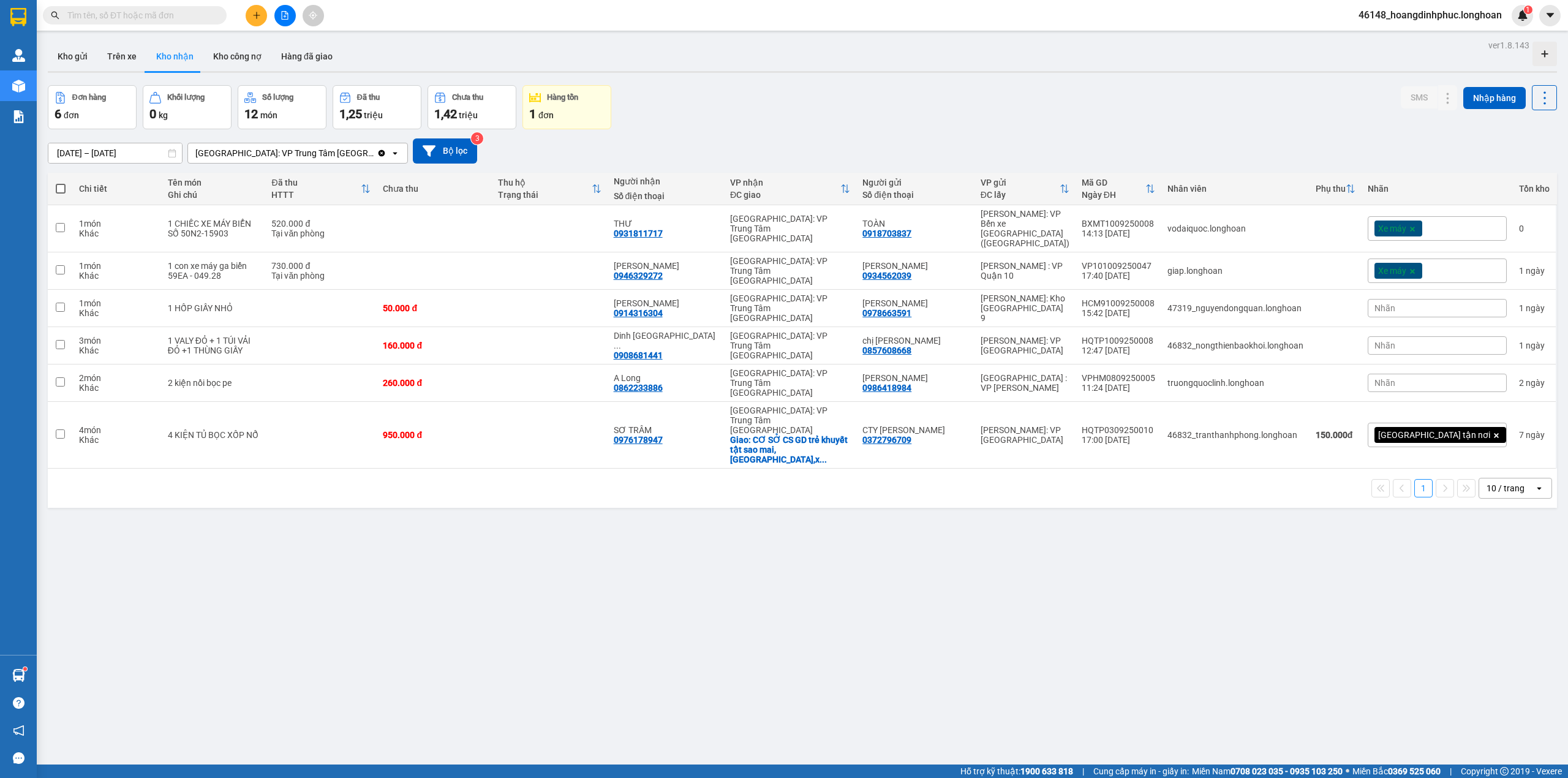
click at [280, 13] on icon "file-add" at bounding box center [284, 15] width 9 height 9
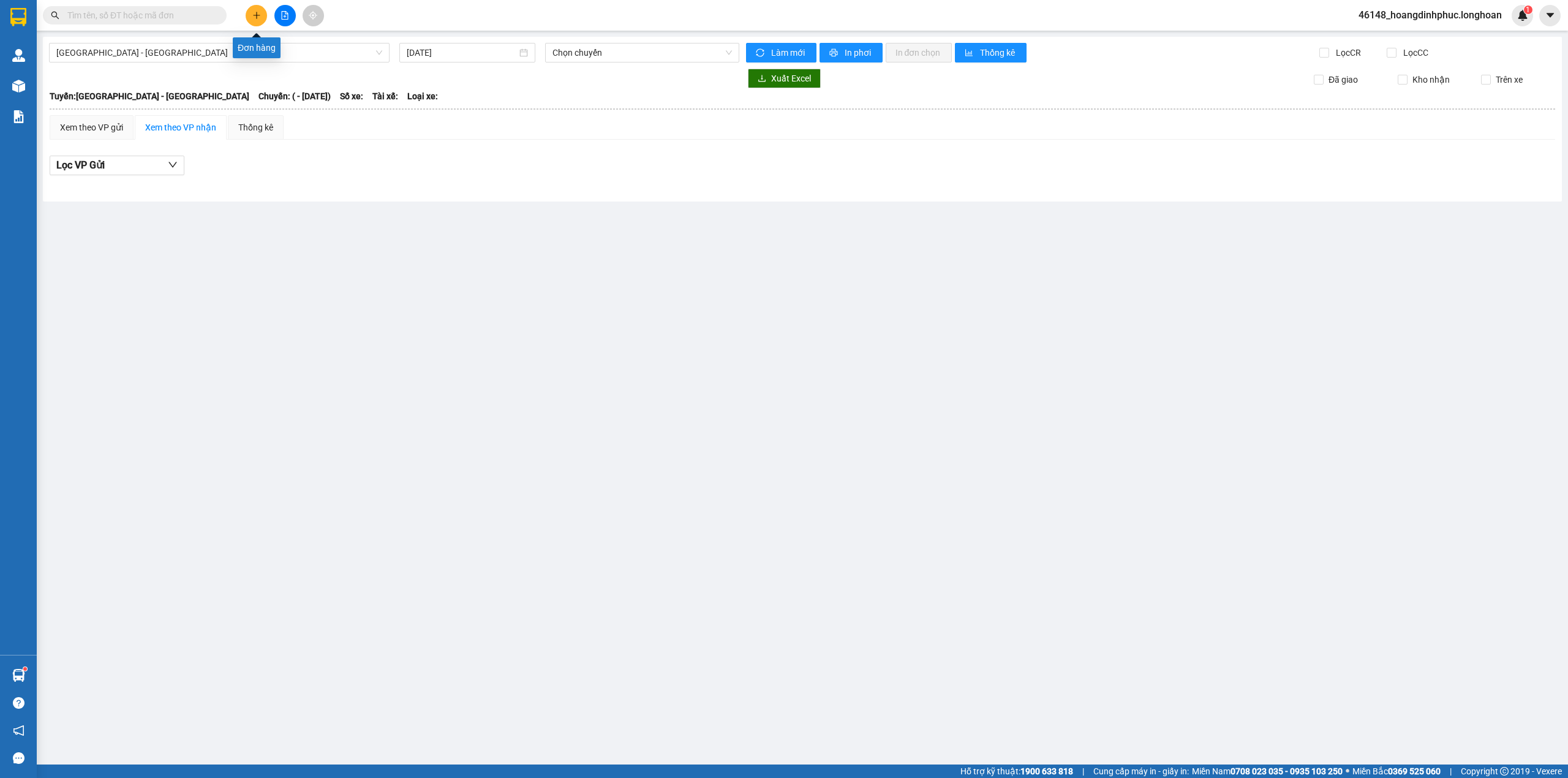
click at [258, 17] on icon "plus" at bounding box center [257, 15] width 9 height 9
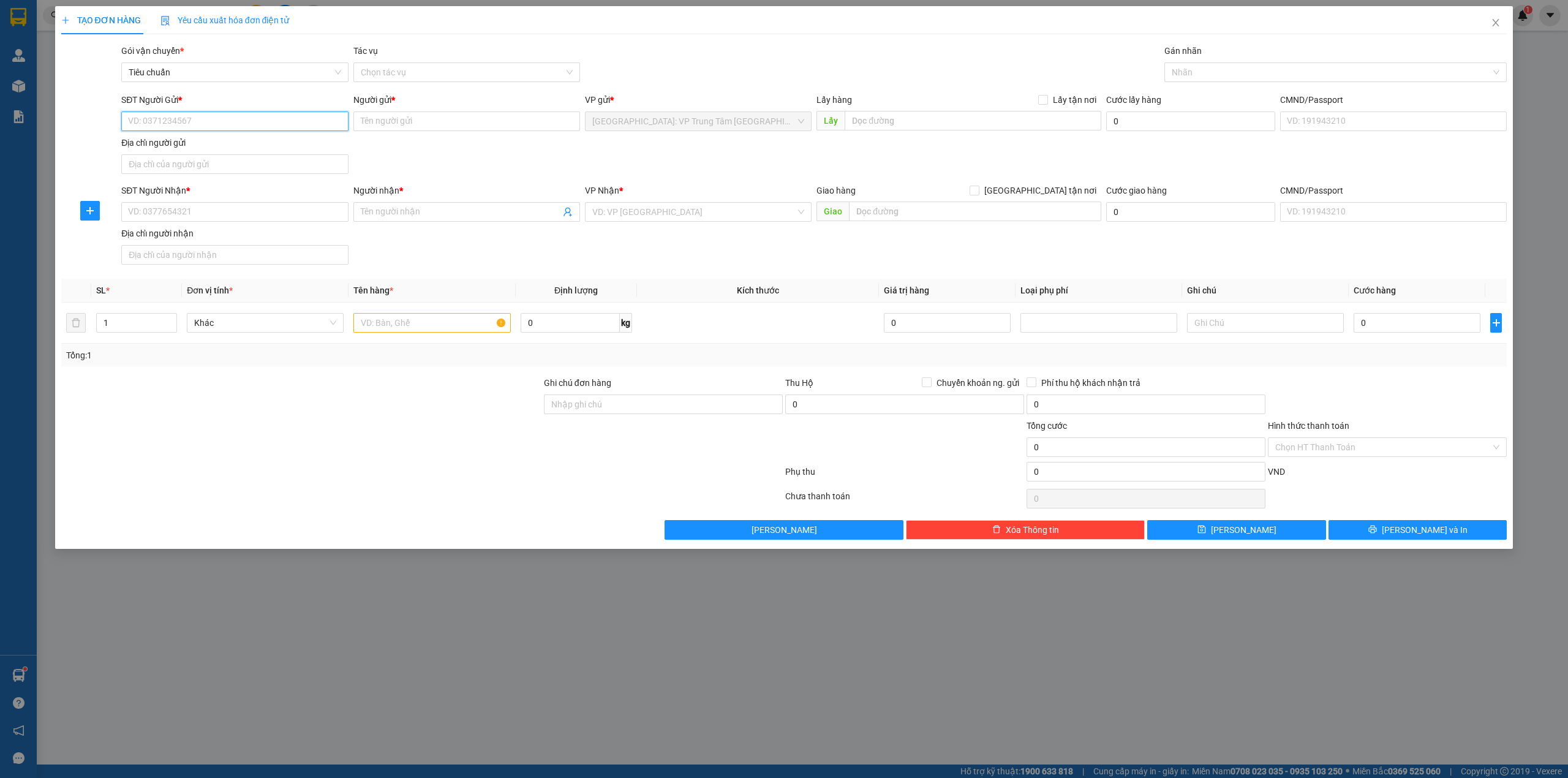
click at [203, 115] on input "SĐT Người Gửi *" at bounding box center [234, 121] width 227 height 20
type input "0905872437"
click at [402, 113] on input "Người gửi *" at bounding box center [467, 121] width 227 height 20
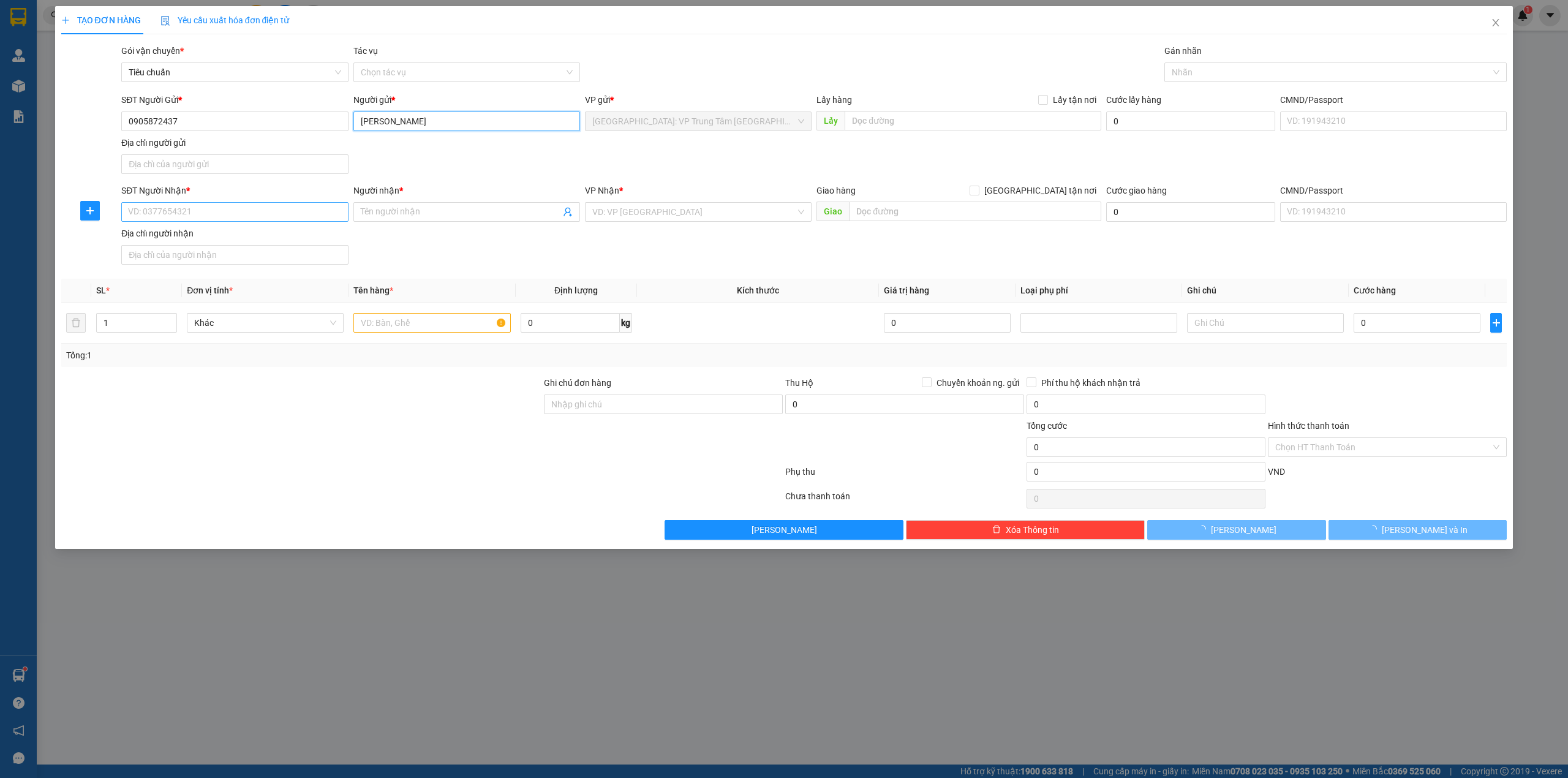
type input "Anh Khoa"
click at [147, 218] on input "SĐT Người Nhận *" at bounding box center [234, 212] width 227 height 20
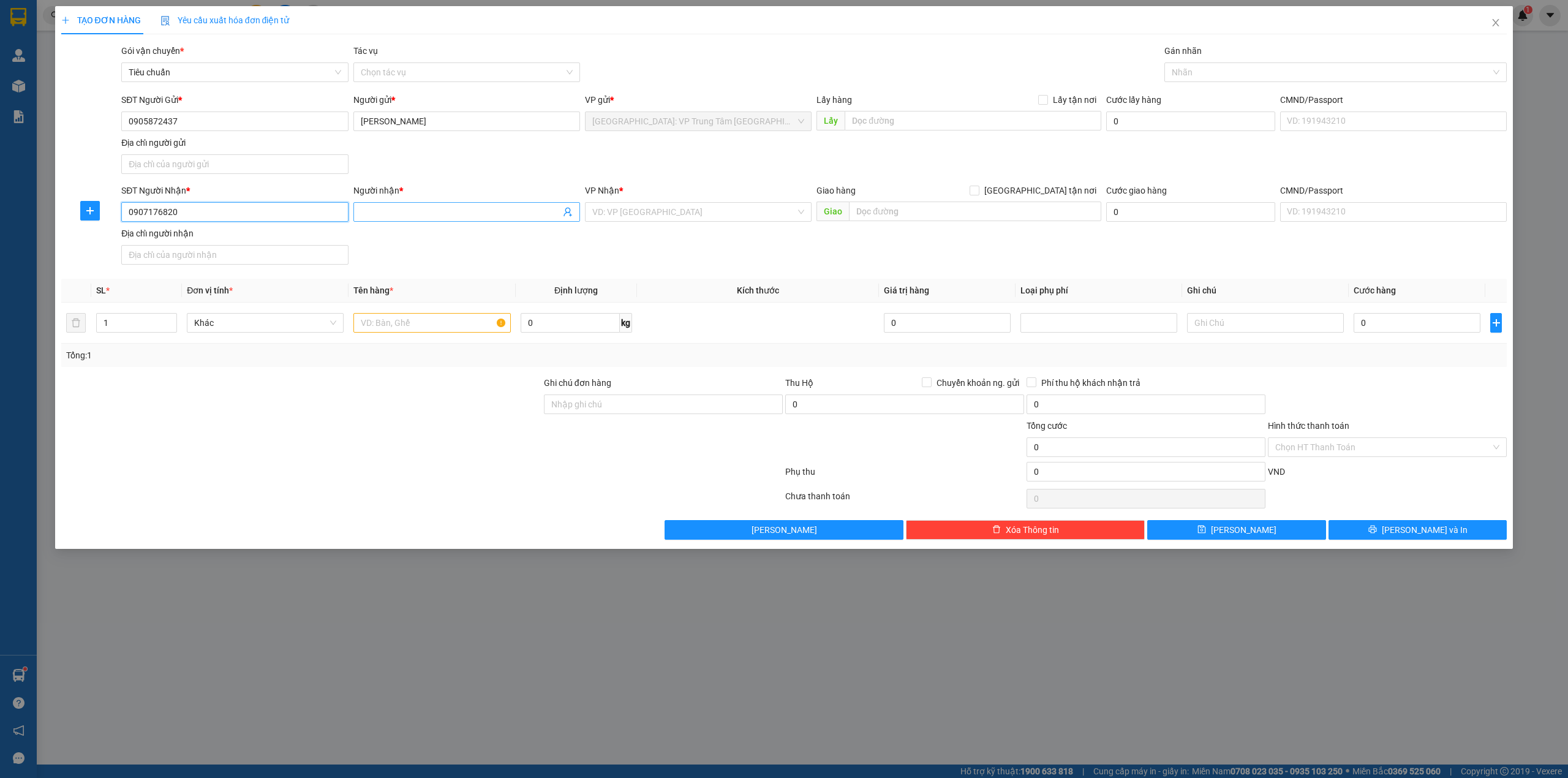
type input "0907176820"
click at [443, 212] on input "Người nhận *" at bounding box center [460, 212] width 200 height 14
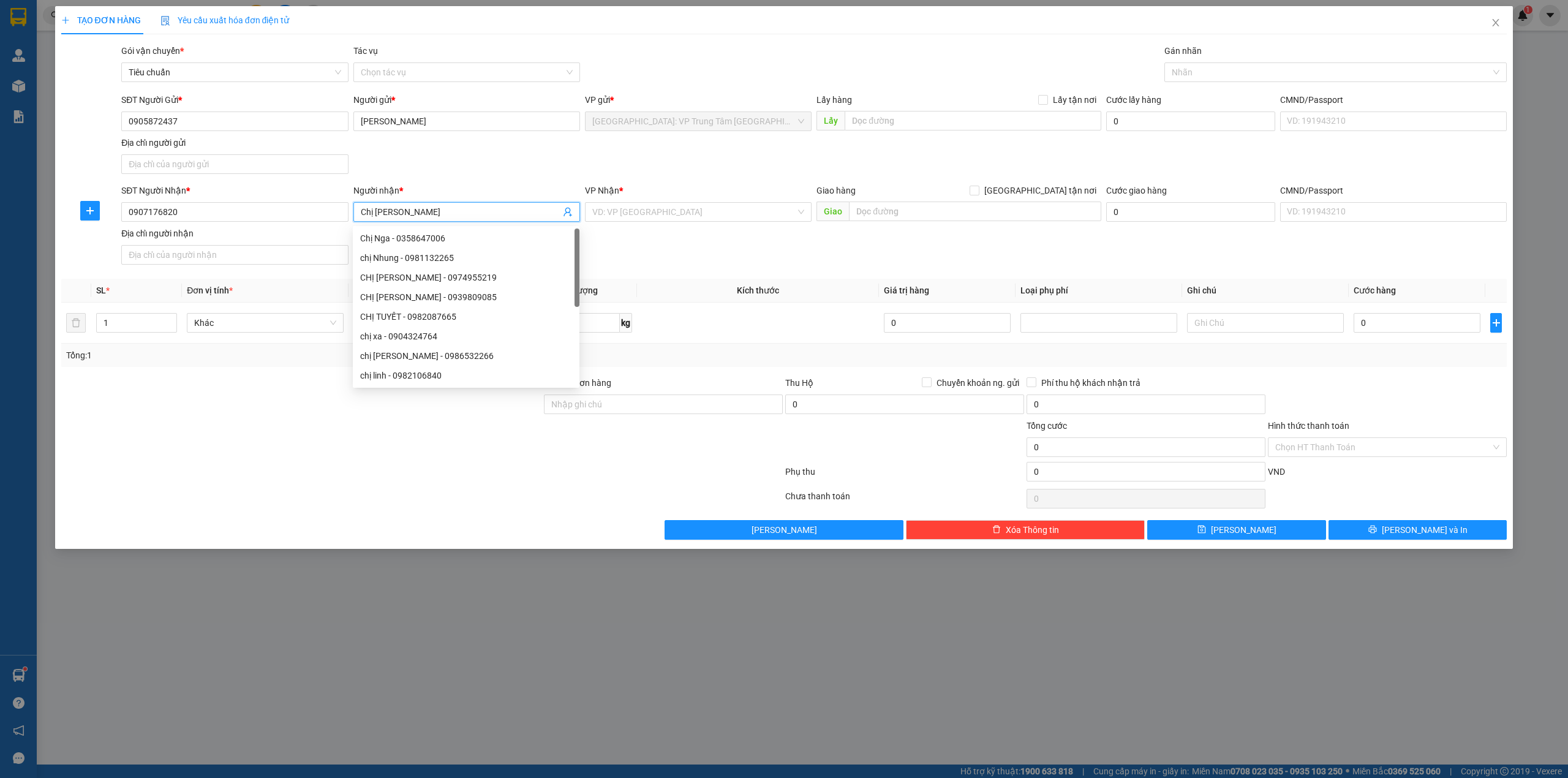
type input "Chị Mai Trang"
click at [486, 182] on form "SĐT Người Gửi * 0905872437 Người gửi * Anh Khoa VP gửi * Khánh Hòa: VP Trung Tâ…" at bounding box center [784, 181] width 1446 height 176
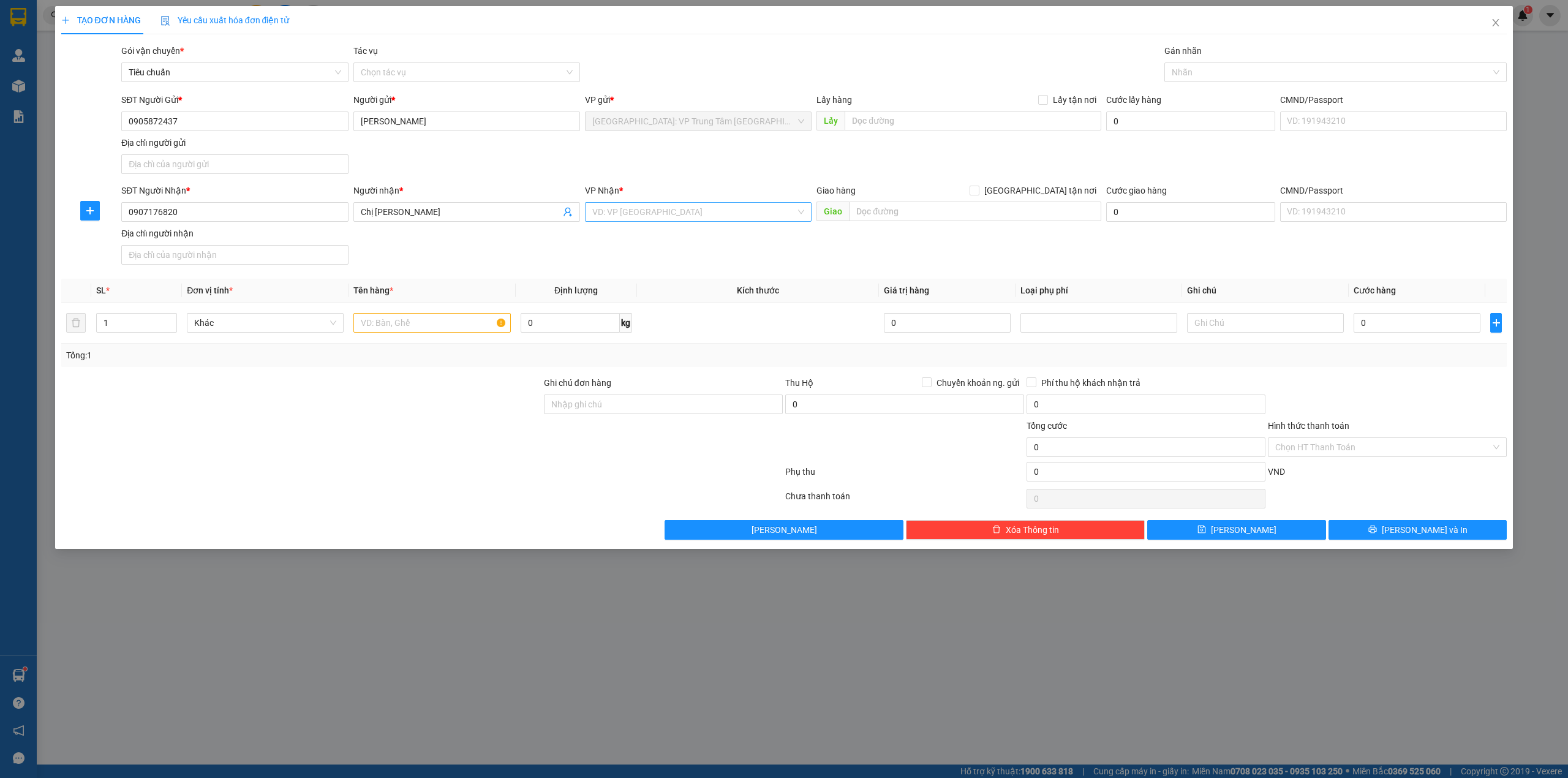
click at [688, 212] on input "search" at bounding box center [694, 211] width 203 height 19
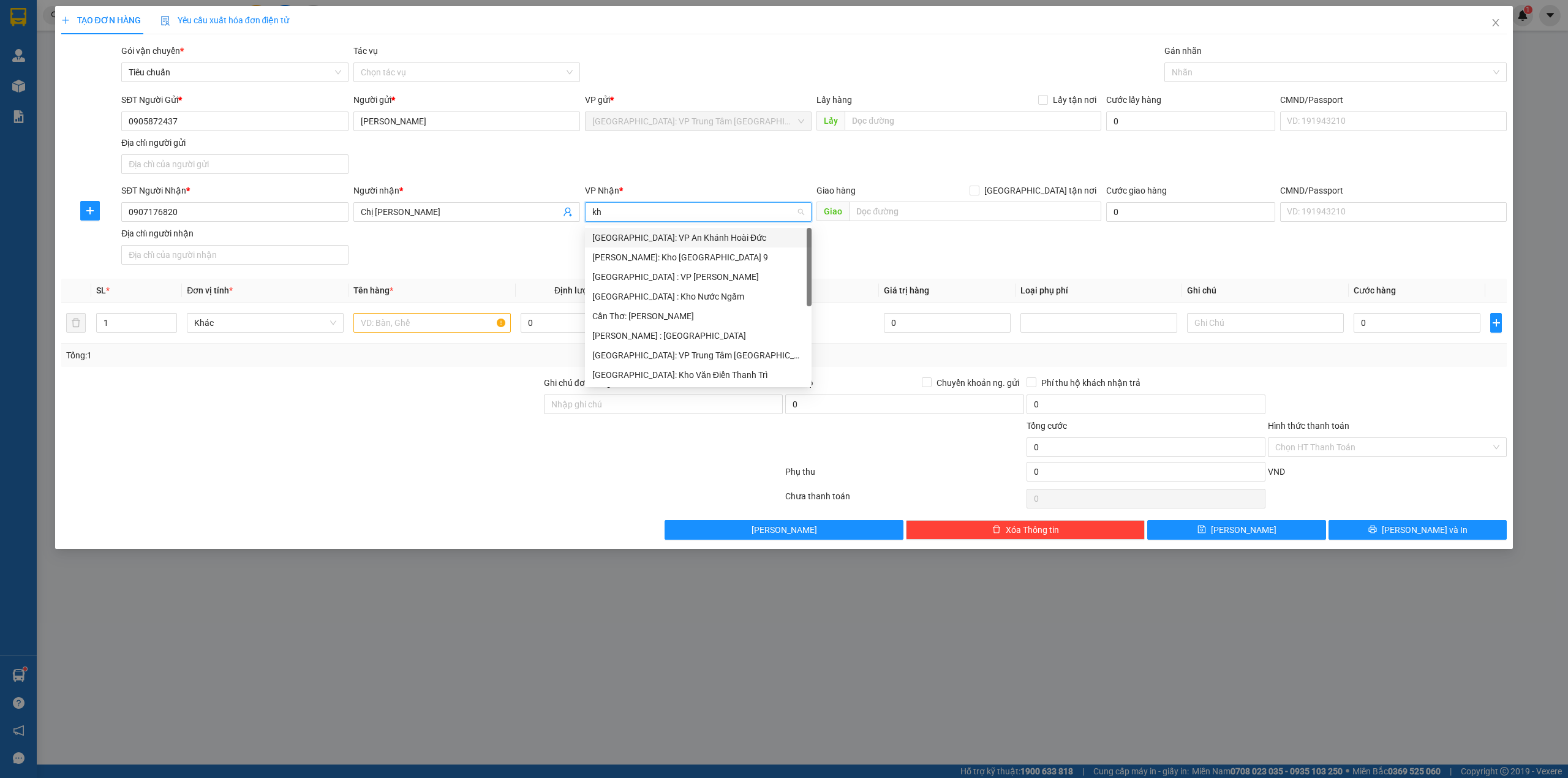
type input "kho"
click at [681, 293] on div "Hồ Chí Minh : Kho Quận 12" at bounding box center [699, 297] width 212 height 14
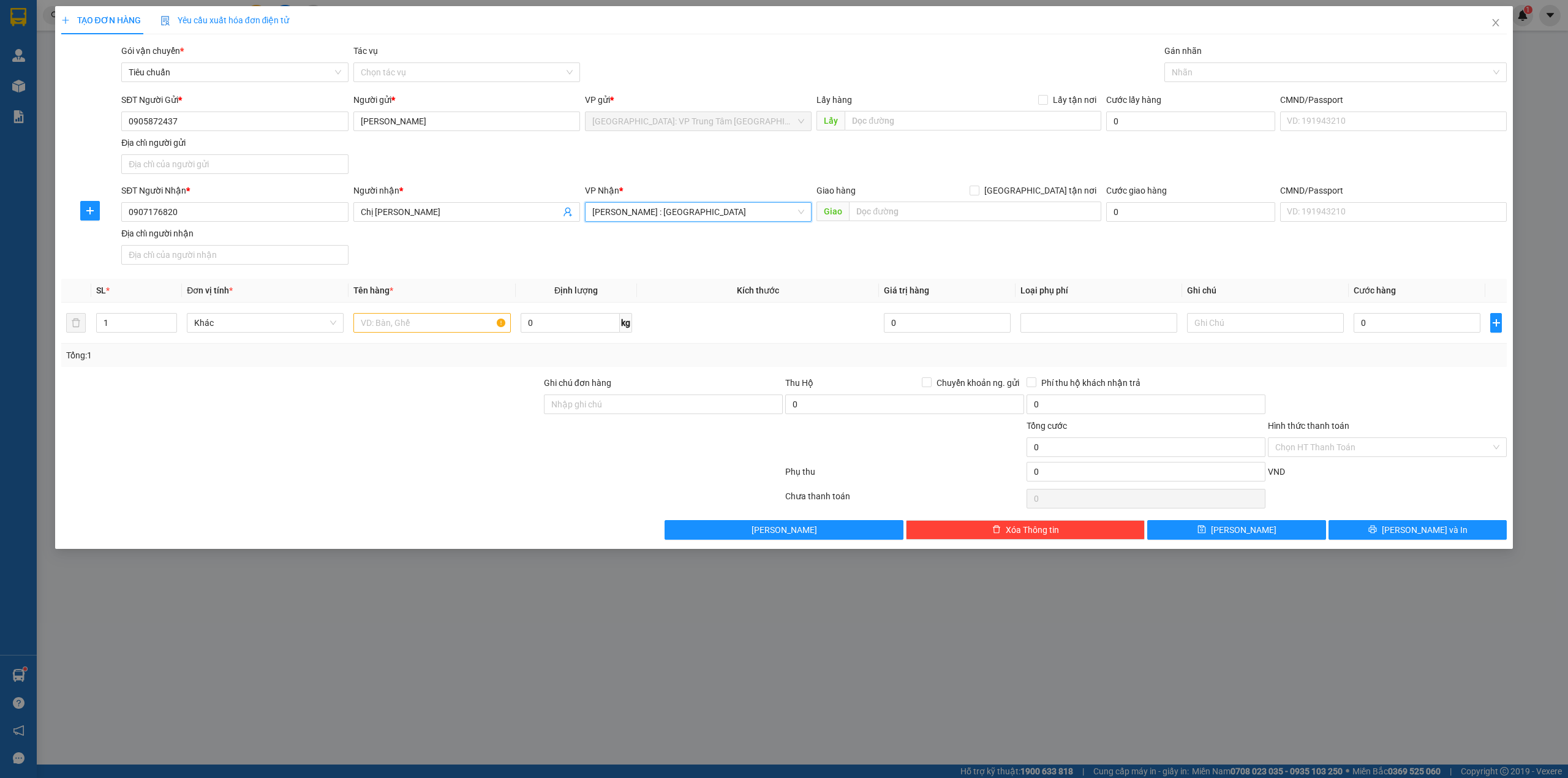
click at [695, 165] on div "SĐT Người Gửi * 0905872437 Người gửi * Anh Khoa VP gửi * Khánh Hòa: VP Trung Tâ…" at bounding box center [814, 136] width 1391 height 86
click at [891, 223] on div "Giao hàng Giao tận nơi Giao" at bounding box center [959, 206] width 285 height 43
click at [898, 213] on input "text" at bounding box center [975, 211] width 253 height 20
click at [907, 219] on input "text" at bounding box center [975, 211] width 253 height 20
type input "7 Đường Số 1, Chu văn An, P 26, Bình Thạnh, TP HCM"
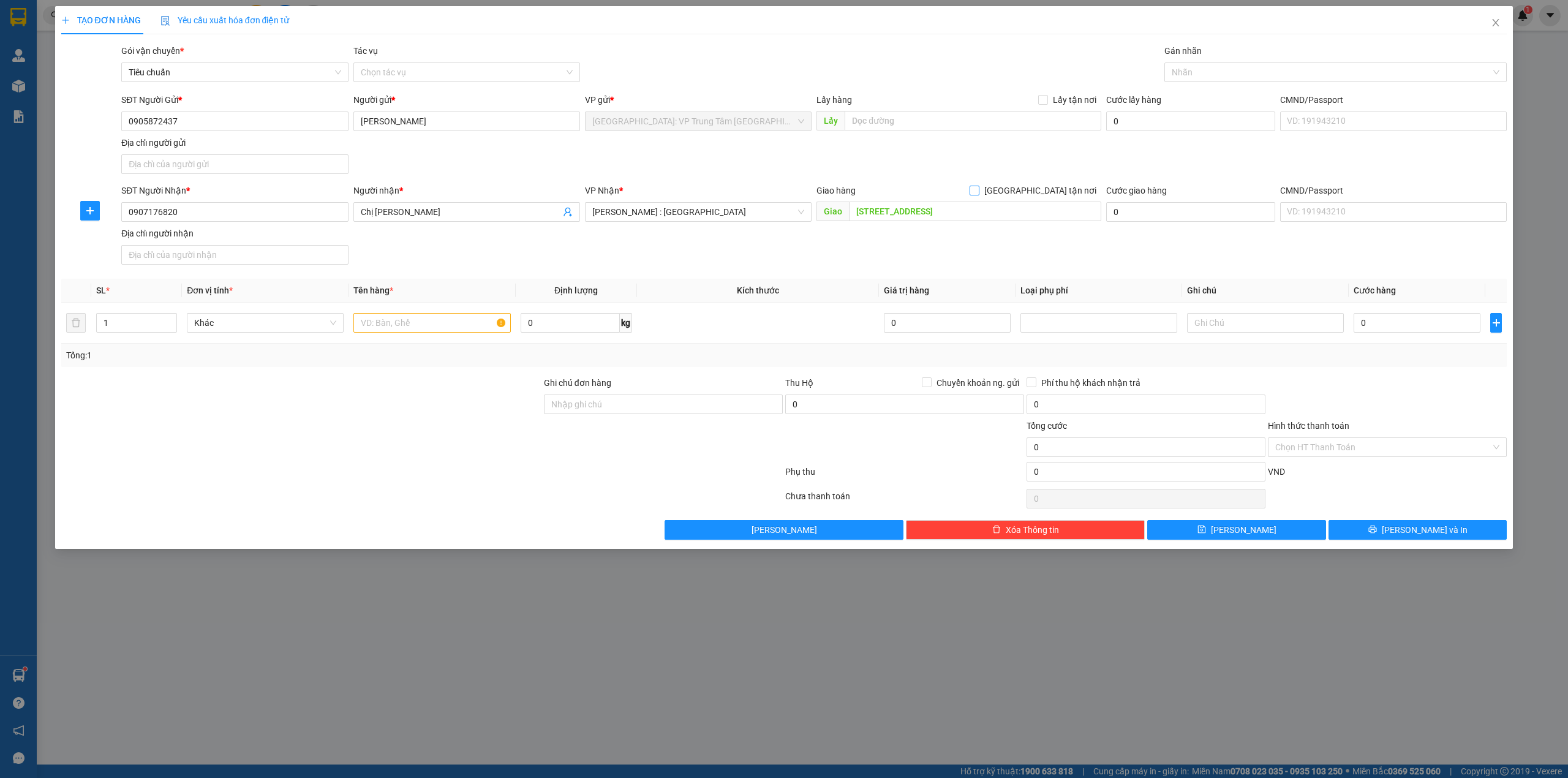
click at [1051, 190] on span "[GEOGRAPHIC_DATA] tận nơi" at bounding box center [1041, 191] width 122 height 14
click at [978, 190] on input "[GEOGRAPHIC_DATA] tận nơi" at bounding box center [974, 190] width 9 height 9
checkbox input "true"
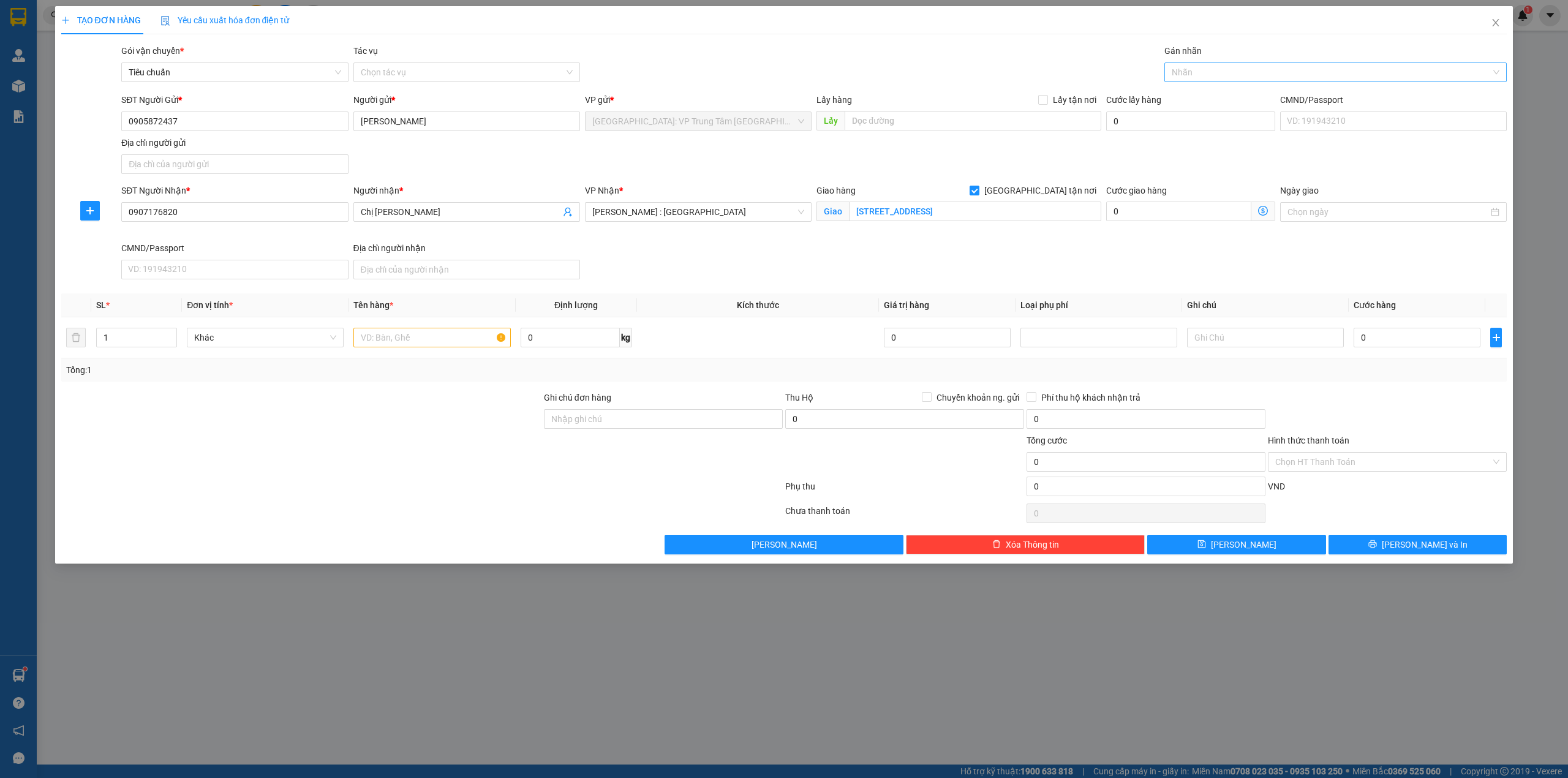
click at [1200, 77] on div at bounding box center [1330, 72] width 324 height 15
type input "g"
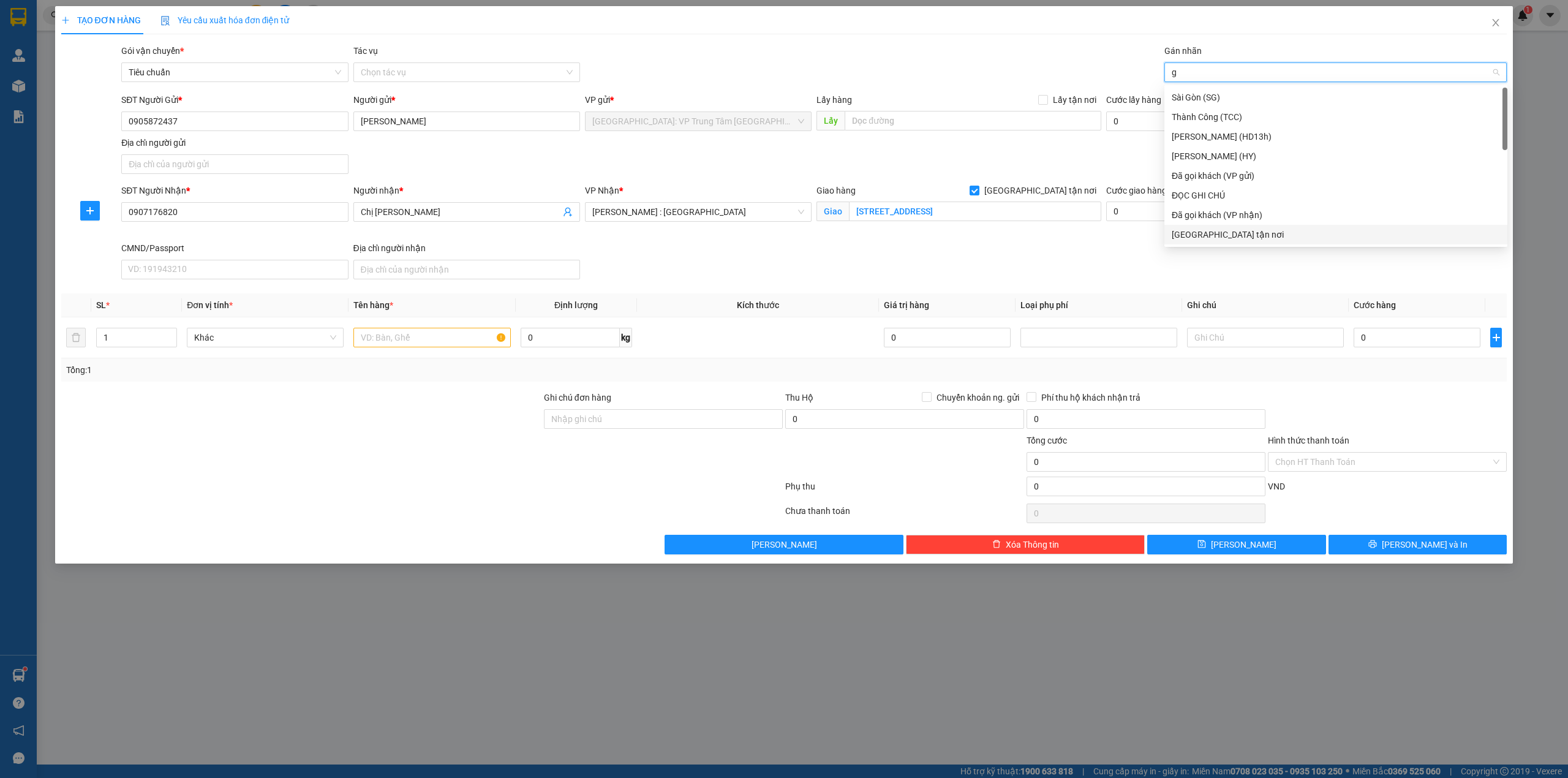
click at [1201, 233] on div "[GEOGRAPHIC_DATA] tận nơi" at bounding box center [1336, 235] width 328 height 14
click at [1055, 64] on div "Gói vận chuyển * Tiêu chuẩn Tác vụ Chọn tác vụ Gán nhãn Giao tận nơi" at bounding box center [814, 66] width 1391 height 43
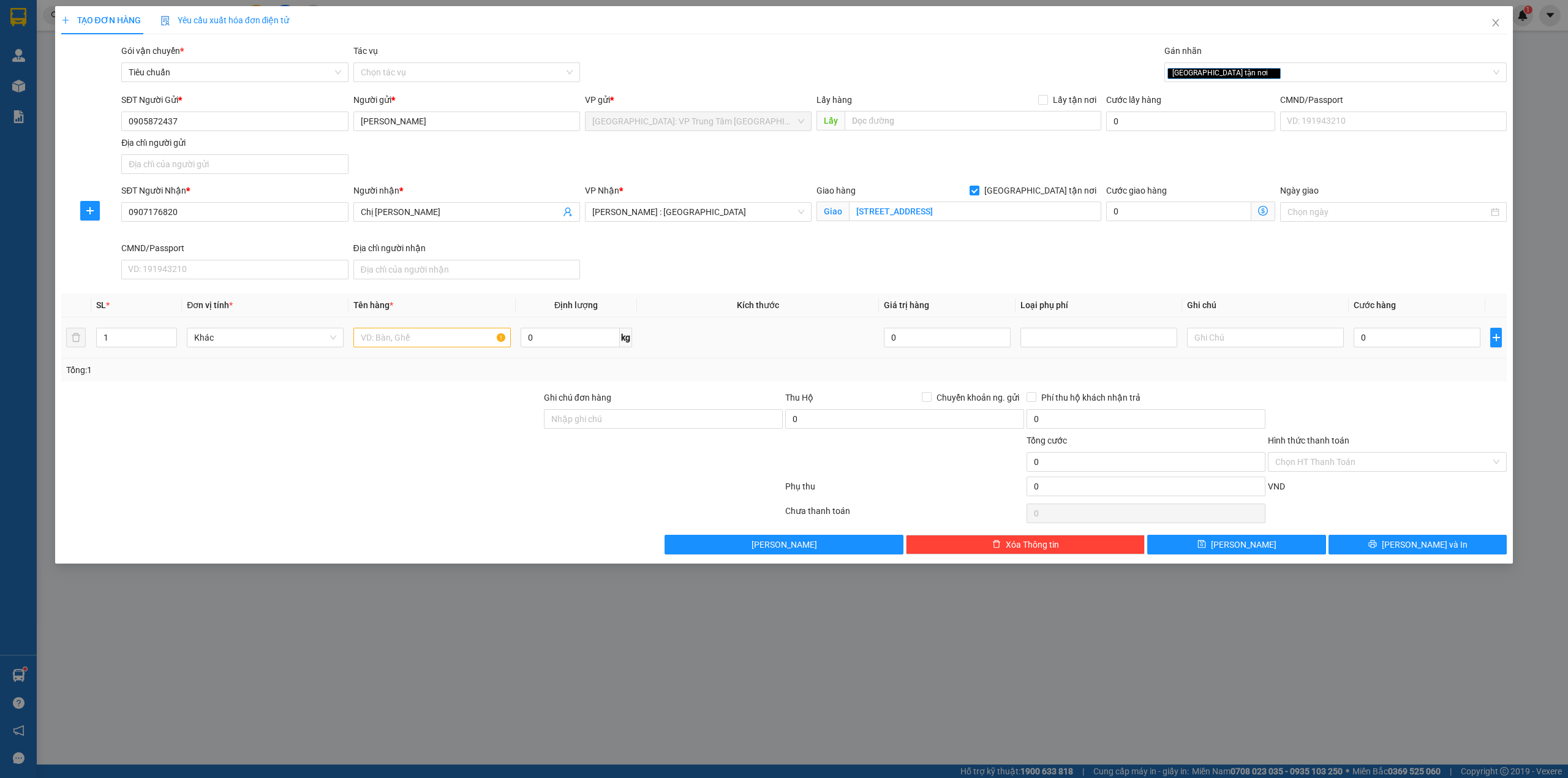
click at [401, 328] on div at bounding box center [433, 337] width 157 height 25
click at [407, 341] on input "text" at bounding box center [433, 337] width 157 height 20
type input "1 con xe ( 79NA-06920)"
click at [660, 422] on input "Ghi chú đơn hàng" at bounding box center [663, 419] width 239 height 20
type input "1 chìa khóa + 1 cavet"
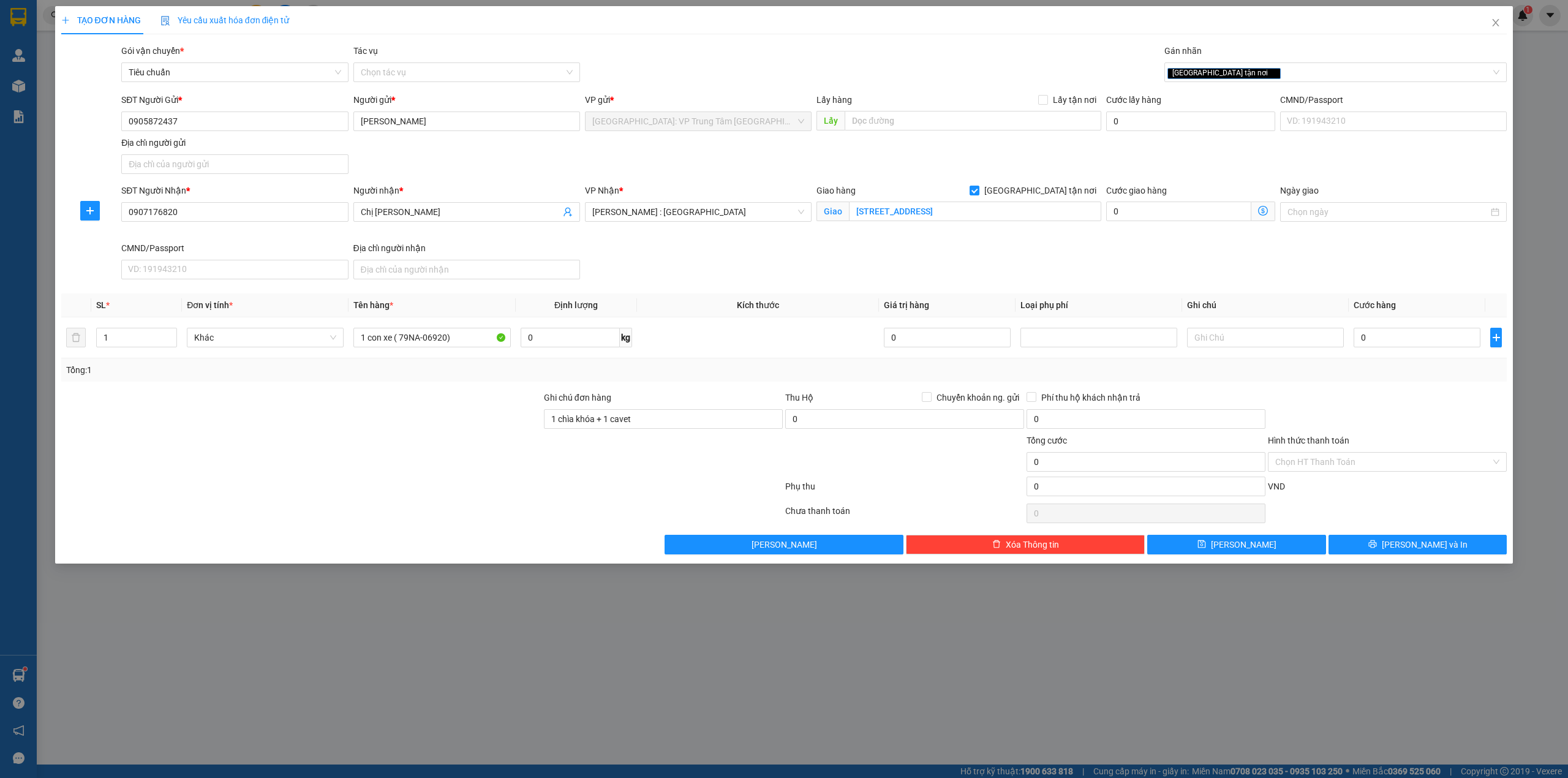
click at [707, 382] on div "Tổng: 1" at bounding box center [784, 371] width 1446 height 24
click at [1392, 334] on input "0" at bounding box center [1417, 337] width 127 height 20
type input "6"
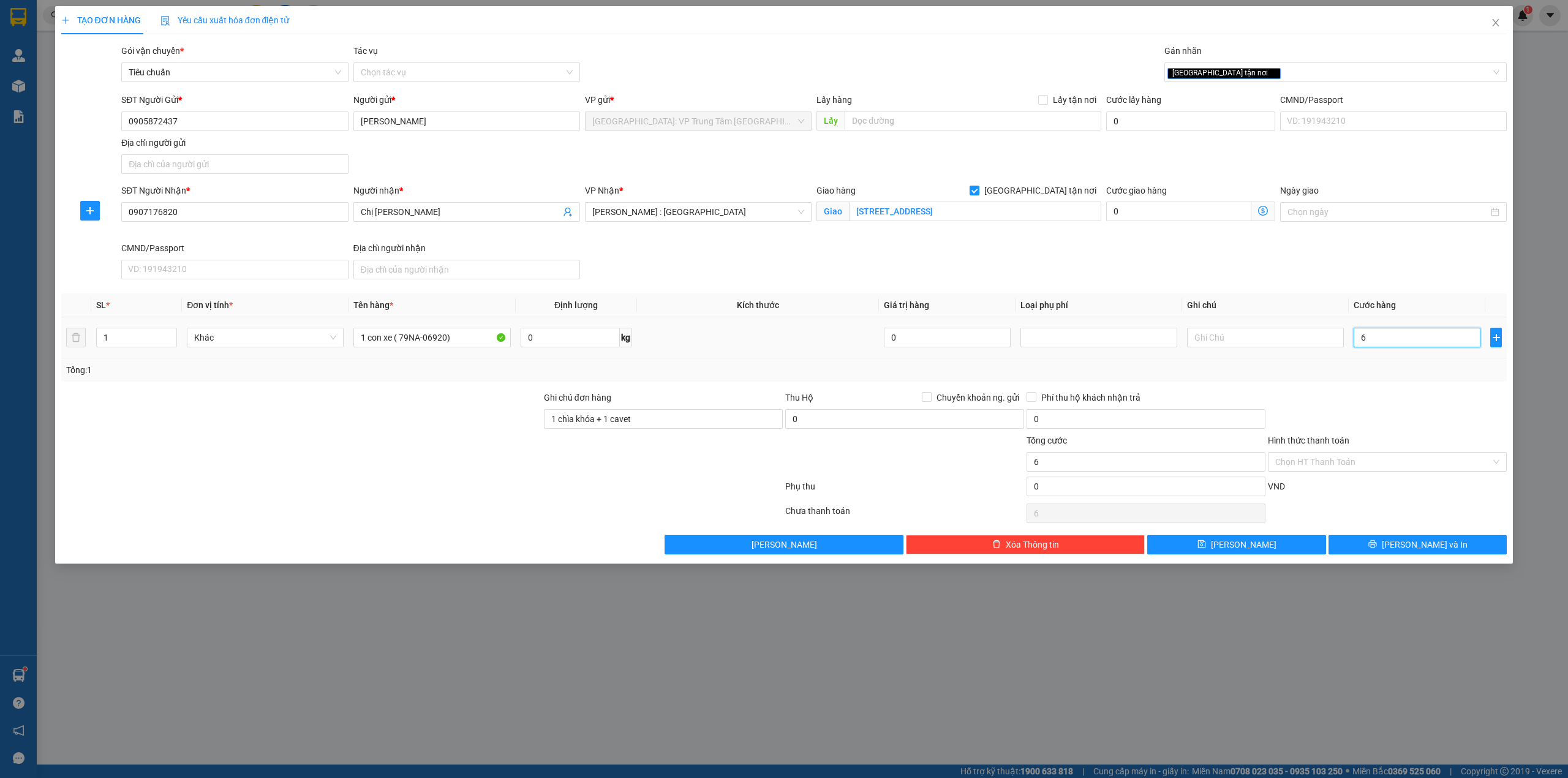
type input "63"
type input "630"
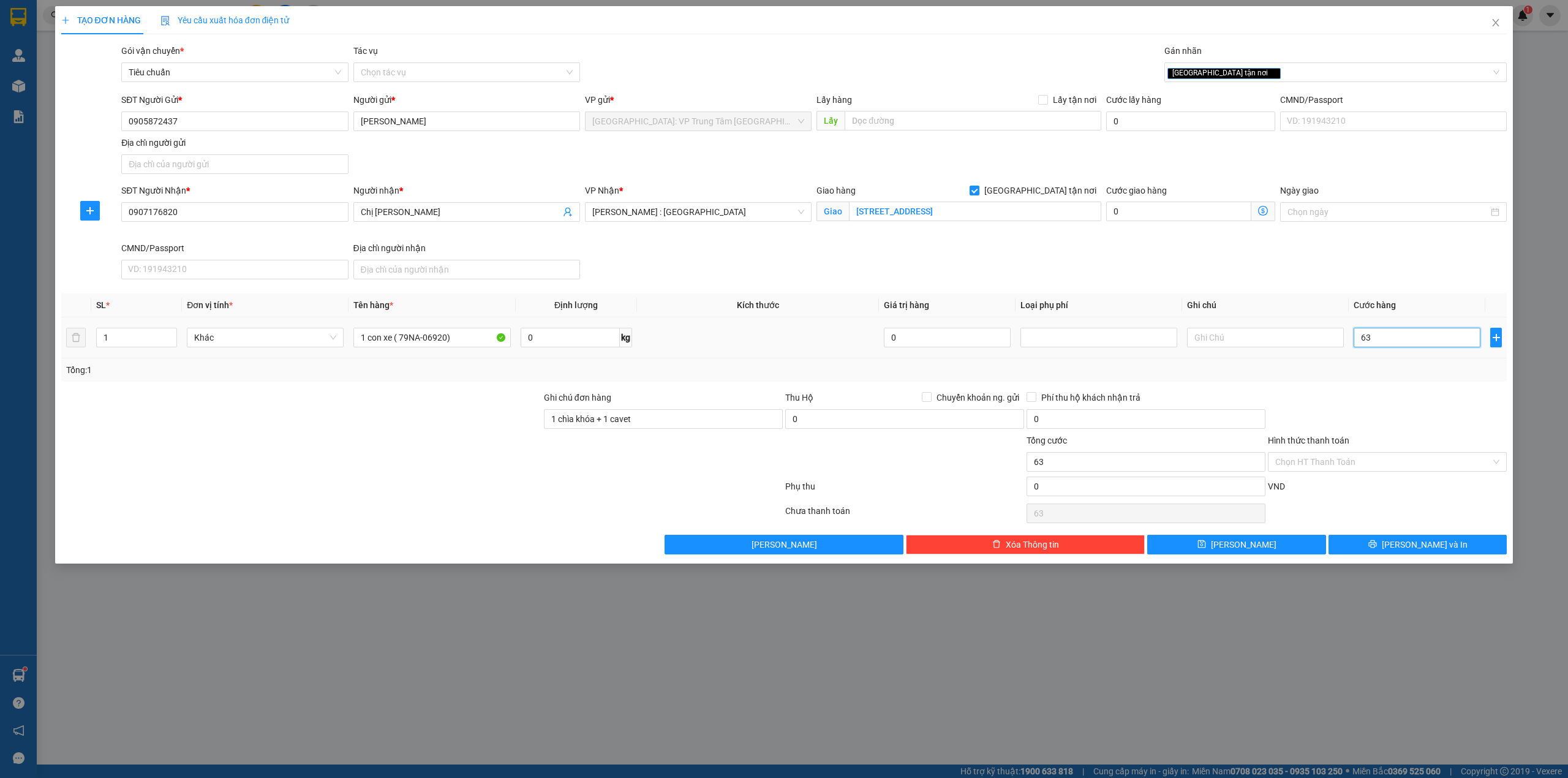
type input "630"
type input "6.300"
type input "63.000"
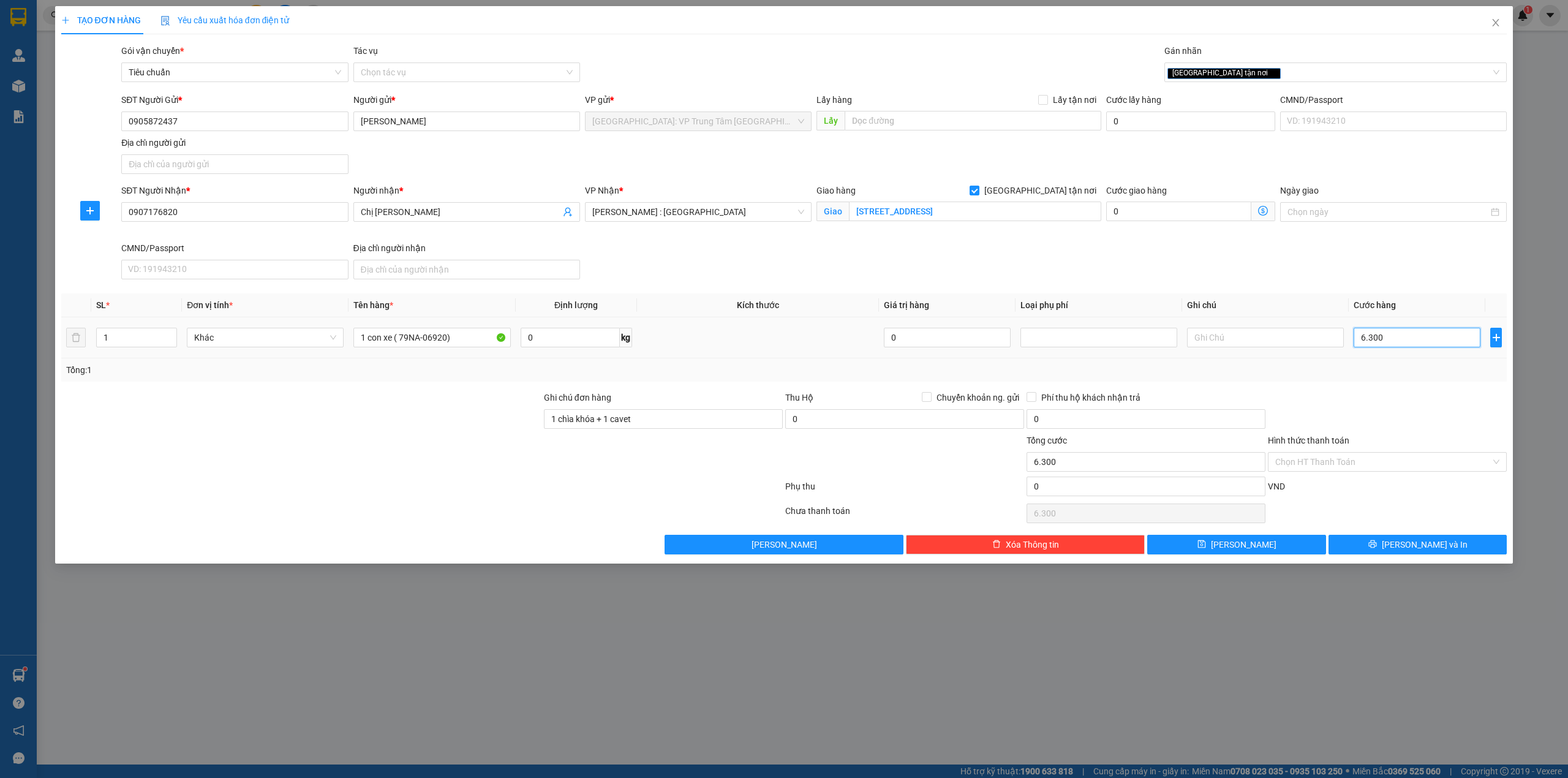
type input "63.000"
type input "630.000"
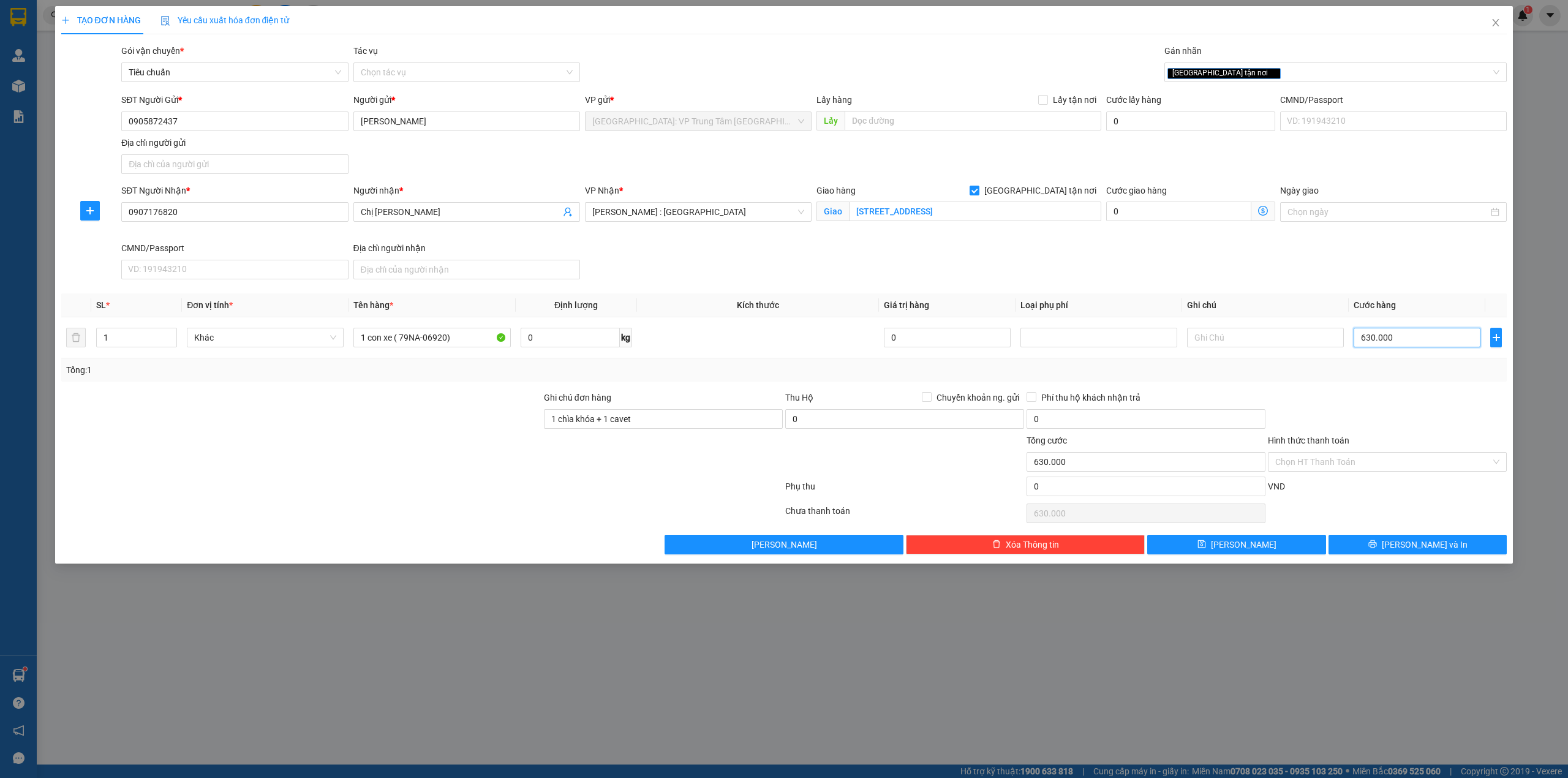
type input "630.000"
click at [1375, 409] on div at bounding box center [1388, 413] width 242 height 43
click at [1368, 409] on div at bounding box center [1388, 413] width 242 height 43
click at [1414, 389] on div "Transit Pickup Surcharge Ids Transit Deliver Surcharge Ids Transit Deliver Surc…" at bounding box center [784, 299] width 1446 height 510
click at [1369, 469] on input "Hình thức thanh toán" at bounding box center [1383, 462] width 215 height 19
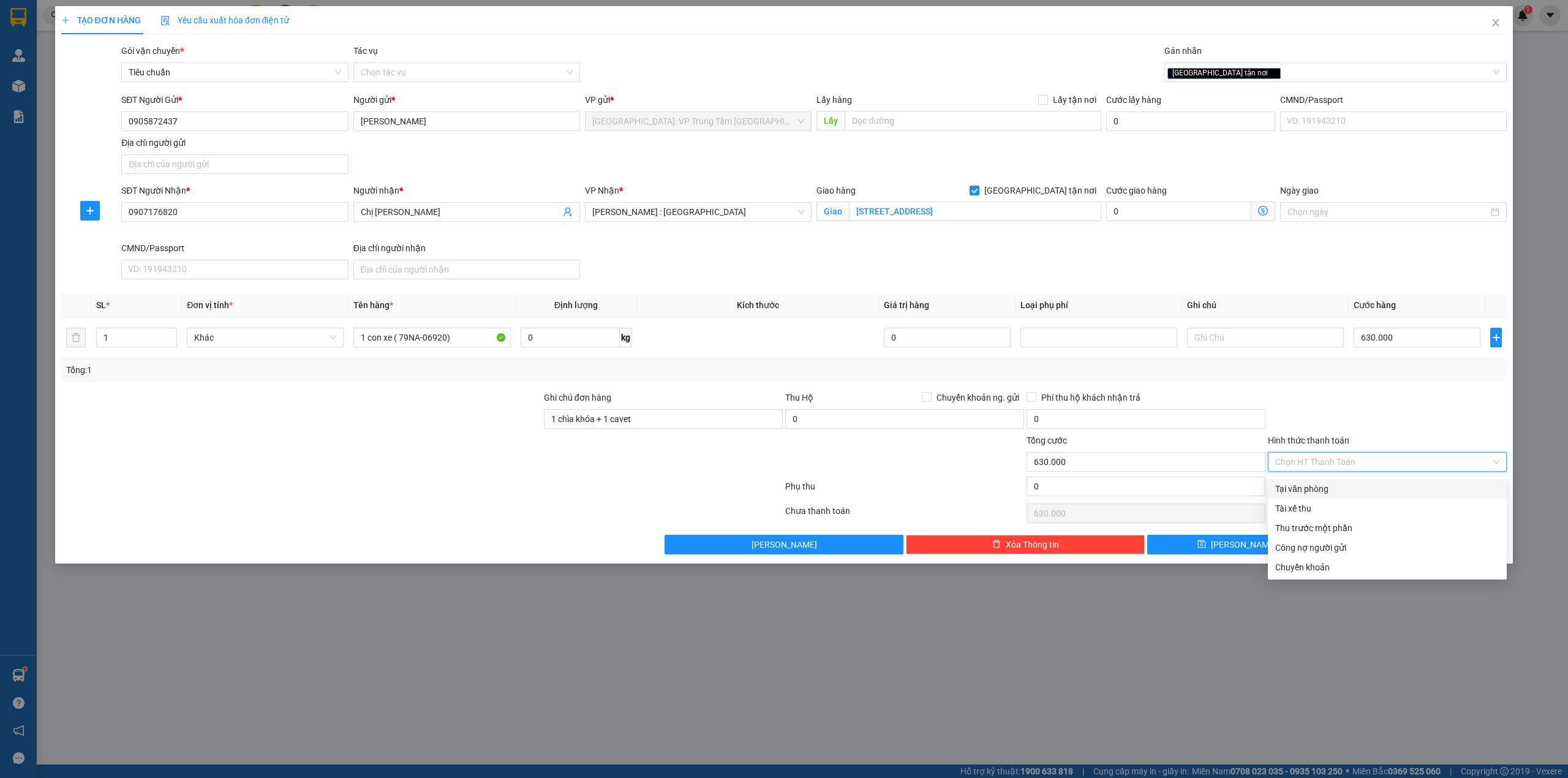
click at [1361, 489] on div "Tại văn phòng" at bounding box center [1388, 489] width 224 height 14
type input "0"
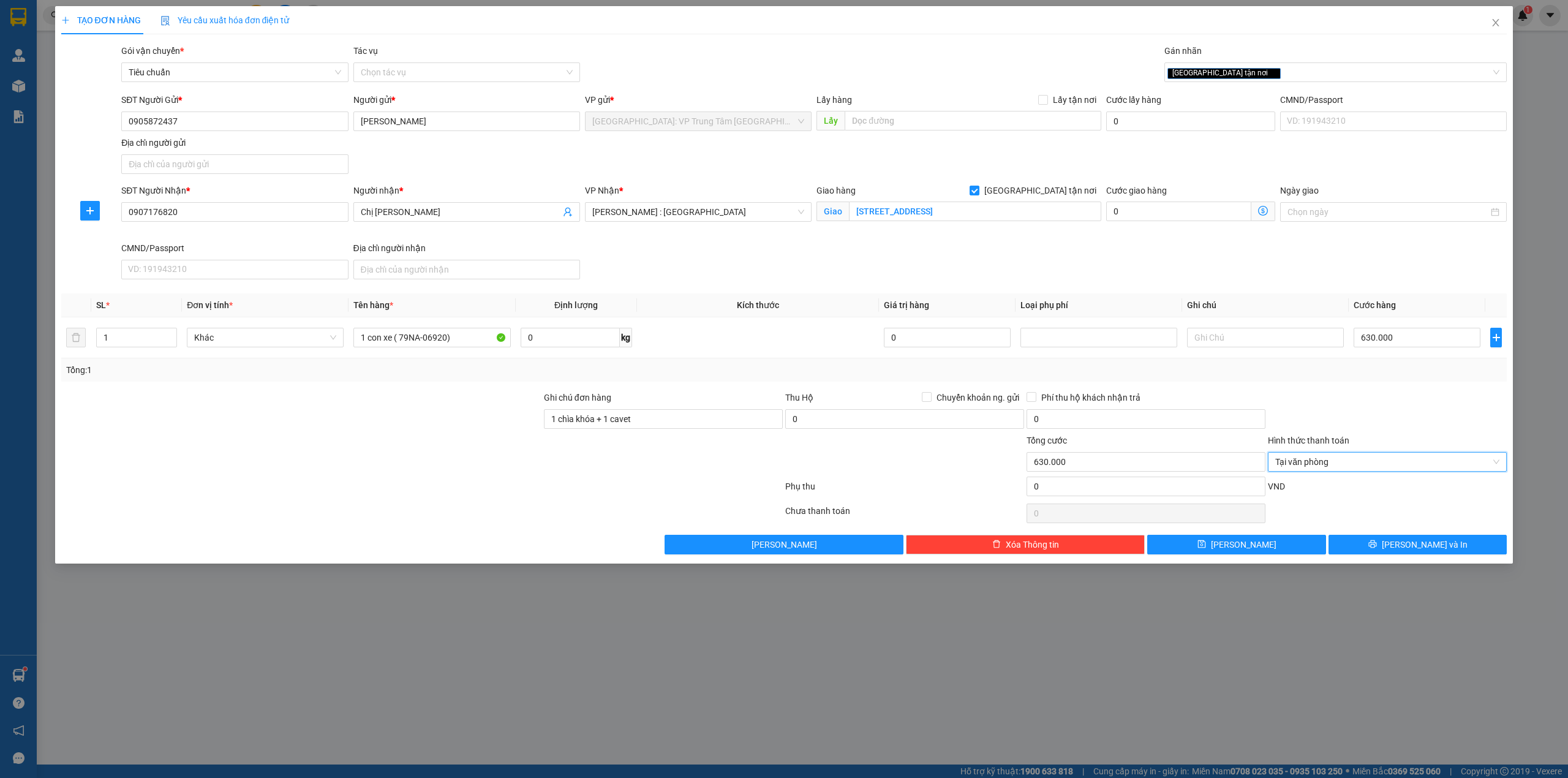
click at [1358, 426] on div at bounding box center [1388, 413] width 242 height 43
click at [1441, 547] on span "Lưu và In" at bounding box center [1424, 545] width 86 height 14
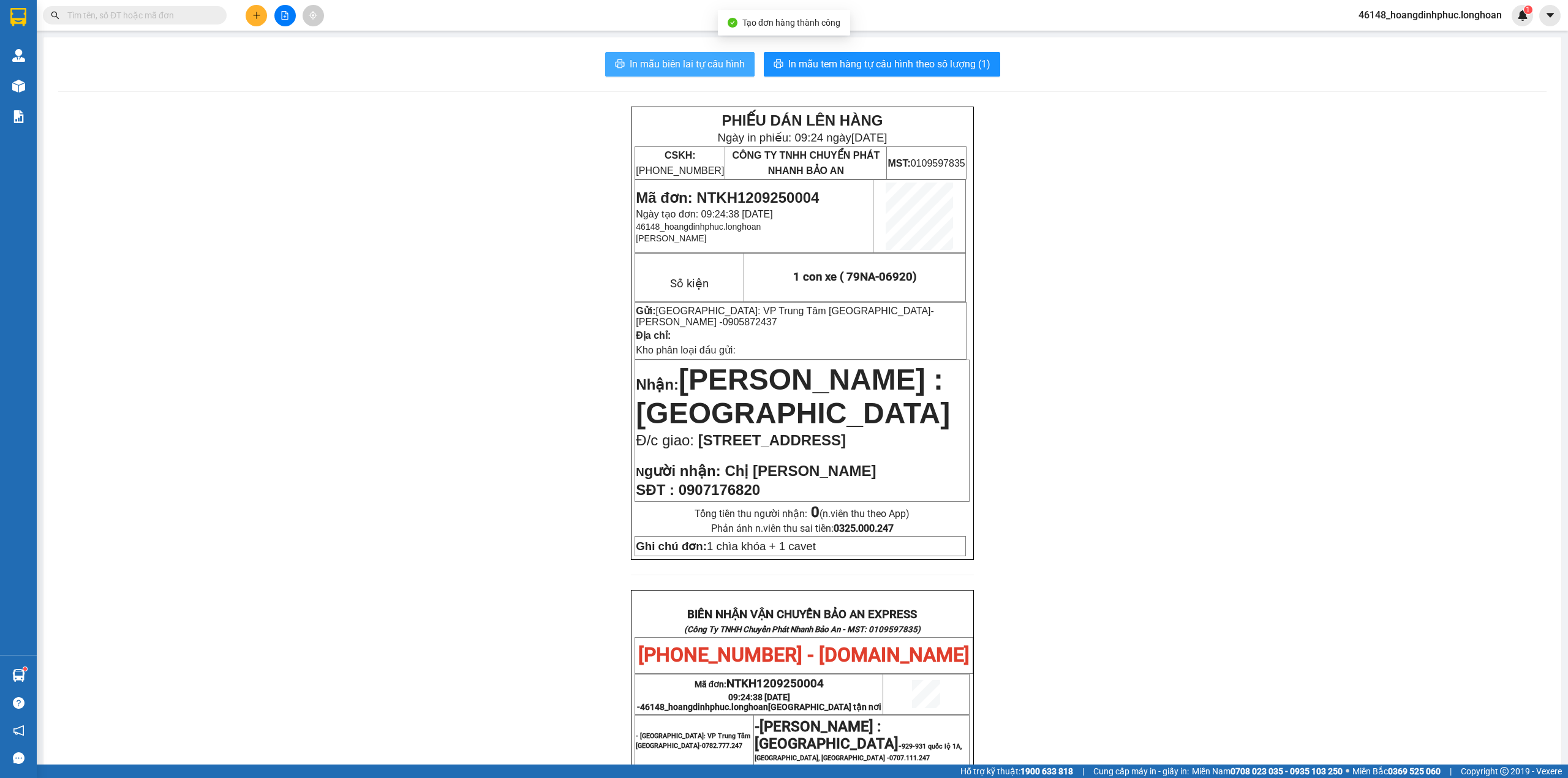
click at [694, 59] on span "In mẫu biên lai tự cấu hình" at bounding box center [687, 64] width 115 height 16
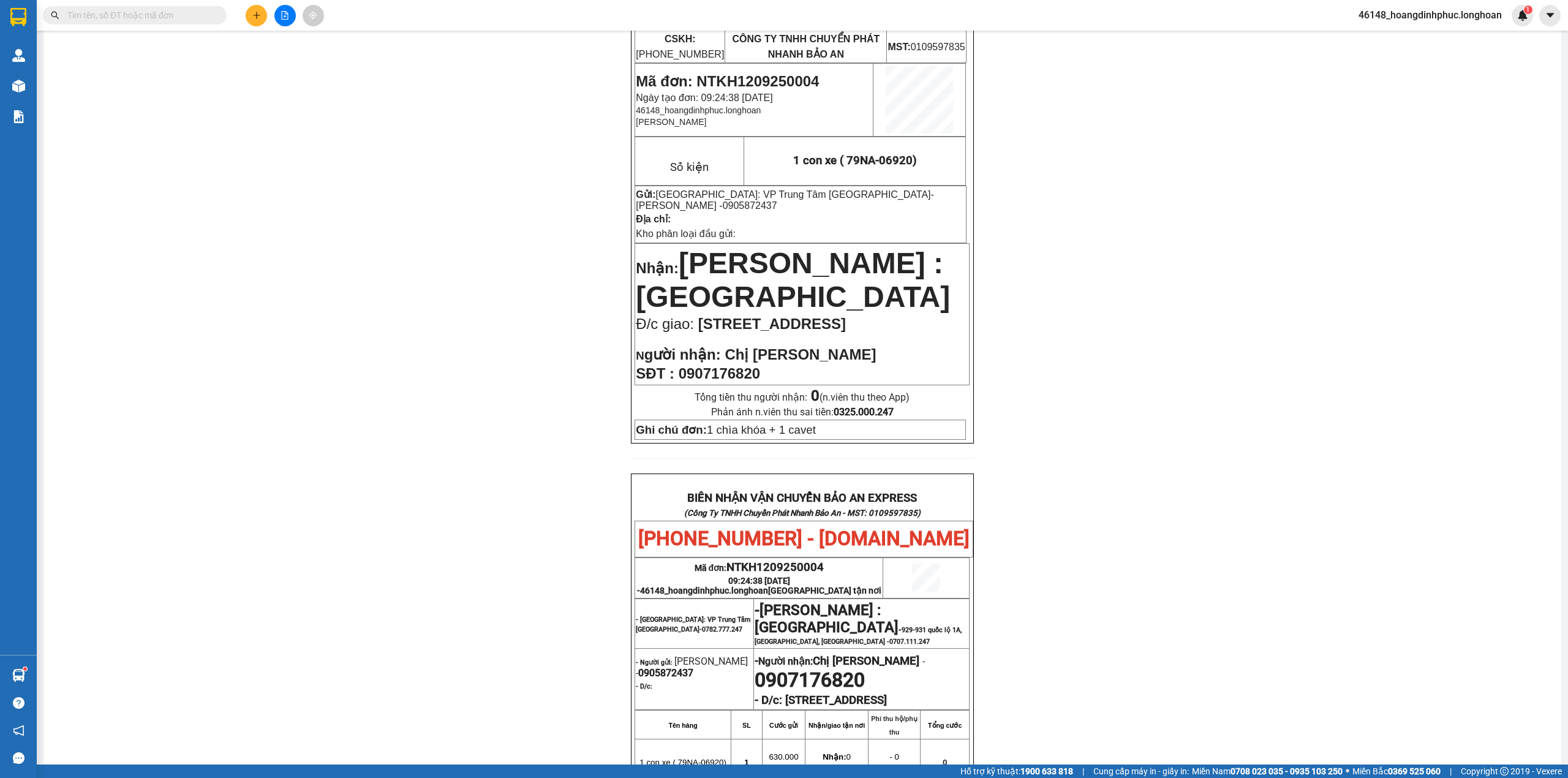
scroll to position [408, 0]
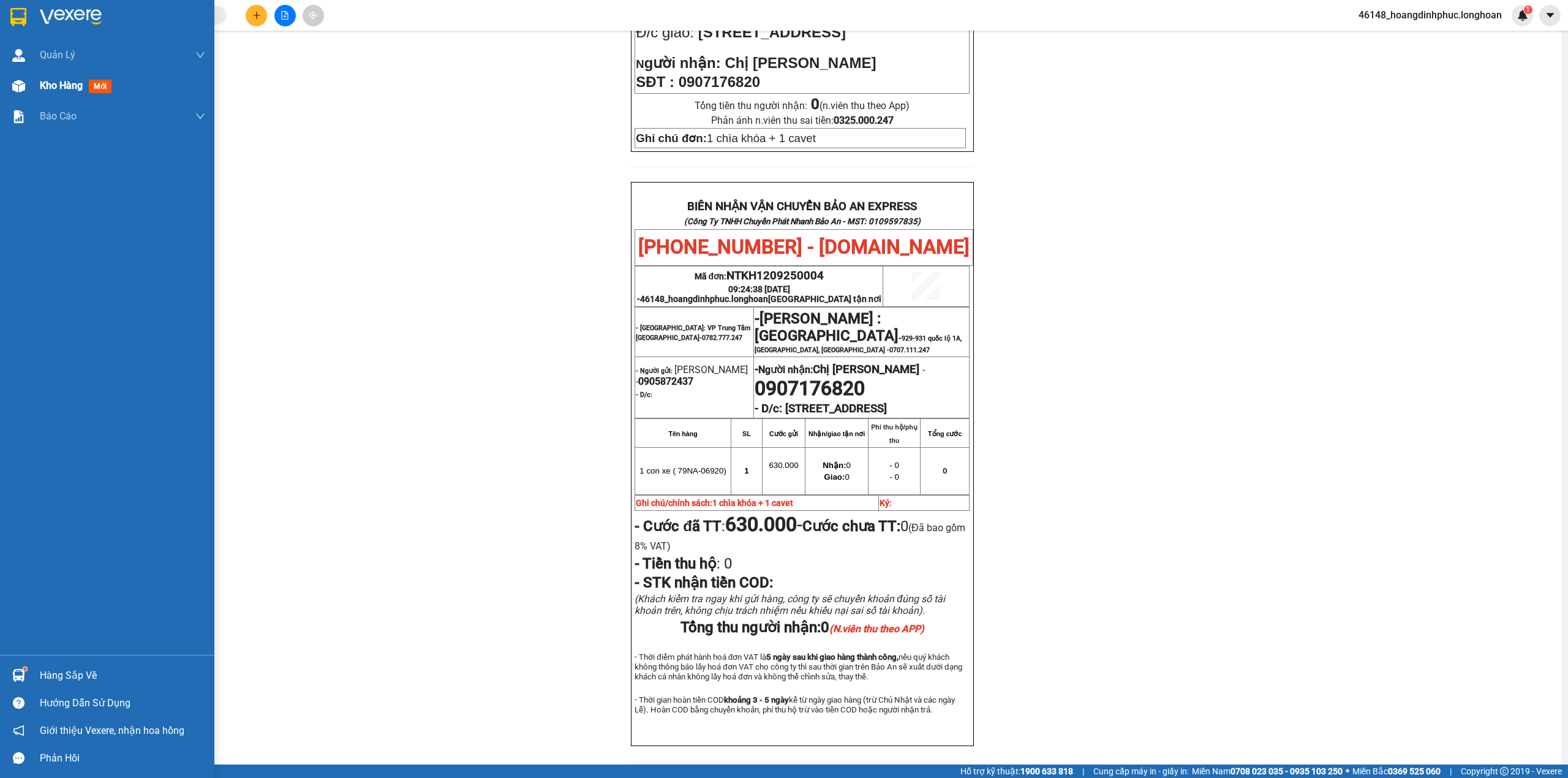
click at [16, 96] on div "Kho hàng mới" at bounding box center [107, 86] width 214 height 30
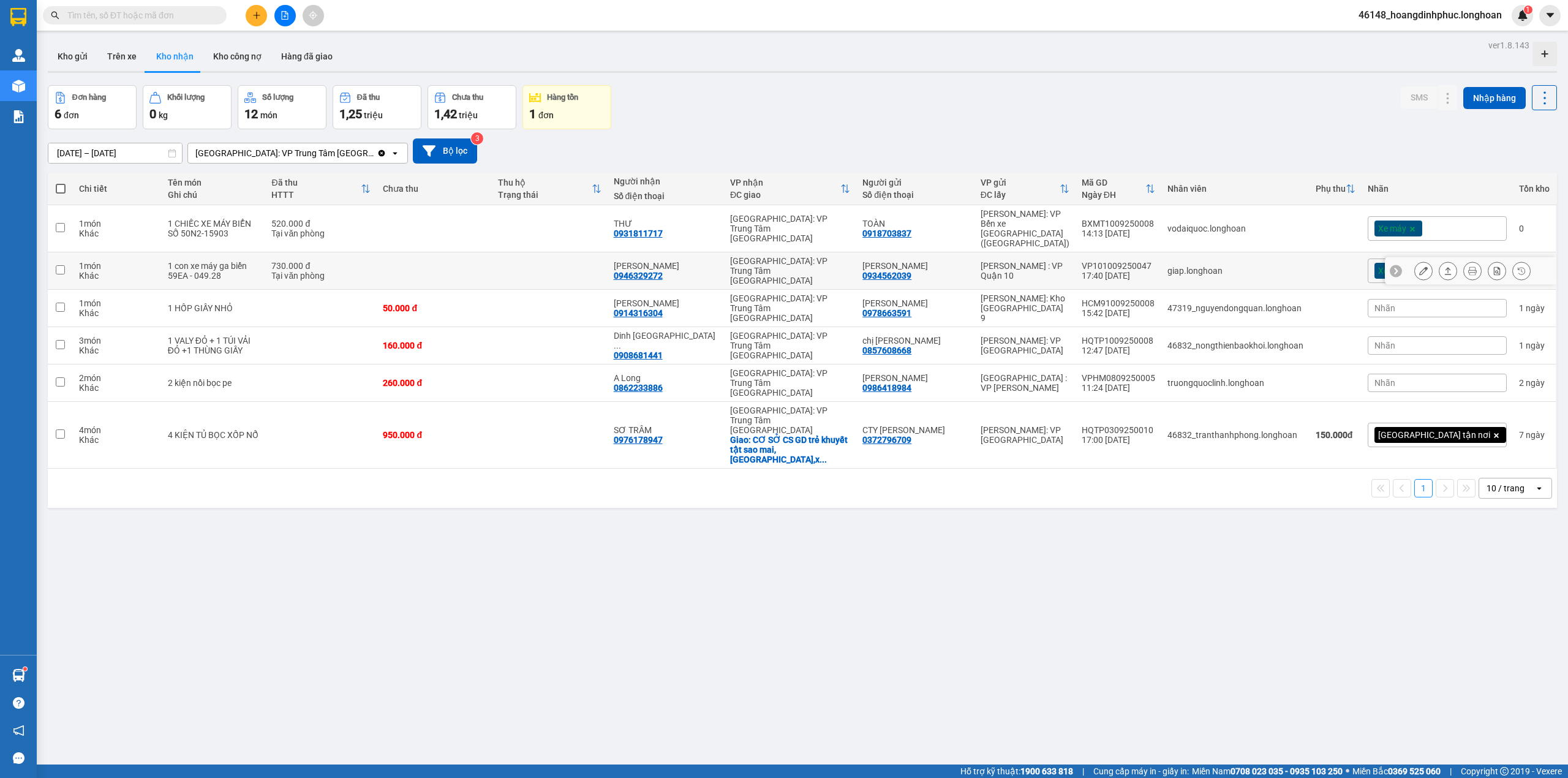
click at [1415, 262] on div at bounding box center [1423, 270] width 19 height 19
click at [1420, 267] on icon at bounding box center [1423, 270] width 9 height 9
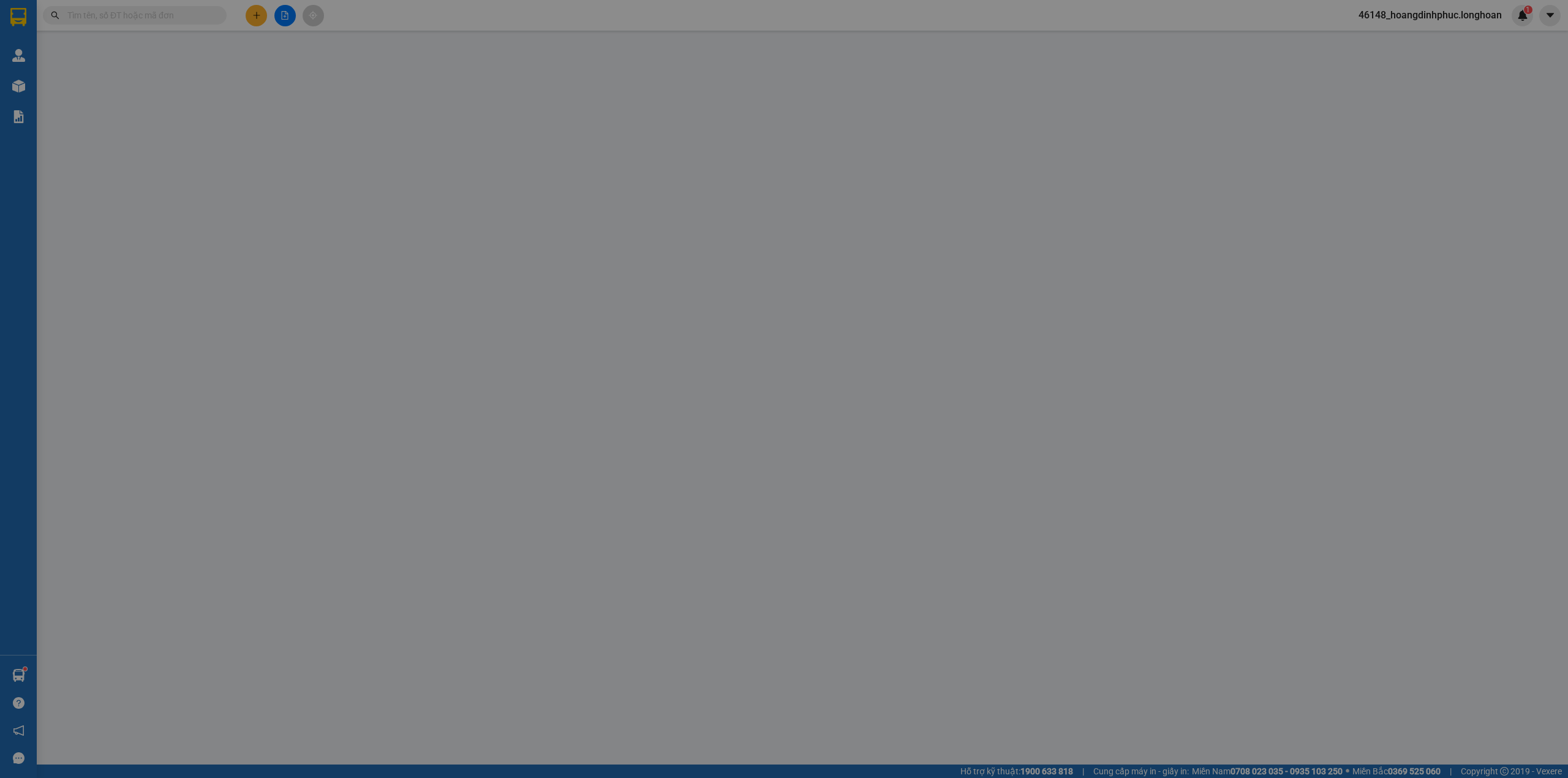
type input "0934562039"
type input "NGÔ THANH HÀ"
type input "0946329272"
type input "karepov sergei"
type input "CÓ CHÌA KHÓA VÀ CAVET ĐI KÈM"
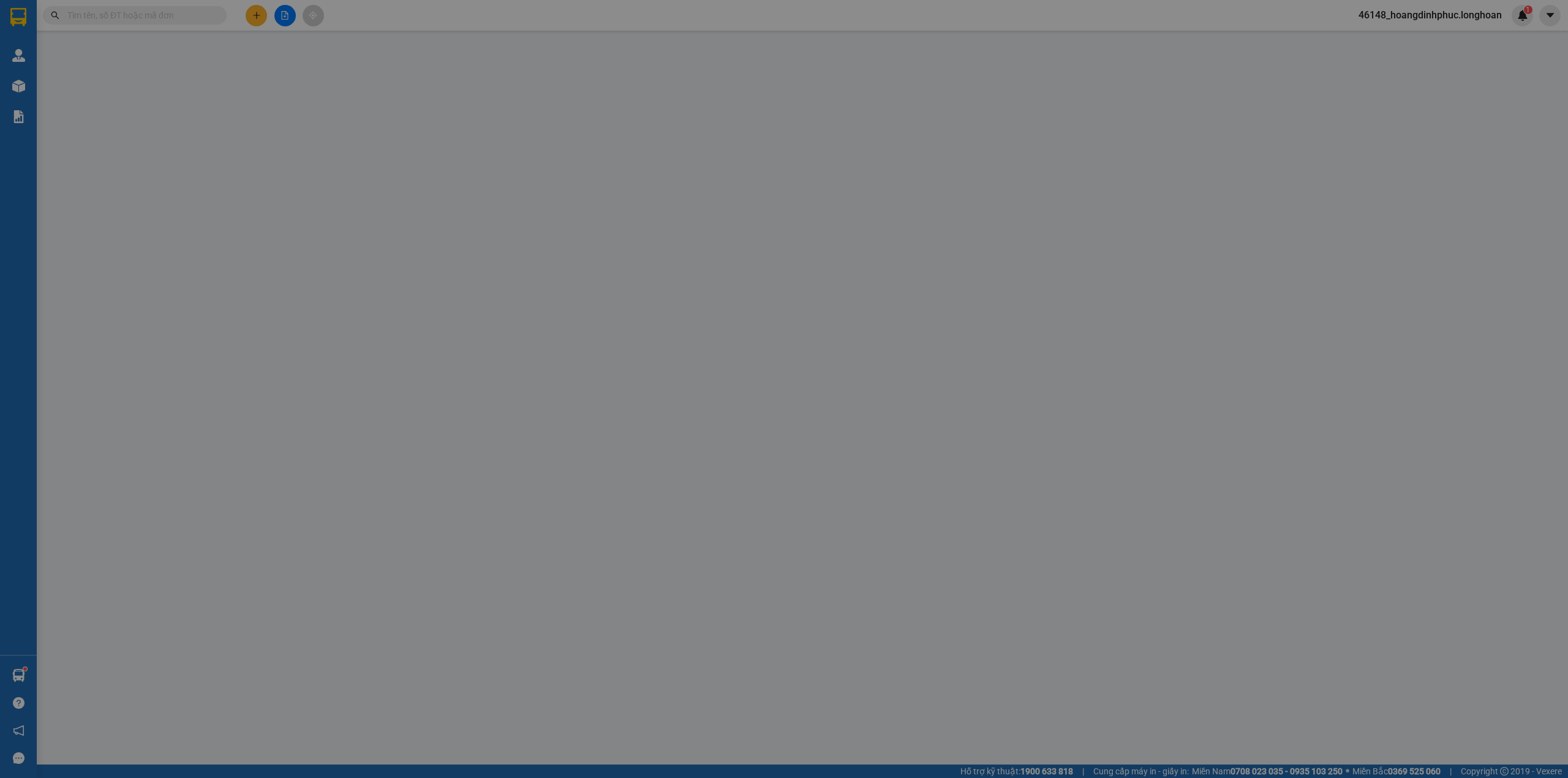
type input "730.000"
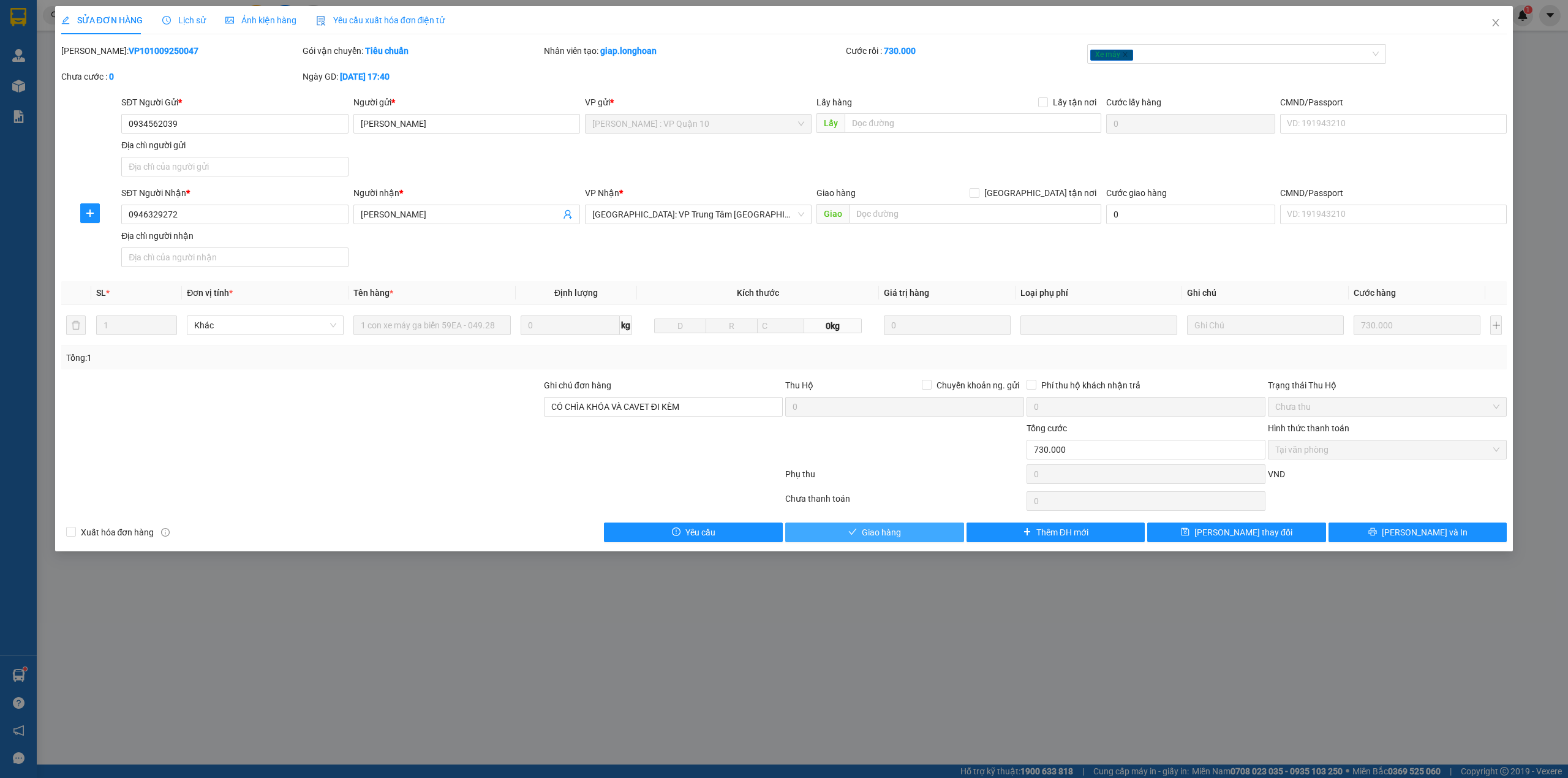
click at [900, 543] on button "Giao hàng" at bounding box center [875, 533] width 179 height 20
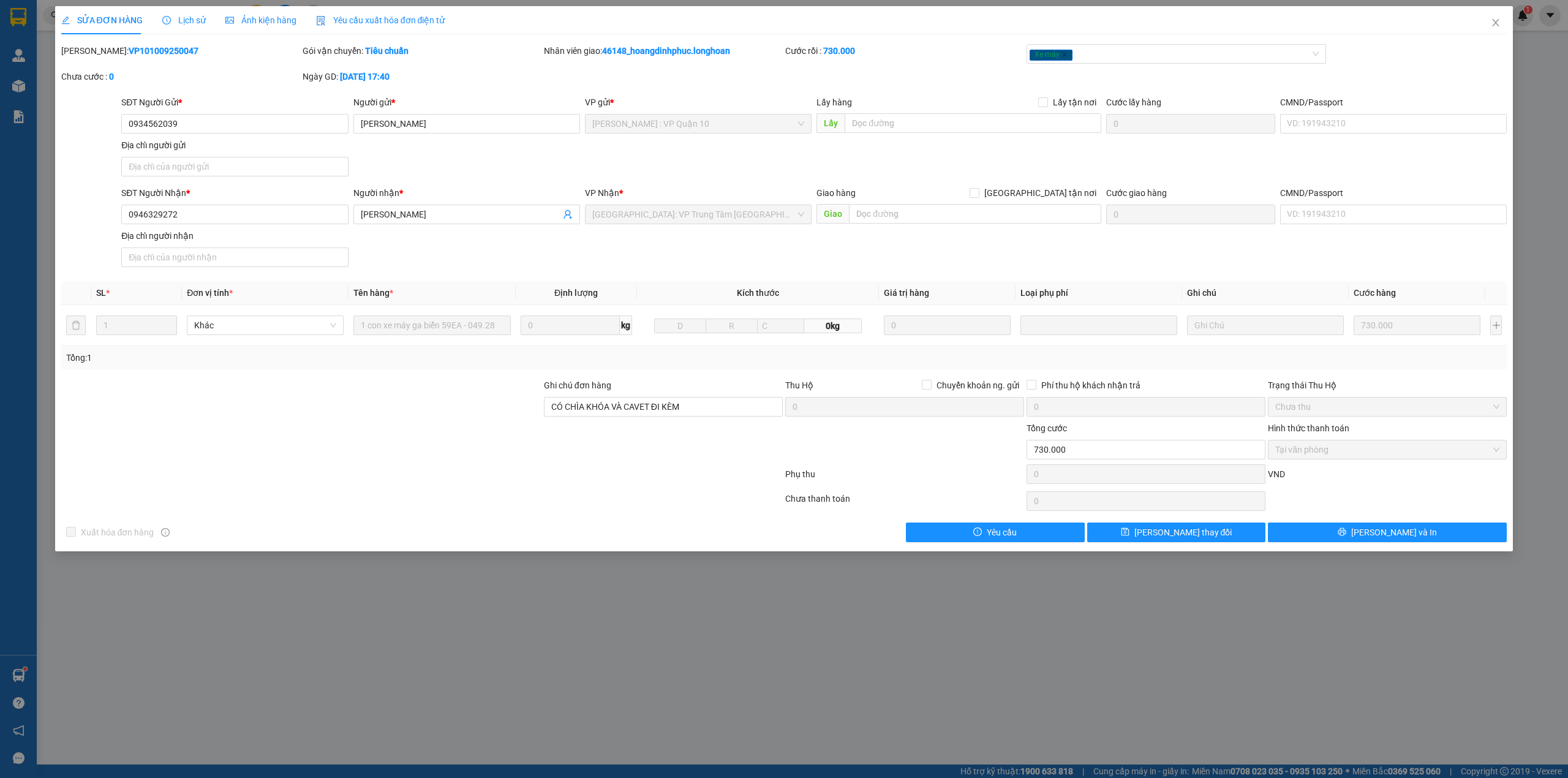
click at [175, 26] on span "Lịch sử" at bounding box center [184, 21] width 43 height 10
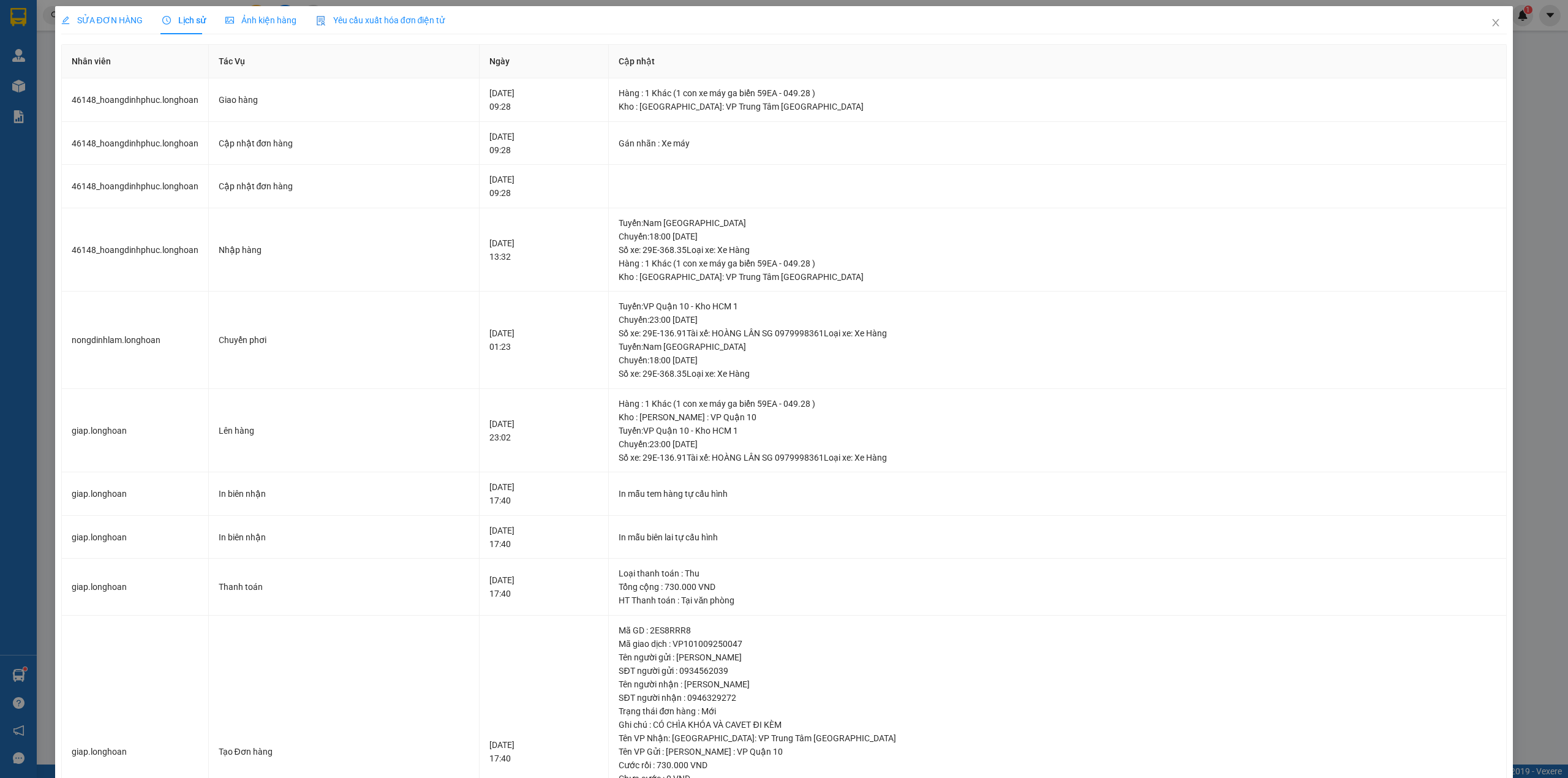
click at [123, 21] on span "SỬA ĐƠN HÀNG" at bounding box center [101, 21] width 82 height 10
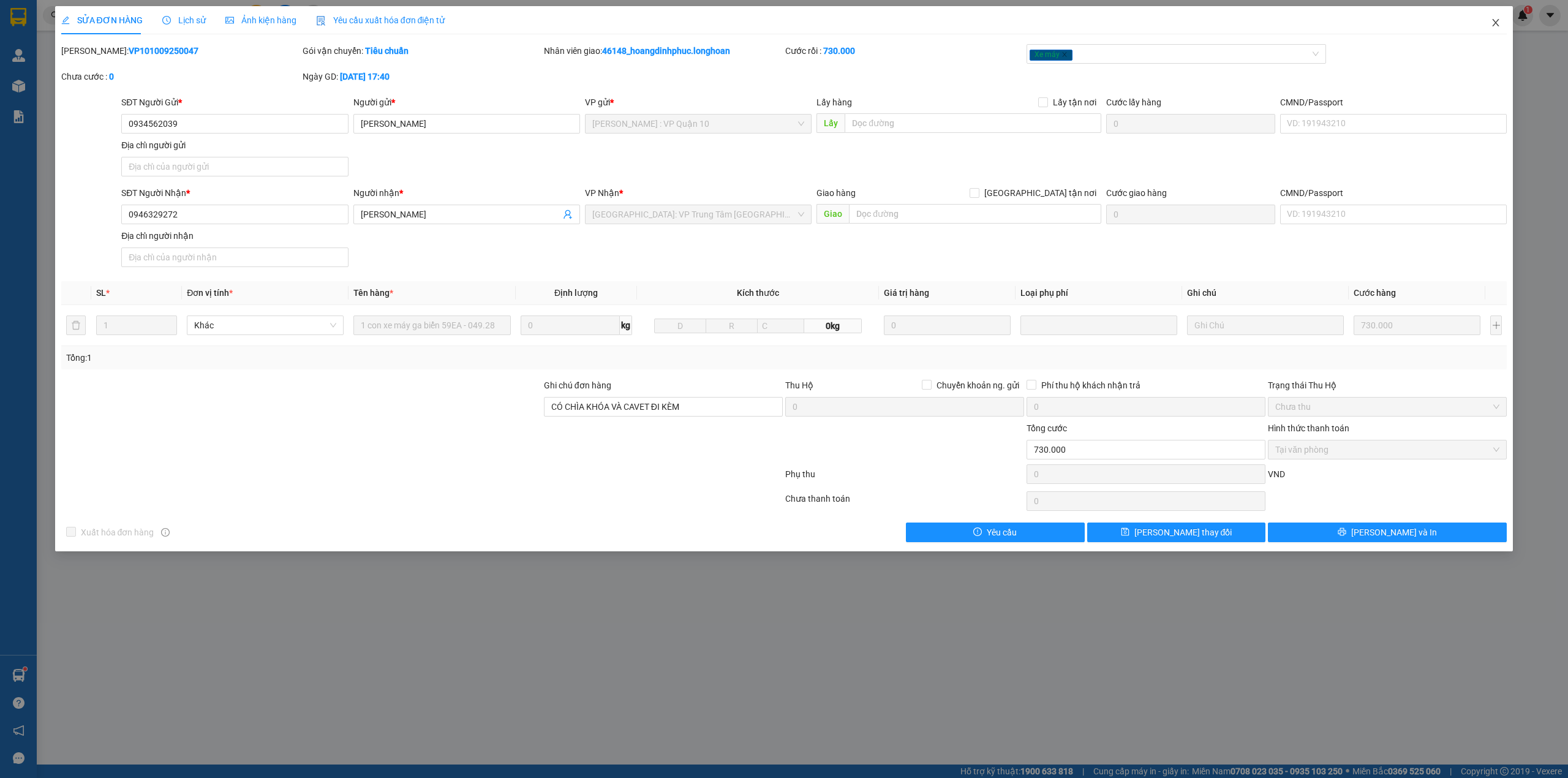
click at [1492, 28] on icon "close" at bounding box center [1496, 23] width 10 height 10
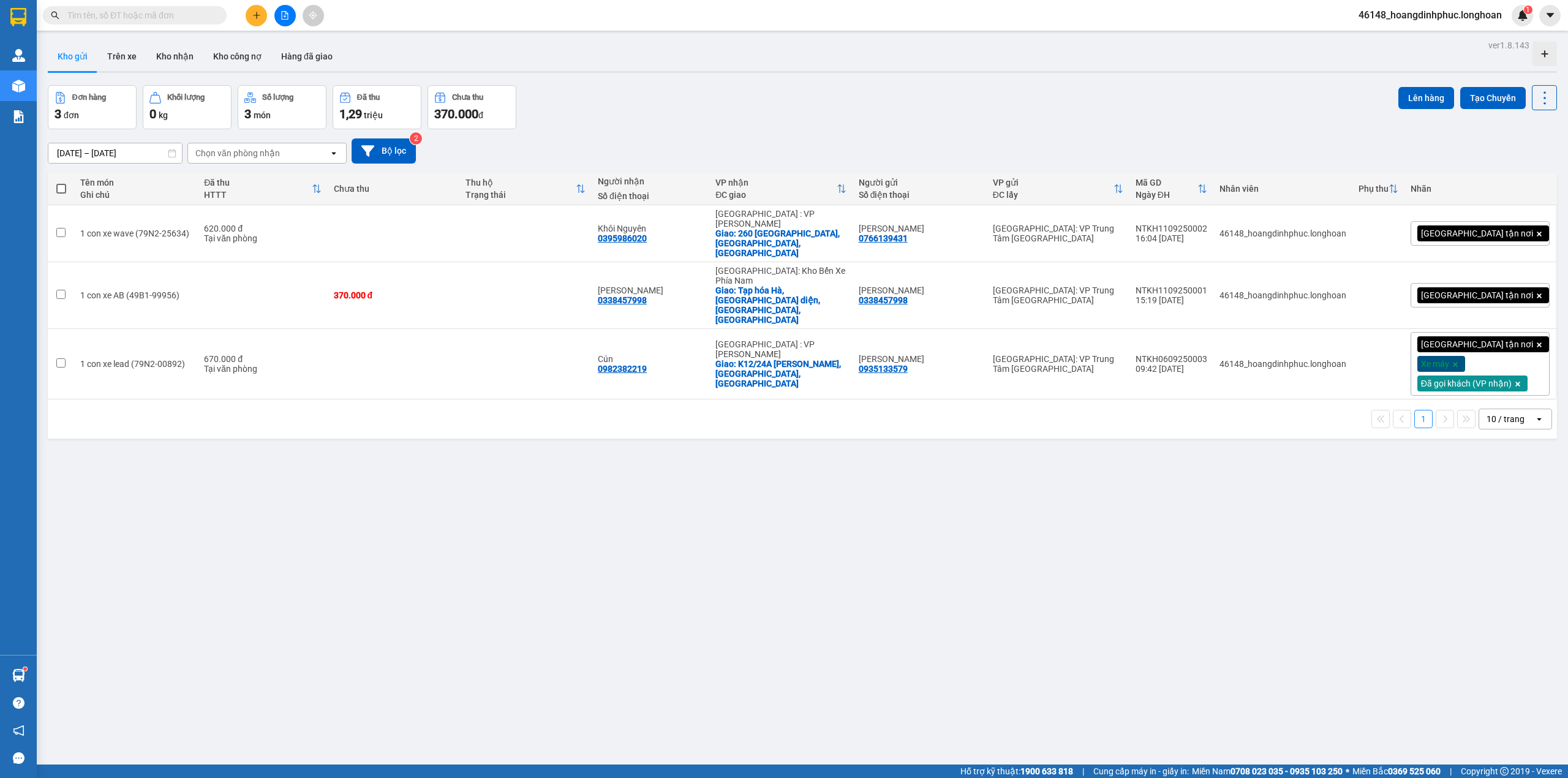
click at [282, 26] on div "Kết quả tìm kiếm ( 0 ) Bộ lọc No Data 46148_hoangdinhphuc.longhoan 1" at bounding box center [784, 15] width 1568 height 30
click at [287, 20] on button at bounding box center [285, 16] width 22 height 22
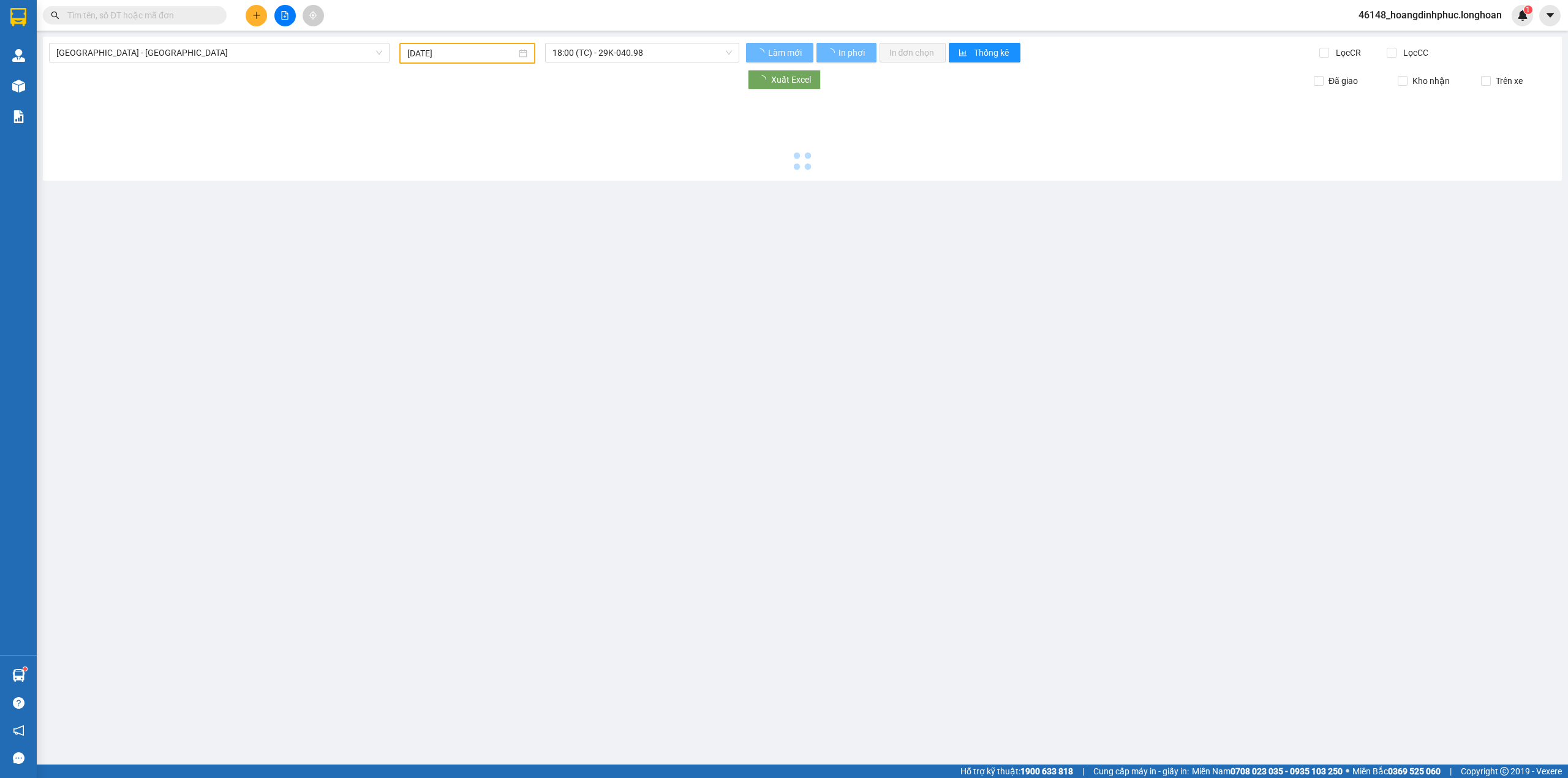
type input "[DATE]"
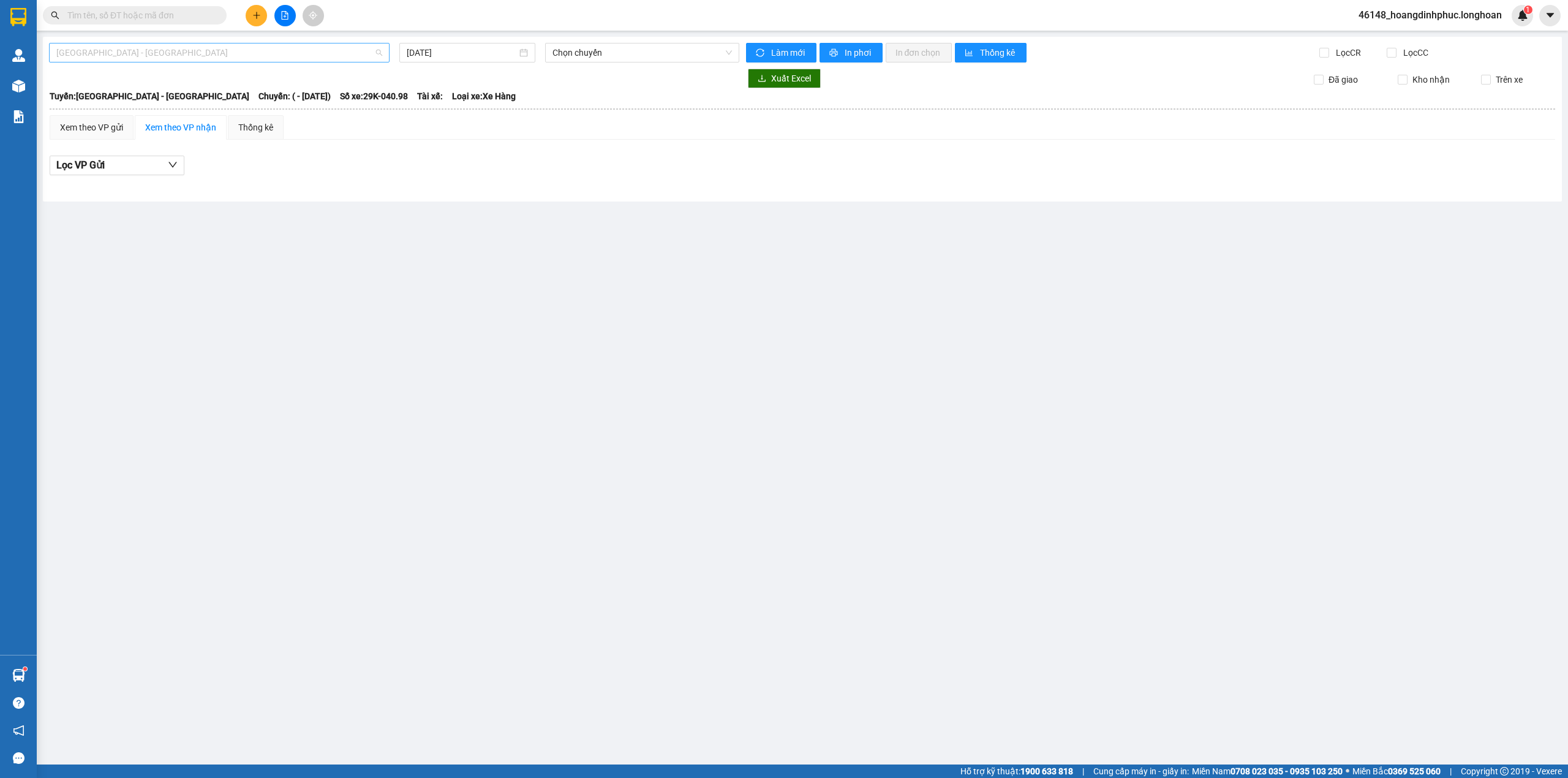
drag, startPoint x: 272, startPoint y: 58, endPoint x: 267, endPoint y: 65, distance: 8.6
click at [270, 57] on span "[GEOGRAPHIC_DATA] - [GEOGRAPHIC_DATA]" at bounding box center [219, 52] width 326 height 19
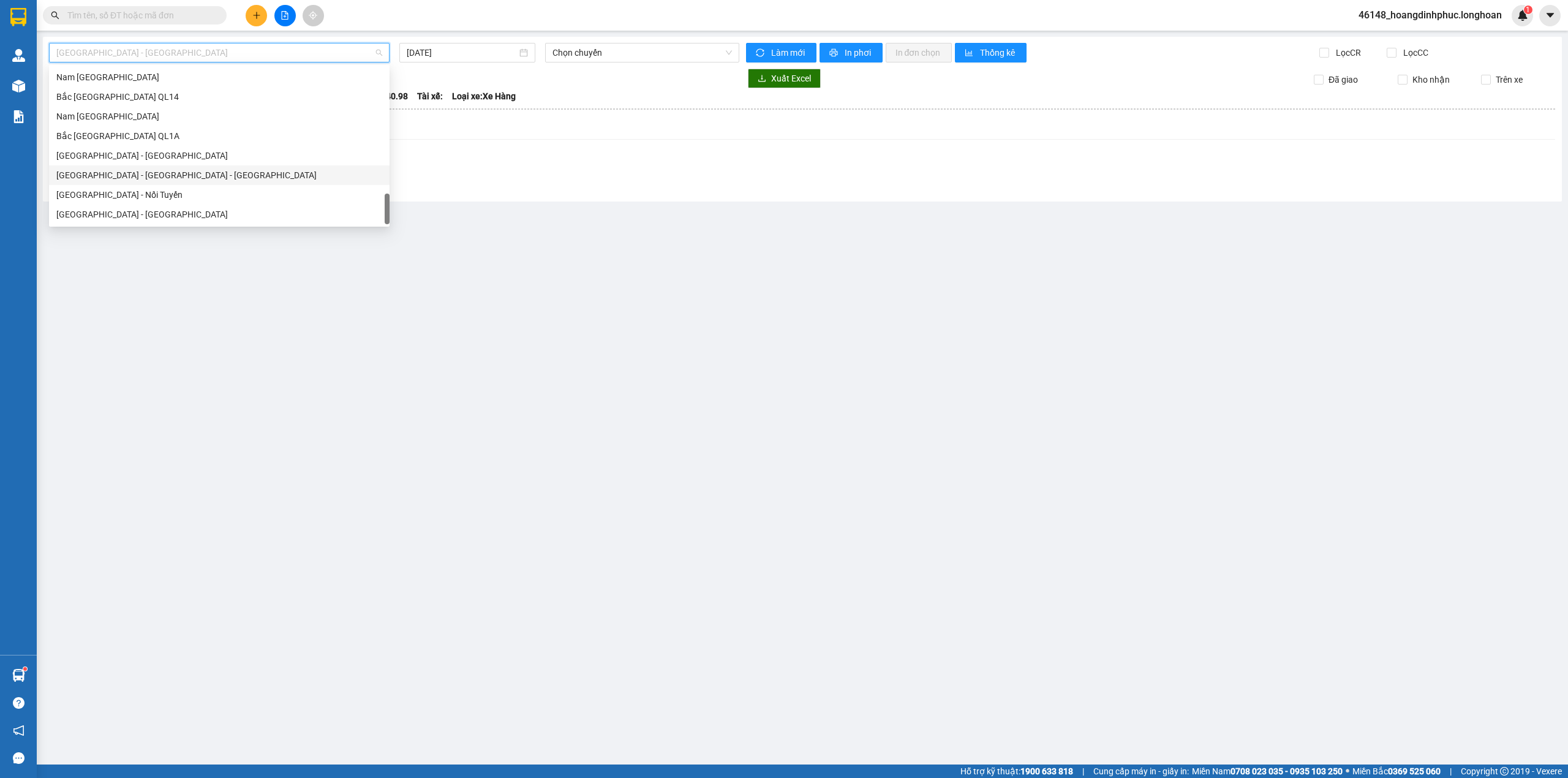
scroll to position [761, 0]
click at [126, 212] on div "Bắc [GEOGRAPHIC_DATA] QL1A" at bounding box center [219, 218] width 326 height 14
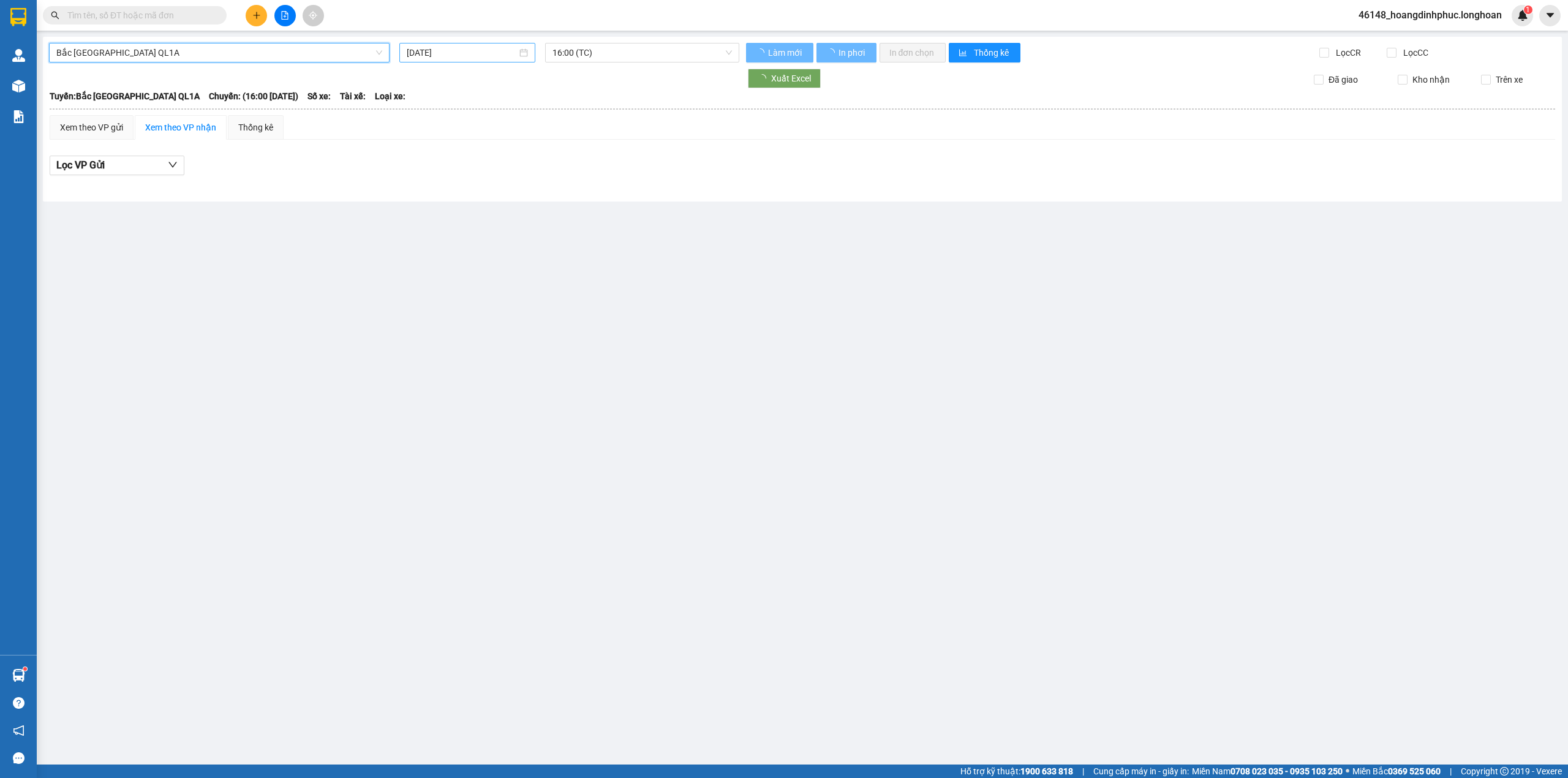
click at [442, 51] on input "[DATE]" at bounding box center [462, 53] width 110 height 14
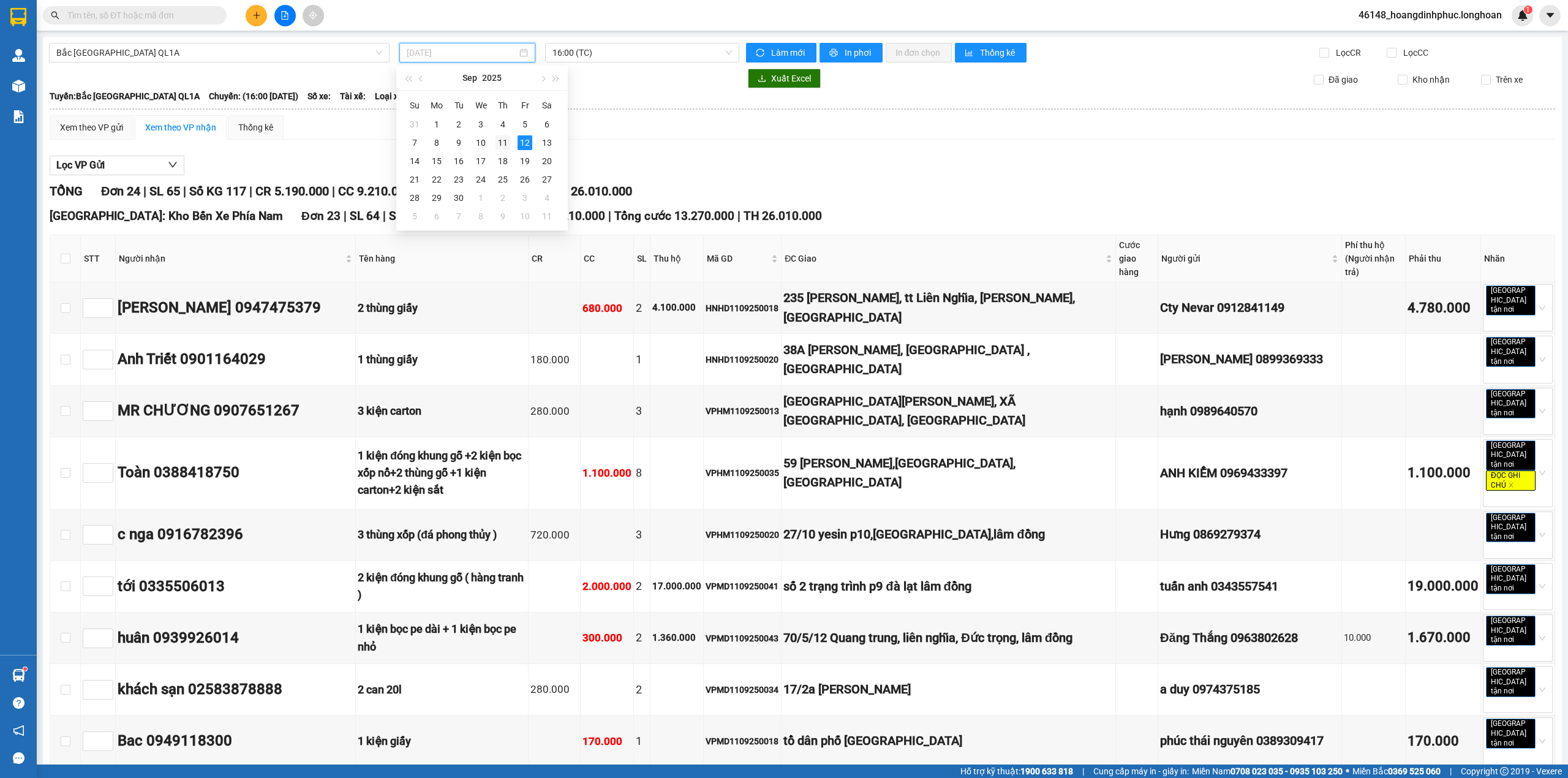
click at [505, 145] on div "11" at bounding box center [502, 143] width 15 height 15
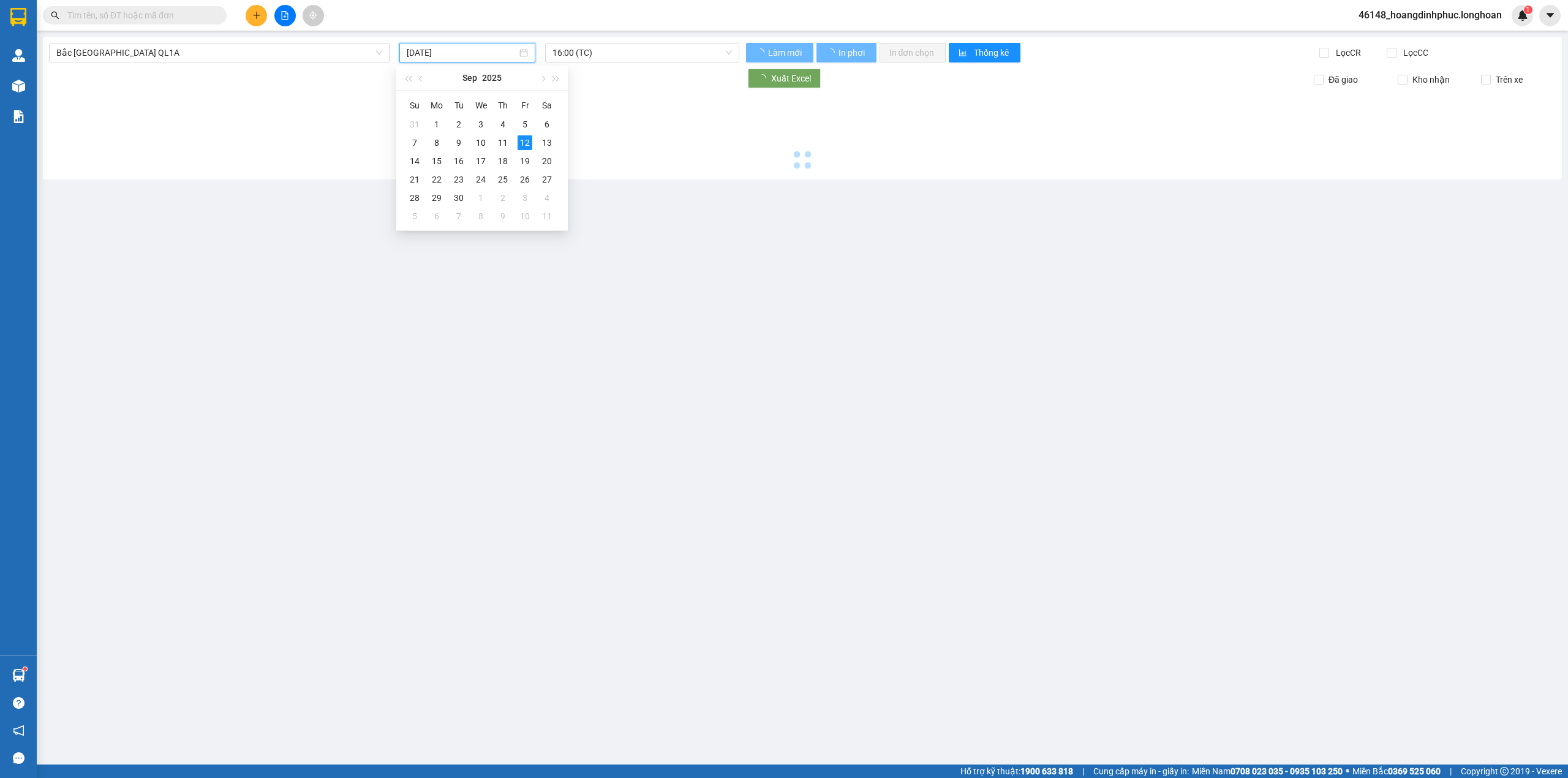
type input "[DATE]"
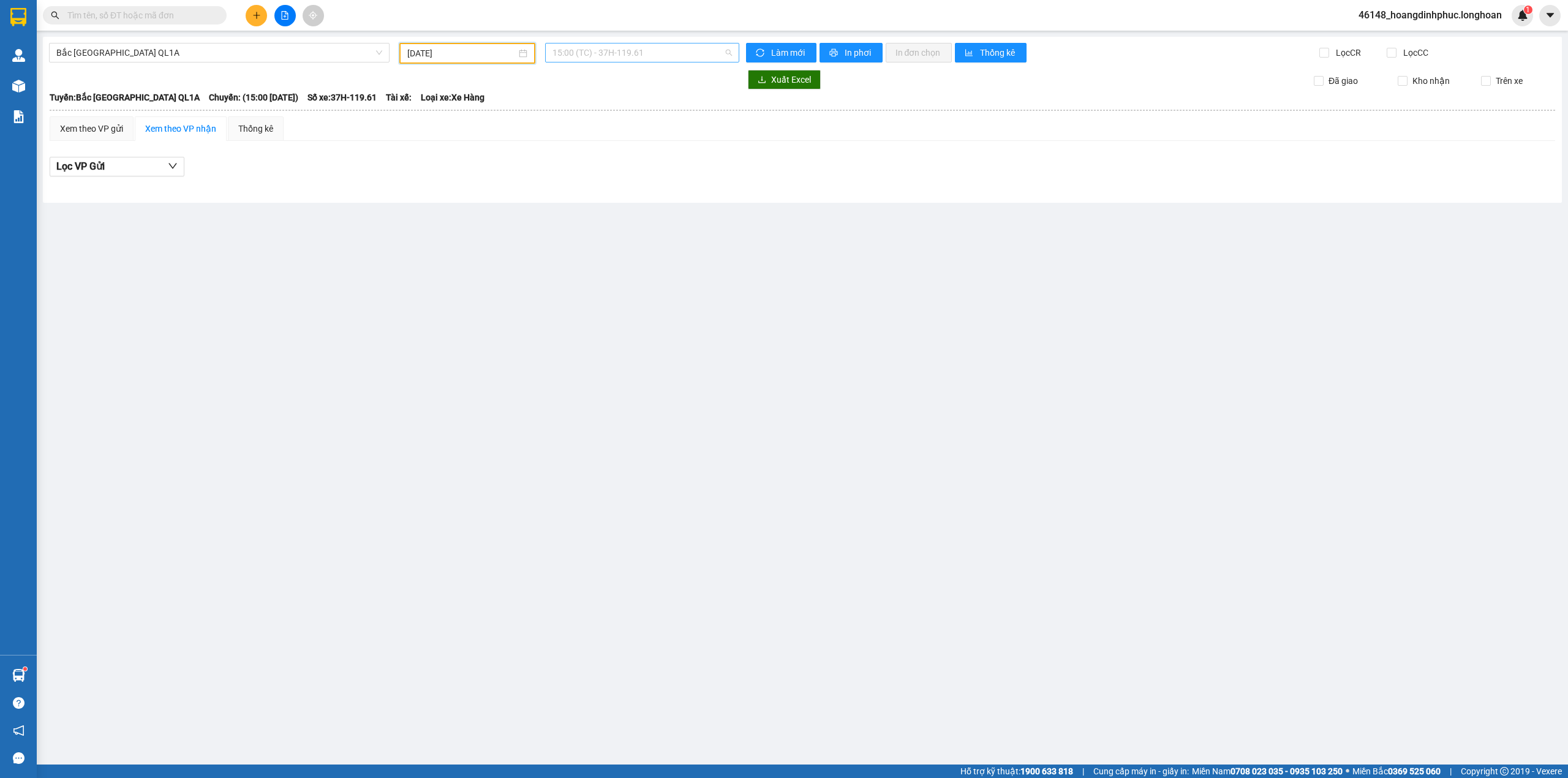
click at [632, 46] on span "15:00 (TC) - 37H-119.61" at bounding box center [642, 52] width 180 height 19
click at [610, 135] on div "20:00 (TC) - 29E-097.92" at bounding box center [600, 136] width 95 height 14
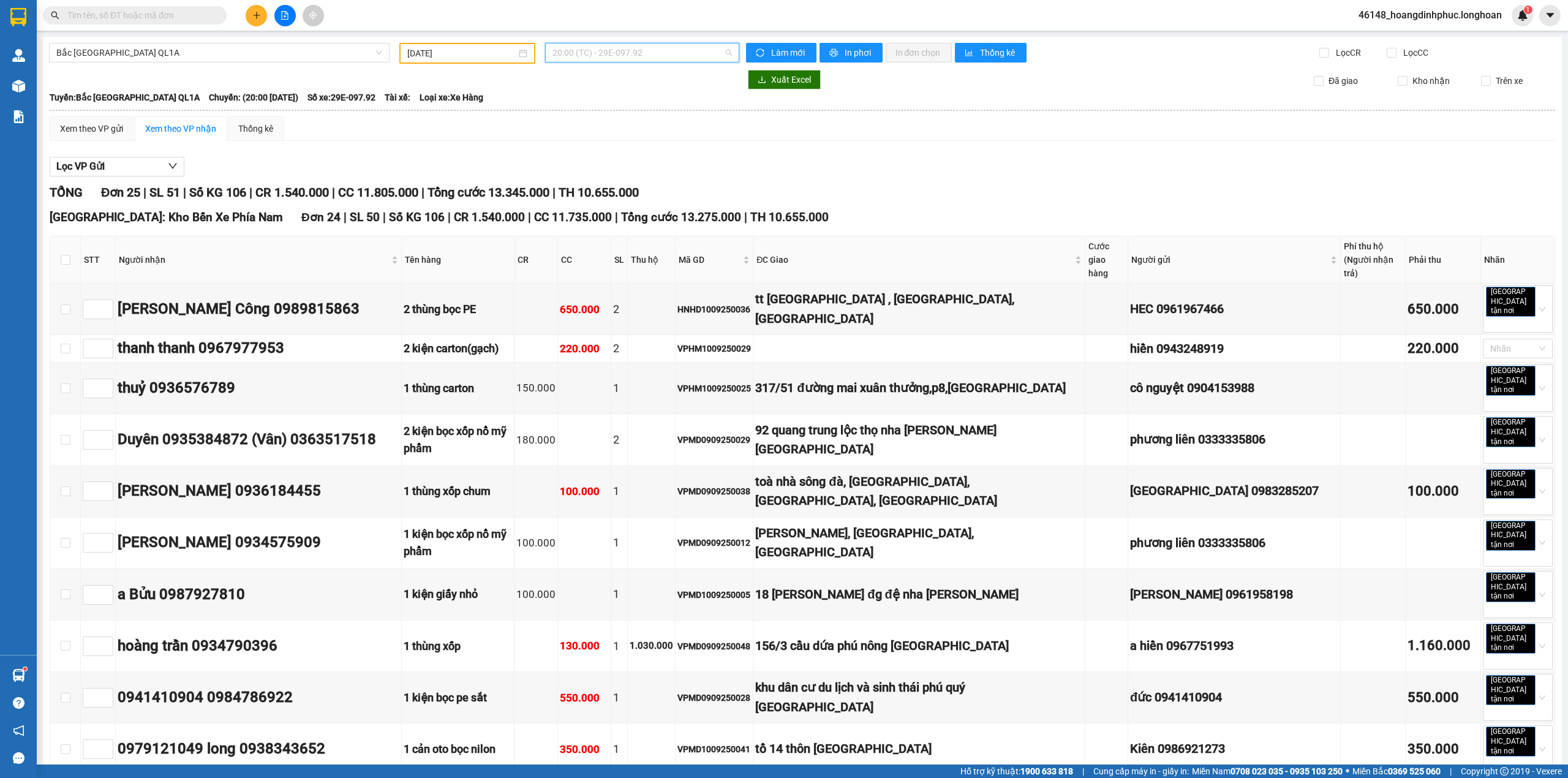
click at [647, 44] on span "20:00 (TC) - 29E-097.92" at bounding box center [642, 52] width 180 height 19
click at [597, 150] on div "23:00 (TC)" at bounding box center [596, 155] width 95 height 14
